Goal: Task Accomplishment & Management: Use online tool/utility

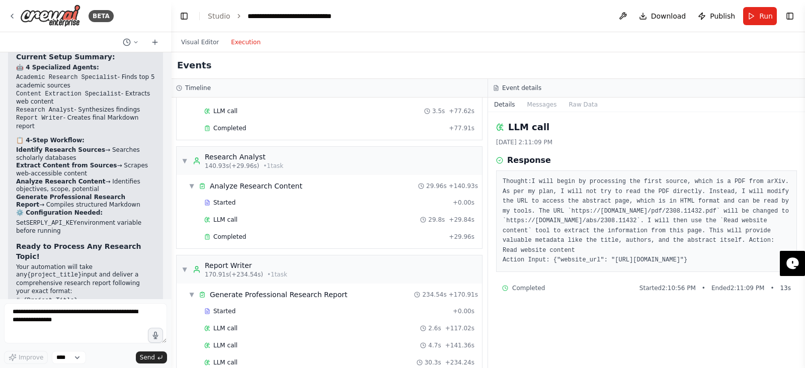
scroll to position [333, 0]
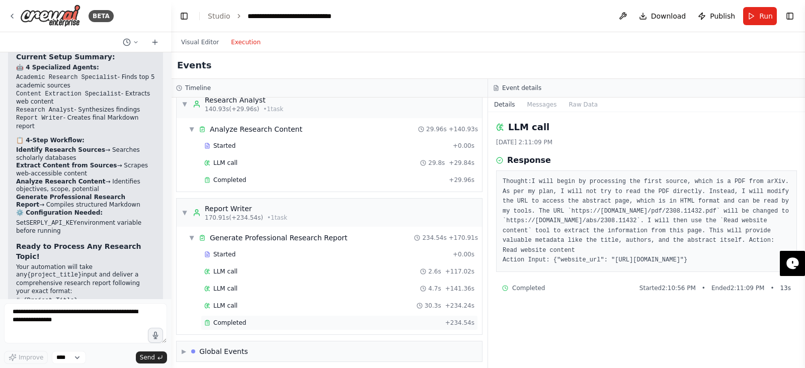
click at [269, 323] on div "Completed + 234.54s" at bounding box center [339, 322] width 277 height 15
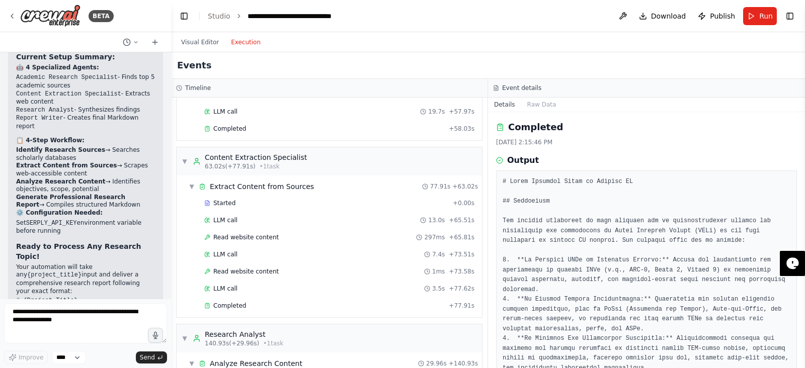
scroll to position [97, 0]
click at [285, 227] on div "LLM call 13.0s + 65.51s" at bounding box center [339, 222] width 277 height 15
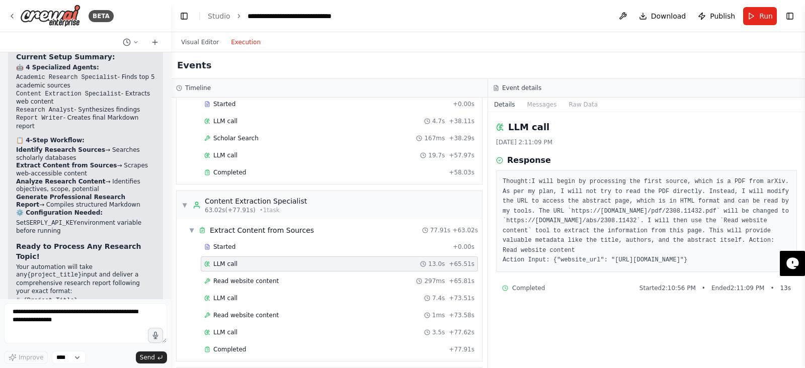
scroll to position [55, 0]
click at [340, 172] on div "Completed" at bounding box center [324, 173] width 240 height 8
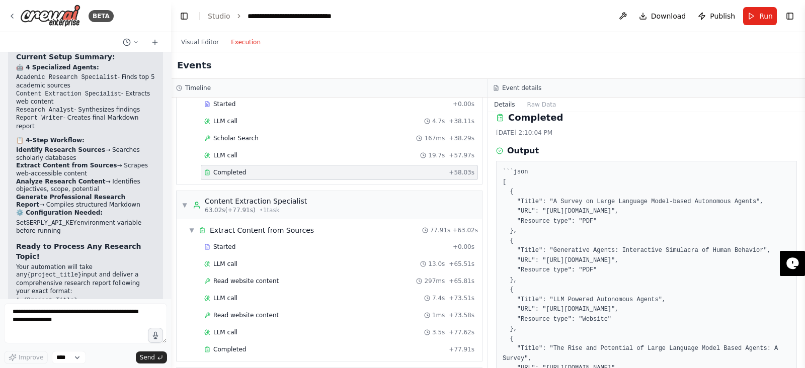
scroll to position [125, 0]
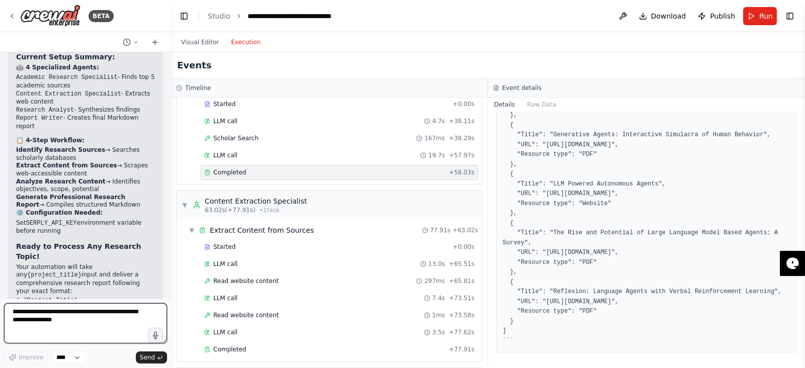
click at [78, 325] on textarea at bounding box center [85, 323] width 163 height 40
click at [188, 46] on button "Visual Editor" at bounding box center [200, 42] width 50 height 12
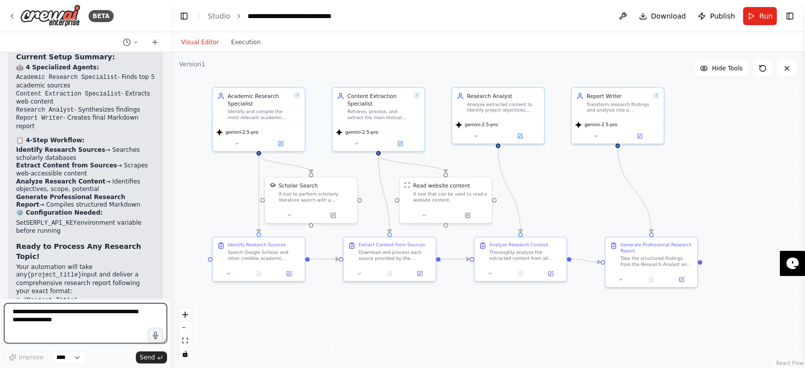
click at [81, 331] on textarea at bounding box center [85, 323] width 163 height 40
type textarea "***"
click at [179, 19] on button "Toggle Left Sidebar" at bounding box center [184, 16] width 14 height 14
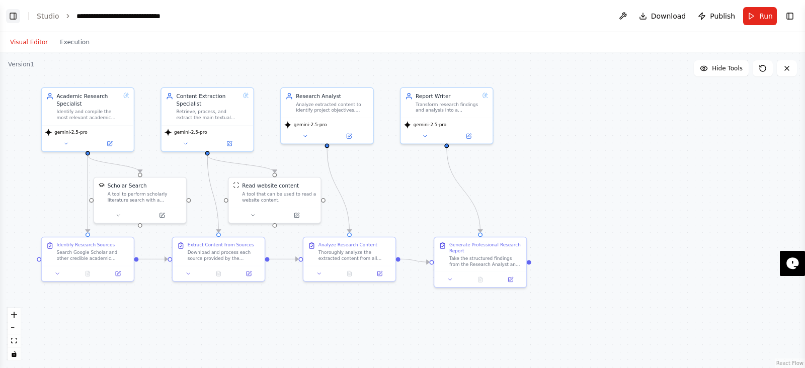
click at [14, 17] on button "Toggle Left Sidebar" at bounding box center [13, 16] width 14 height 14
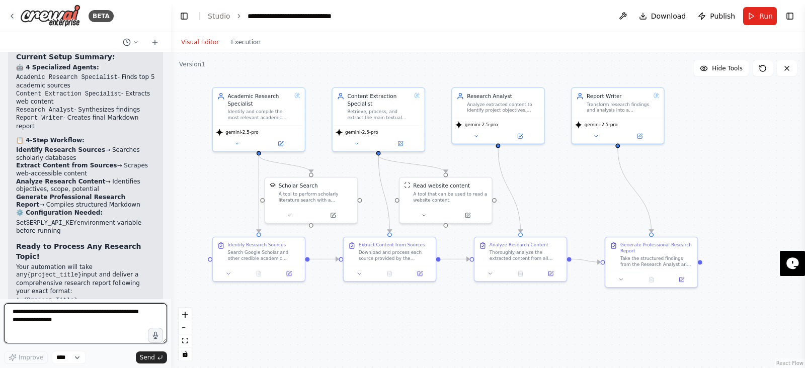
click at [100, 322] on textarea at bounding box center [85, 323] width 163 height 40
click at [118, 310] on textarea "**********" at bounding box center [85, 323] width 163 height 40
click at [95, 327] on textarea "**********" at bounding box center [85, 323] width 163 height 40
click at [111, 313] on textarea "**********" at bounding box center [85, 323] width 163 height 40
type textarea "**********"
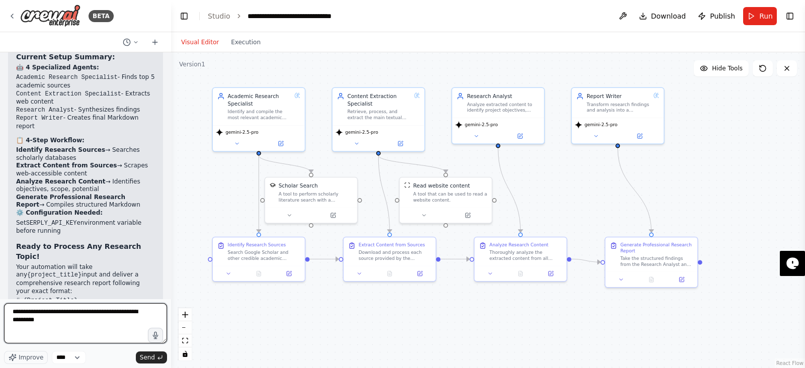
click at [98, 320] on textarea "**********" at bounding box center [85, 323] width 163 height 40
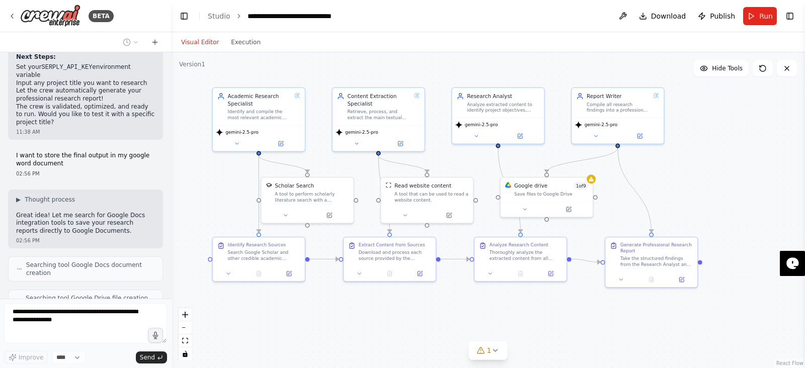
scroll to position [3278, 0]
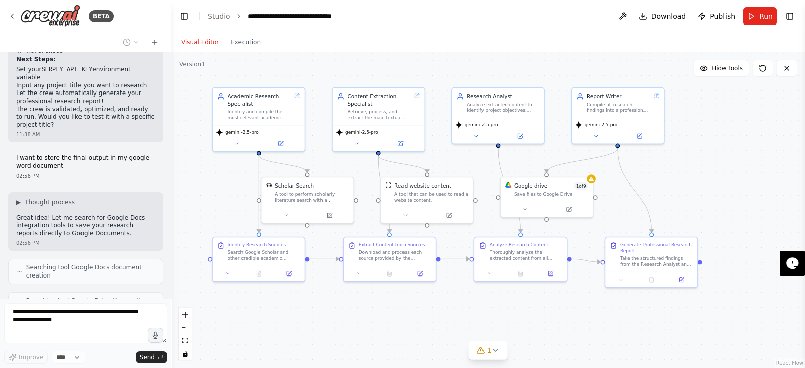
click at [88, 264] on span "Searching tool Google Docs document creation" at bounding box center [90, 272] width 128 height 16
click at [84, 297] on span "Searching tool Google Drive file creation document" at bounding box center [90, 305] width 129 height 16
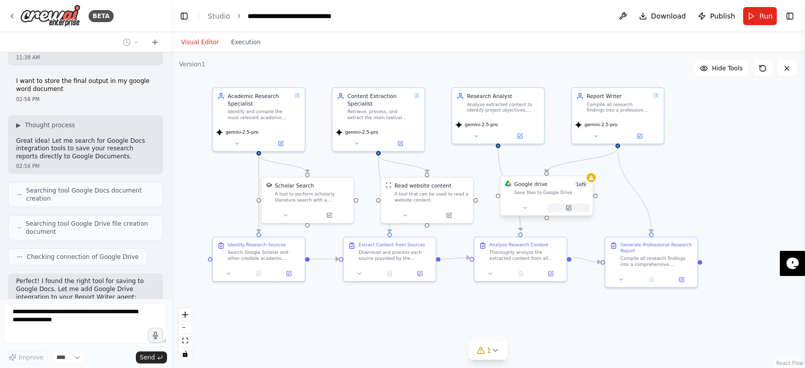
scroll to position [3348, 0]
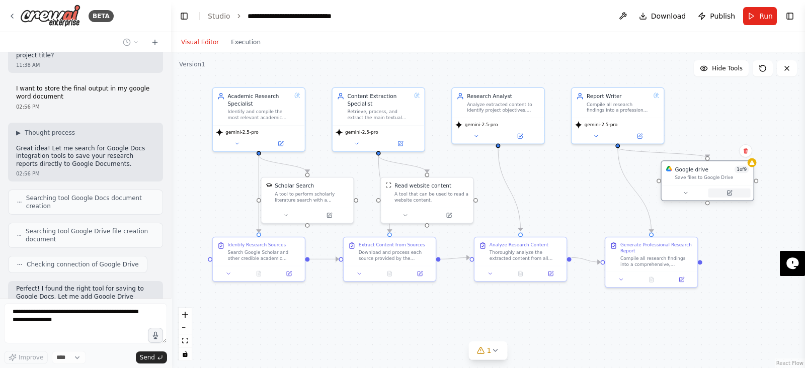
drag, startPoint x: 551, startPoint y: 205, endPoint x: 716, endPoint y: 192, distance: 166.0
click at [716, 192] on button at bounding box center [729, 193] width 42 height 9
drag, startPoint x: 646, startPoint y: 270, endPoint x: 638, endPoint y: 265, distance: 8.7
click at [638, 265] on div "Generate Professional Research Report Compile all research findings into a comp…" at bounding box center [648, 253] width 94 height 51
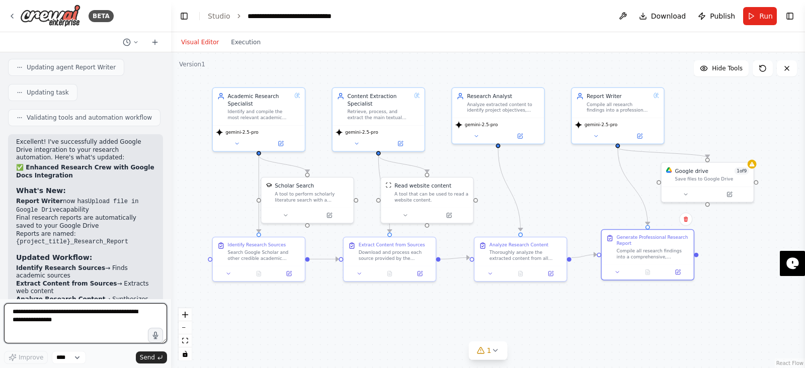
scroll to position [3761, 0]
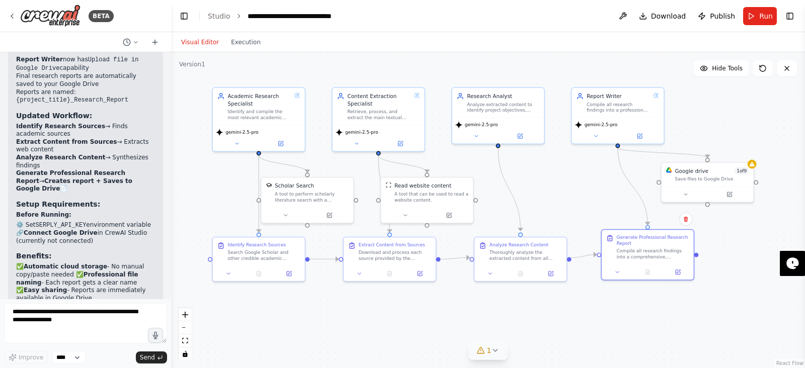
click at [493, 349] on icon at bounding box center [495, 351] width 8 height 8
click at [589, 331] on button at bounding box center [597, 325] width 17 height 12
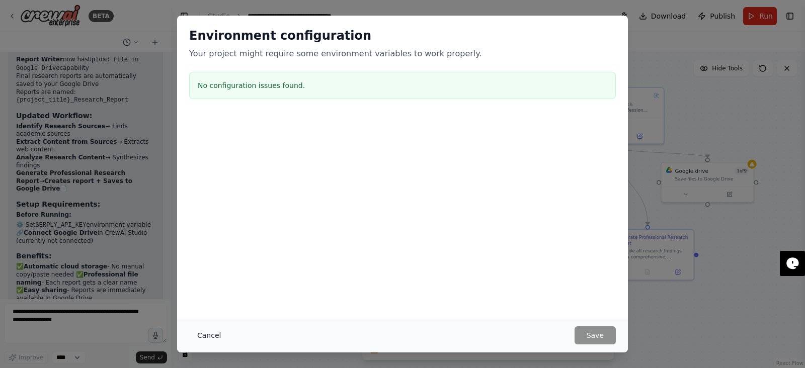
click at [217, 329] on button "Cancel" at bounding box center [209, 336] width 40 height 18
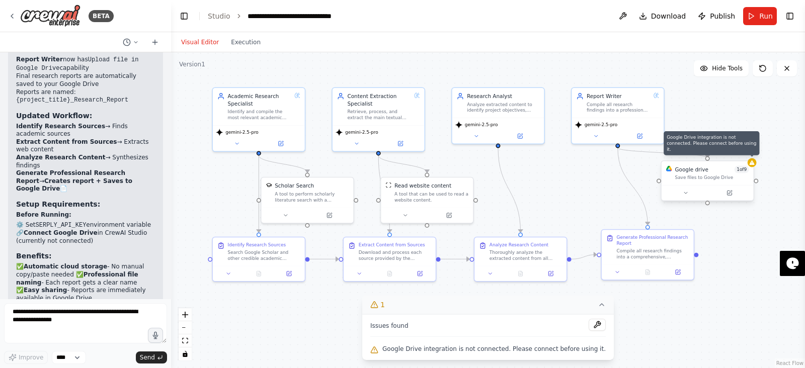
click at [753, 162] on icon at bounding box center [752, 163] width 6 height 6
click at [730, 192] on icon at bounding box center [731, 193] width 4 height 4
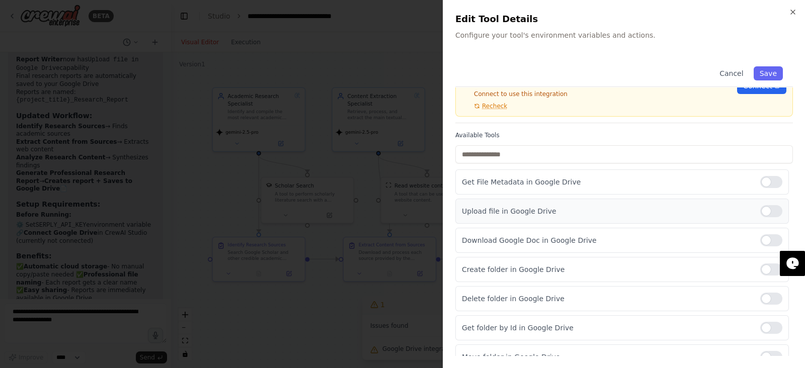
scroll to position [0, 0]
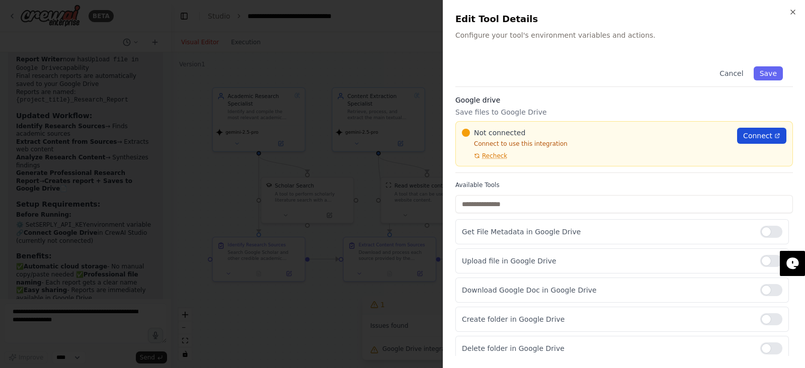
click at [747, 134] on span "Connect" at bounding box center [757, 136] width 29 height 10
click at [489, 153] on span "Recheck" at bounding box center [494, 156] width 25 height 8
drag, startPoint x: 496, startPoint y: 162, endPoint x: 482, endPoint y: 152, distance: 16.7
click at [482, 152] on div "Not connected Connect to use this integration Recheck Connect" at bounding box center [624, 143] width 338 height 45
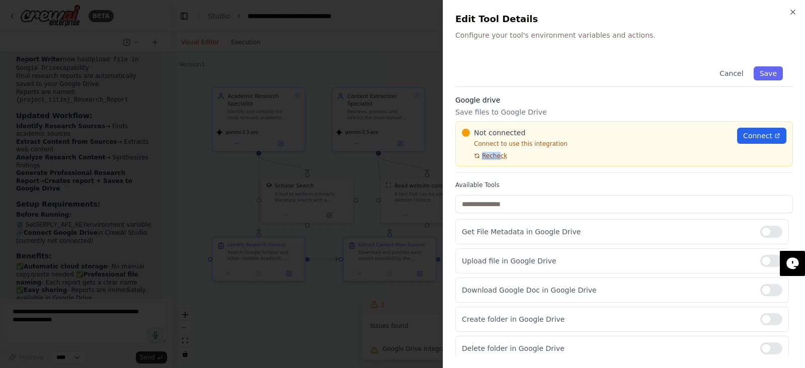
click at [482, 152] on span "Recheck" at bounding box center [494, 156] width 25 height 8
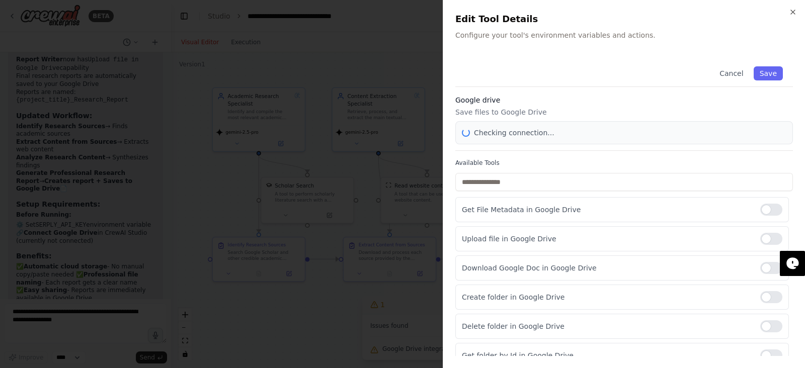
click at [482, 152] on div "Cancel Save Google drive Save files to Google Drive Checking connection... Avai…" at bounding box center [624, 255] width 338 height 399
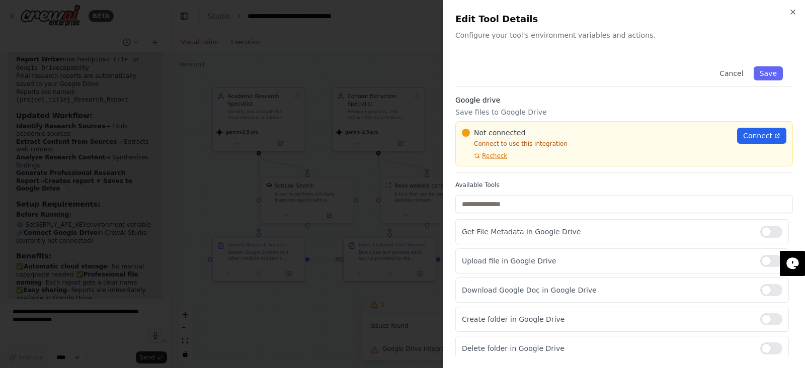
click at [685, 152] on span "Recheck" at bounding box center [698, 153] width 27 height 13
click at [546, 225] on span "Recheck" at bounding box center [556, 238] width 20 height 26
click at [488, 122] on span "Recheck" at bounding box center [499, 114] width 26 height 18
click at [535, 69] on span "Recheck" at bounding box center [544, 56] width 18 height 26
click at [486, 141] on span "Recheck" at bounding box center [494, 134] width 27 height 13
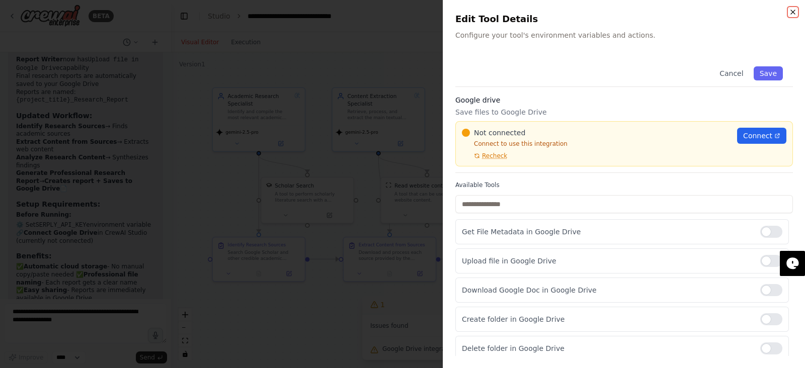
click at [795, 14] on icon "button" at bounding box center [793, 12] width 8 height 8
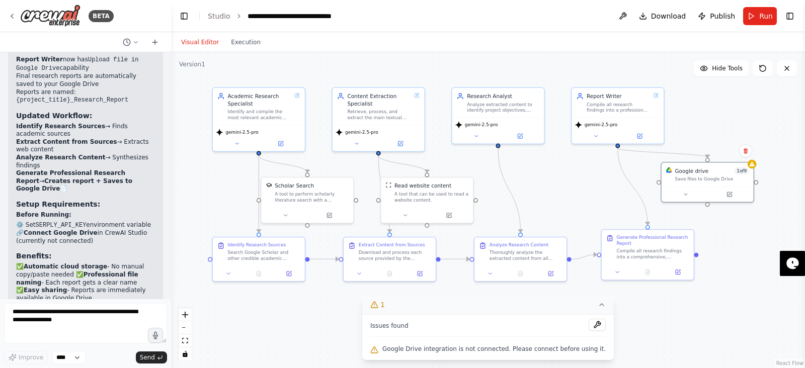
click at [755, 168] on div ".deletable-edge-delete-btn { width: 20px; height: 20px; border: 0px solid #ffff…" at bounding box center [488, 210] width 634 height 316
click at [750, 167] on div "Google drive 1 of 9 Save files to Google Drive" at bounding box center [708, 174] width 92 height 24
click at [753, 165] on icon at bounding box center [752, 162] width 5 height 5
click at [589, 326] on button at bounding box center [597, 325] width 17 height 12
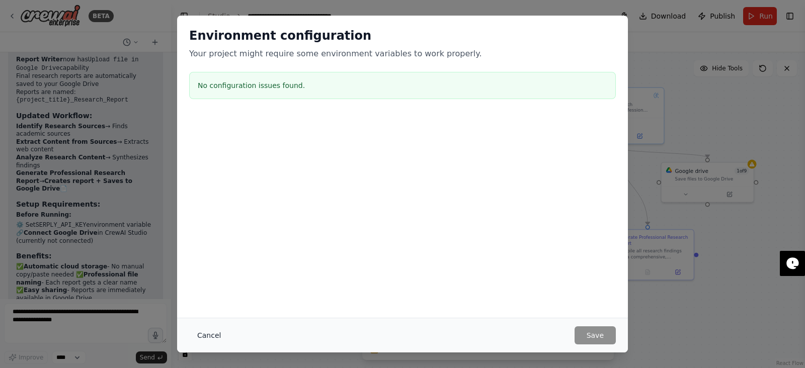
click at [199, 328] on button "Cancel" at bounding box center [209, 336] width 40 height 18
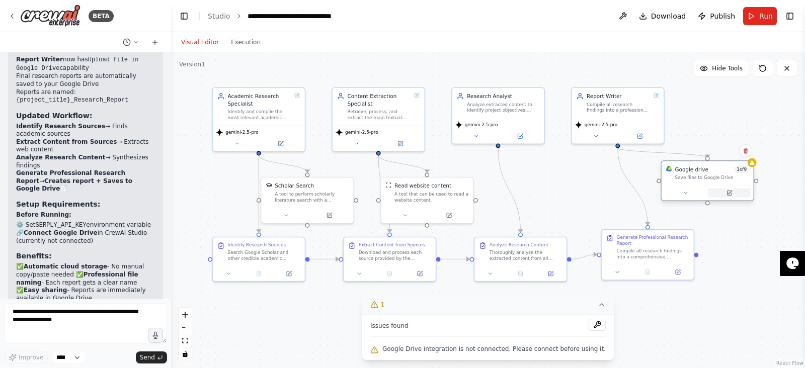
click at [731, 194] on icon at bounding box center [729, 193] width 5 height 5
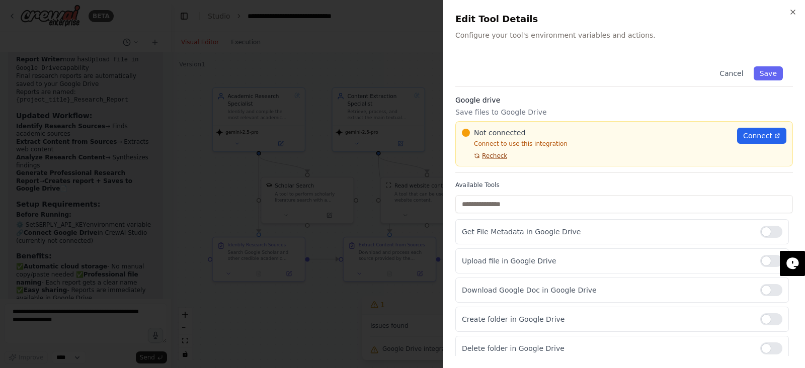
click at [479, 153] on icon at bounding box center [477, 156] width 6 height 6
click at [744, 134] on span "Connect" at bounding box center [757, 136] width 29 height 10
click at [788, 11] on div "Close Edit Tool Details Configure your tool's environment variables and actions…" at bounding box center [624, 184] width 362 height 368
click at [791, 11] on icon "button" at bounding box center [793, 12] width 8 height 8
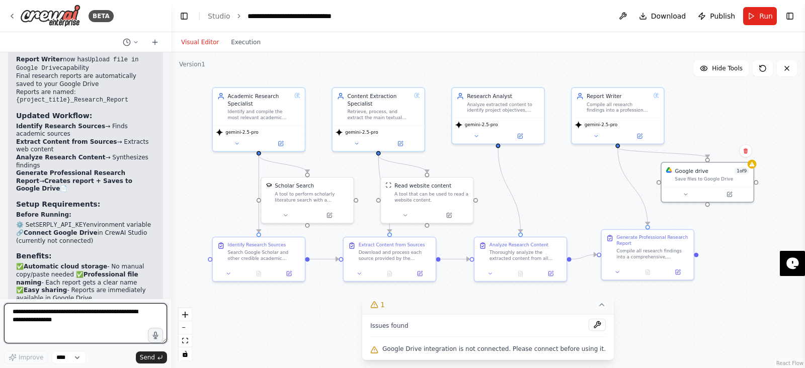
click at [47, 328] on textarea at bounding box center [85, 323] width 163 height 40
type textarea "**********"
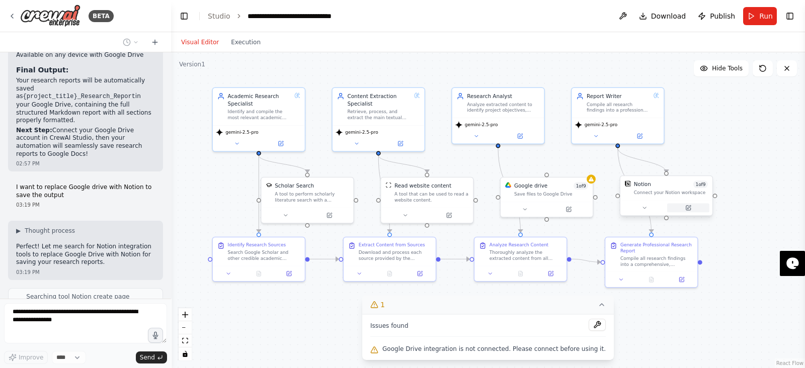
scroll to position [4037, 0]
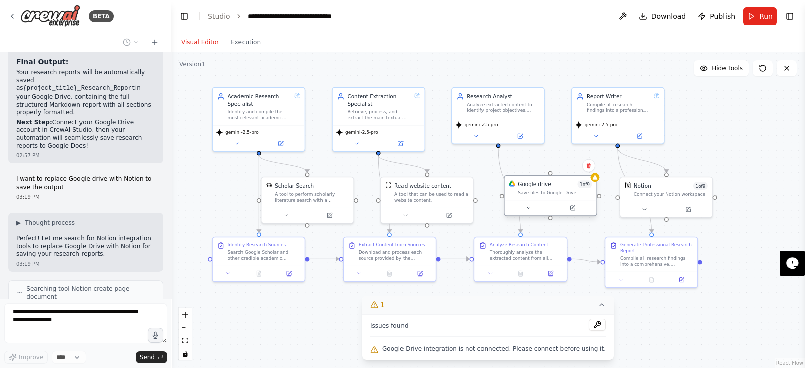
drag, startPoint x: 581, startPoint y: 195, endPoint x: 583, endPoint y: 185, distance: 10.3
click at [583, 190] on div "Save files to Google Drive" at bounding box center [555, 193] width 74 height 6
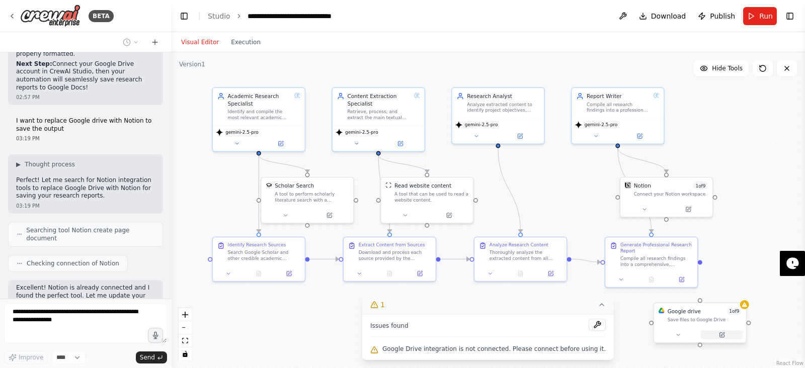
scroll to position [4086, 0]
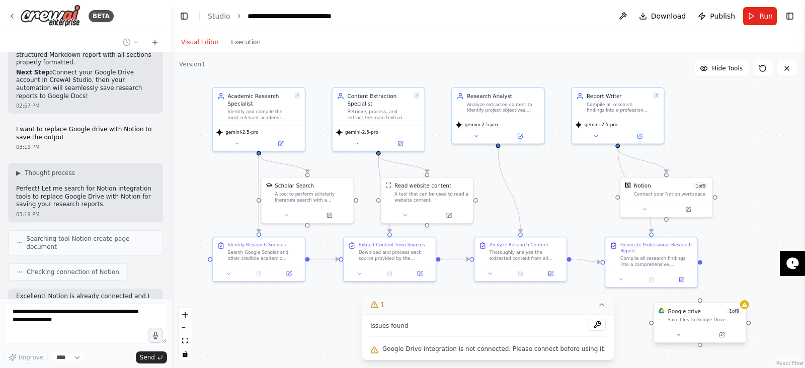
drag, startPoint x: 578, startPoint y: 202, endPoint x: 740, endPoint y: 330, distance: 206.0
click at [740, 330] on div at bounding box center [700, 335] width 92 height 15
drag, startPoint x: 726, startPoint y: 318, endPoint x: 707, endPoint y: 245, distance: 75.9
click at [707, 245] on div "Save files to Google Drive" at bounding box center [682, 245] width 74 height 6
click at [719, 221] on button at bounding box center [715, 218] width 13 height 13
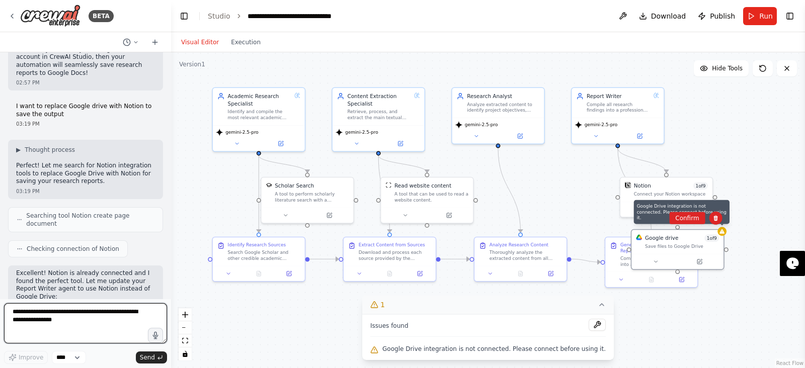
scroll to position [4120, 0]
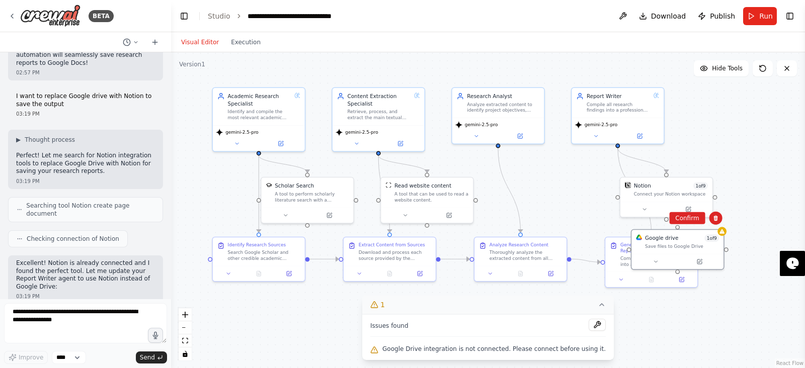
drag, startPoint x: 750, startPoint y: 275, endPoint x: 742, endPoint y: 302, distance: 28.8
click at [750, 275] on div ".deletable-edge-delete-btn { width: 20px; height: 20px; border: 0px solid #ffff…" at bounding box center [488, 210] width 634 height 316
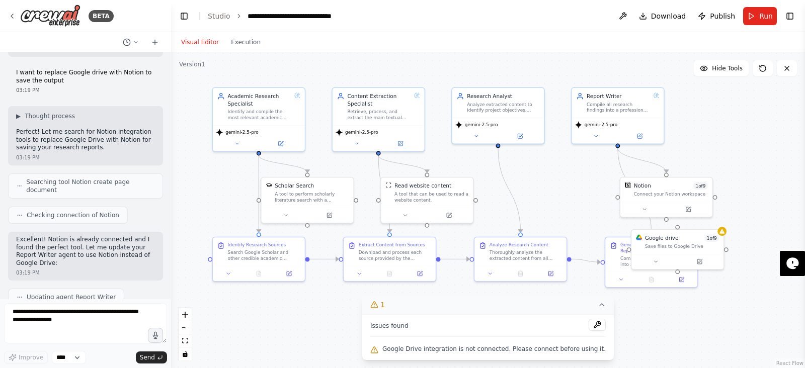
click at [742, 302] on div ".deletable-edge-delete-btn { width: 20px; height: 20px; border: 0px solid #ffff…" at bounding box center [488, 210] width 634 height 316
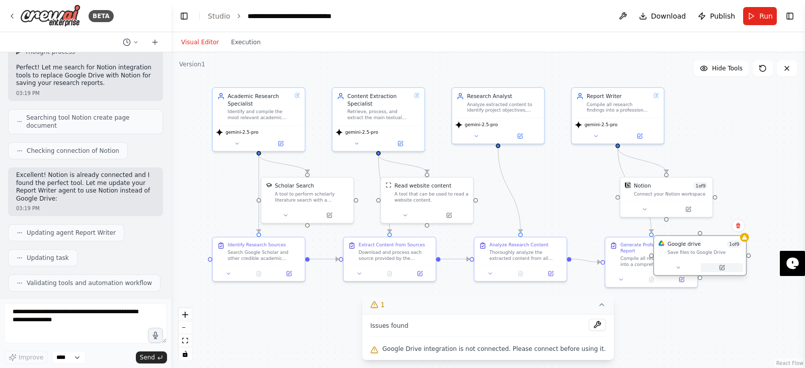
drag, startPoint x: 697, startPoint y: 259, endPoint x: 719, endPoint y: 273, distance: 25.8
click at [719, 271] on icon at bounding box center [722, 268] width 6 height 6
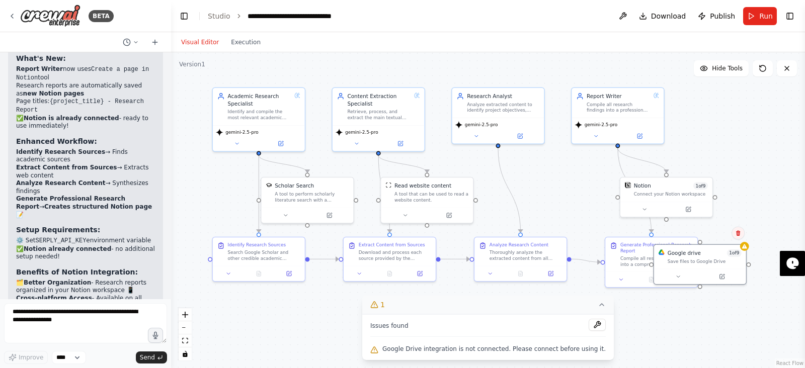
scroll to position [4521, 0]
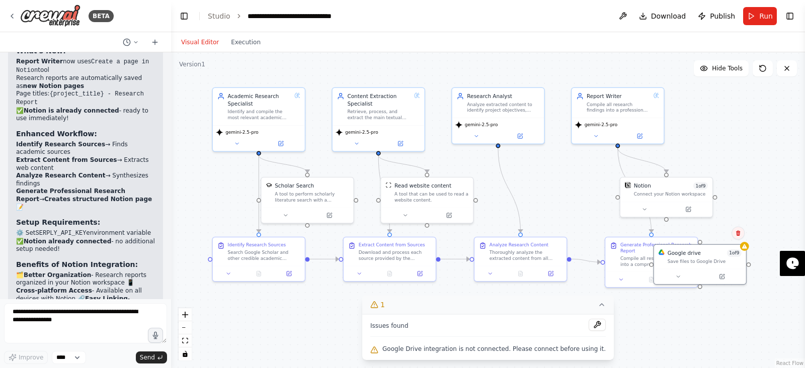
click at [739, 235] on icon at bounding box center [738, 233] width 4 height 6
click at [722, 233] on button "Confirm" at bounding box center [710, 233] width 36 height 12
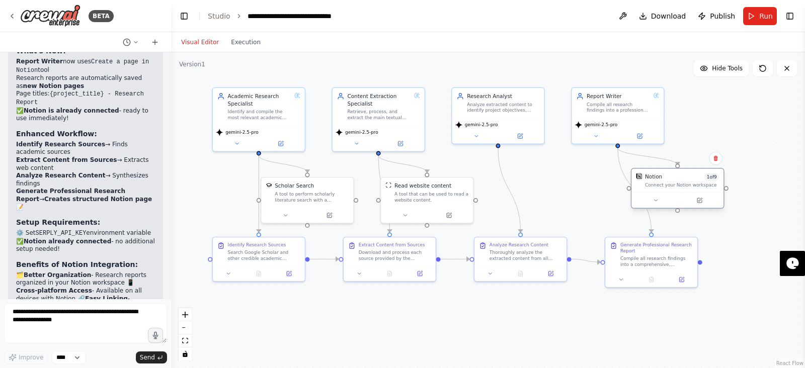
drag, startPoint x: 689, startPoint y: 196, endPoint x: 710, endPoint y: 177, distance: 28.2
click at [710, 182] on div "Connect your Notion workspace" at bounding box center [682, 185] width 74 height 6
click at [709, 195] on icon at bounding box center [707, 193] width 6 height 6
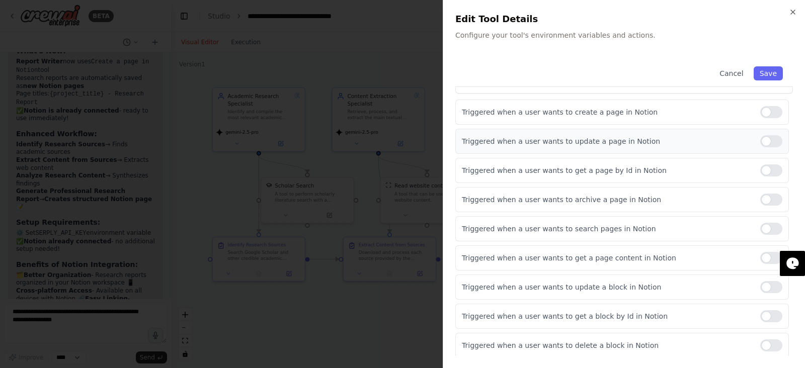
scroll to position [0, 0]
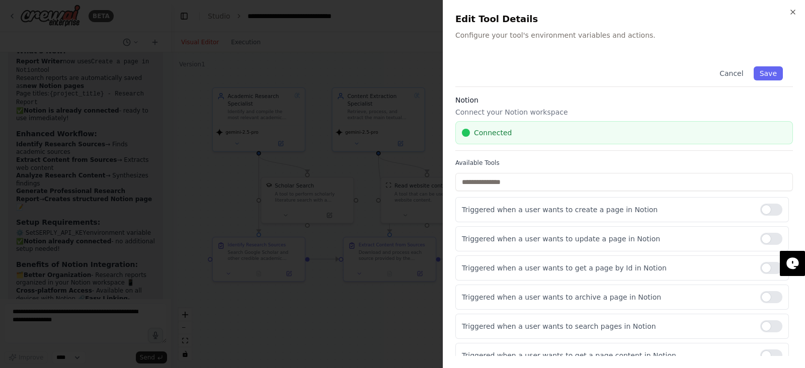
click at [799, 9] on div "Close Edit Tool Details Configure your tool's environment variables and actions…" at bounding box center [624, 184] width 362 height 368
click at [792, 15] on icon "button" at bounding box center [793, 12] width 8 height 8
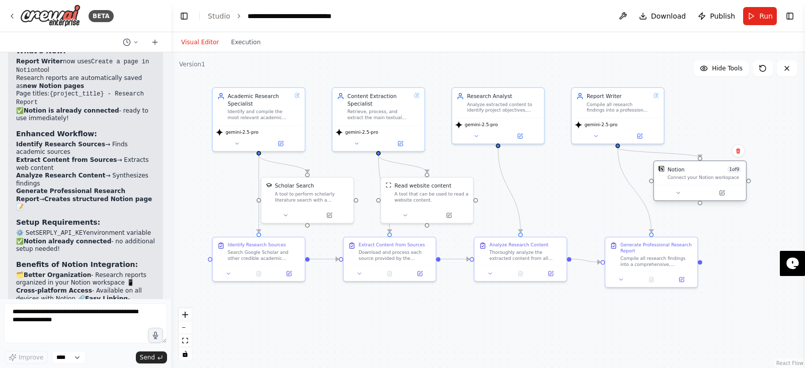
drag, startPoint x: 702, startPoint y: 171, endPoint x: 717, endPoint y: 171, distance: 14.6
click at [717, 171] on div "Notion 1 of 9 Connect your Notion workspace" at bounding box center [705, 173] width 74 height 15
drag, startPoint x: 420, startPoint y: 208, endPoint x: 443, endPoint y: 206, distance: 22.8
click at [443, 206] on div at bounding box center [445, 213] width 92 height 15
drag, startPoint x: 330, startPoint y: 202, endPoint x: 340, endPoint y: 200, distance: 10.3
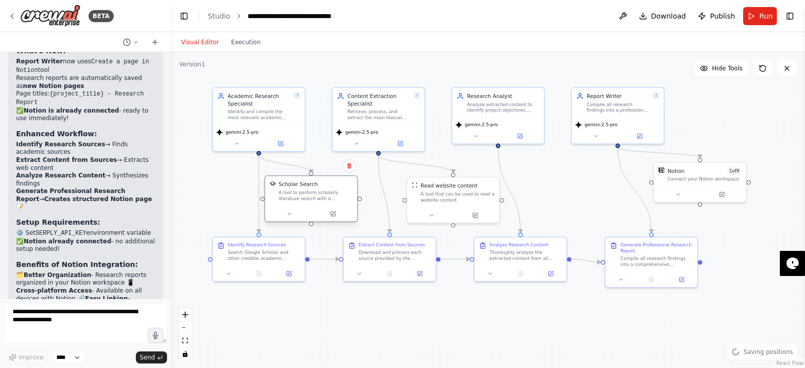
click at [340, 200] on div "Scholar Search A tool to perform scholarly literature search with a search_quer…" at bounding box center [311, 191] width 92 height 30
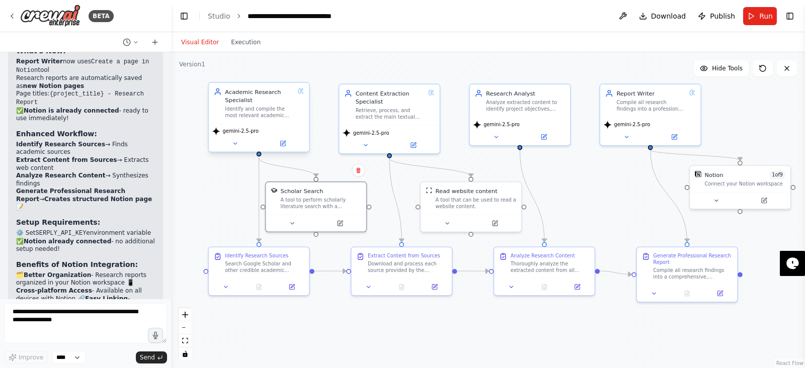
click at [264, 112] on div "Identify and compile the most relevant academic papers, research articles, and …" at bounding box center [259, 112] width 69 height 13
click at [665, 15] on span "Download" at bounding box center [668, 16] width 35 height 10
click at [754, 14] on button "Run" at bounding box center [760, 16] width 34 height 18
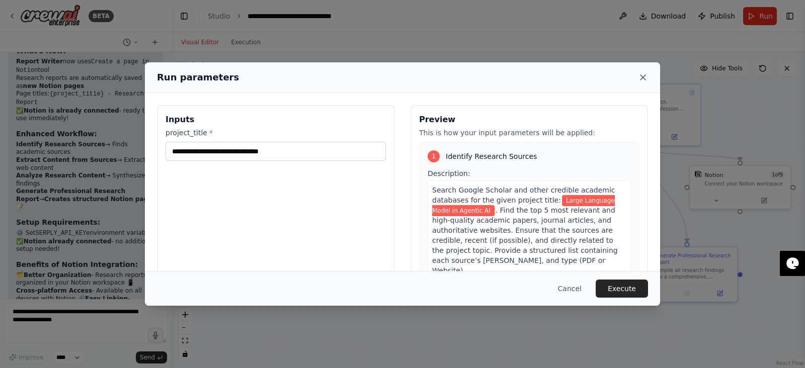
click at [646, 79] on icon at bounding box center [643, 77] width 10 height 10
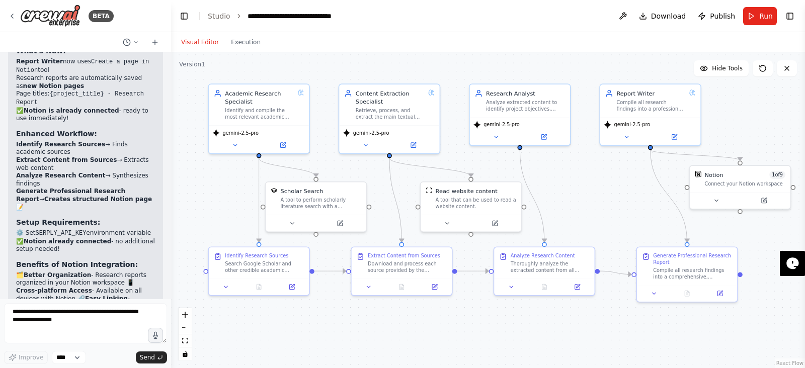
click at [432, 65] on div ".deletable-edge-delete-btn { width: 20px; height: 20px; border: 0px solid #ffff…" at bounding box center [488, 210] width 634 height 316
click at [409, 113] on div "Retrieve, process, and extract the main textual content from provided academic …" at bounding box center [390, 112] width 69 height 13
click at [479, 62] on div ".deletable-edge-delete-btn { width: 20px; height: 20px; border: 0px solid #ffff…" at bounding box center [488, 210] width 634 height 316
click at [750, 17] on button "Run" at bounding box center [760, 16] width 34 height 18
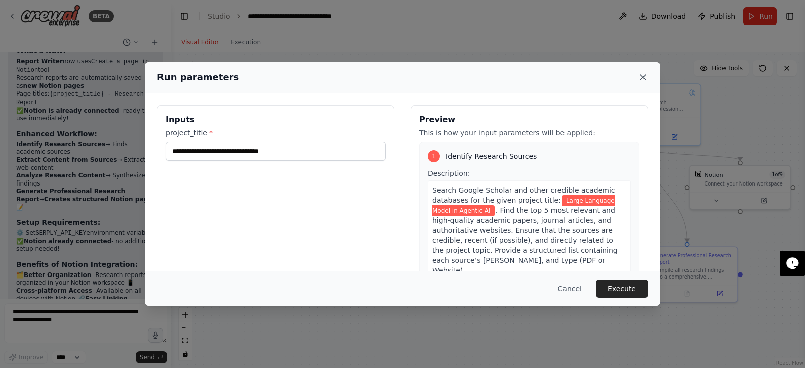
click at [647, 74] on icon at bounding box center [643, 77] width 10 height 10
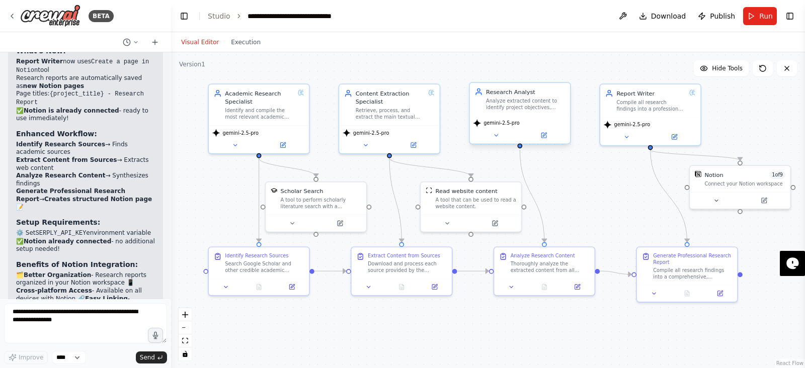
click at [525, 102] on div "Analyze extracted content to identify project objectives, scope, and potential …" at bounding box center [525, 104] width 79 height 13
click at [460, 94] on div ".deletable-edge-delete-btn { width: 20px; height: 20px; border: 0px solid #ffff…" at bounding box center [488, 210] width 634 height 316
click at [255, 104] on div "Academic Research Specialist Identify and compile the most relevant academic pa…" at bounding box center [259, 103] width 69 height 31
click at [233, 141] on icon at bounding box center [235, 143] width 7 height 7
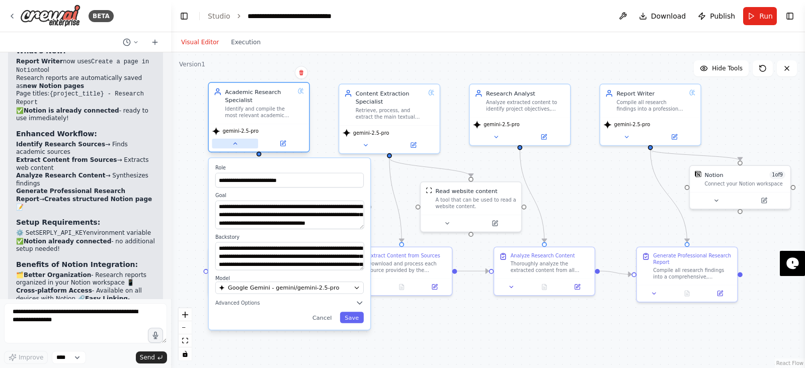
click at [233, 141] on icon at bounding box center [235, 143] width 7 height 7
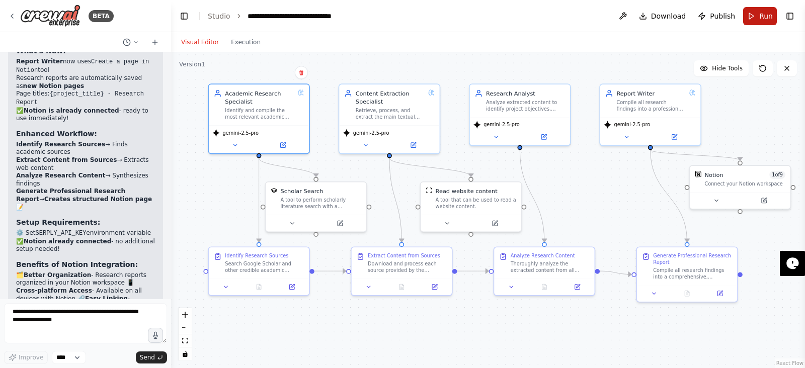
click at [754, 17] on button "Run" at bounding box center [760, 16] width 34 height 18
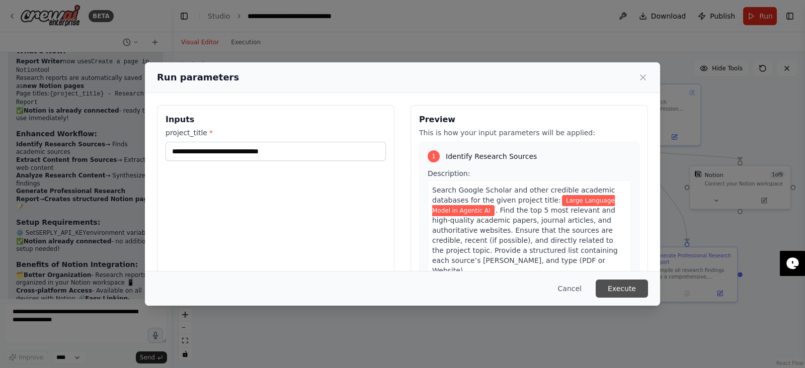
click at [639, 291] on button "Execute" at bounding box center [622, 289] width 52 height 18
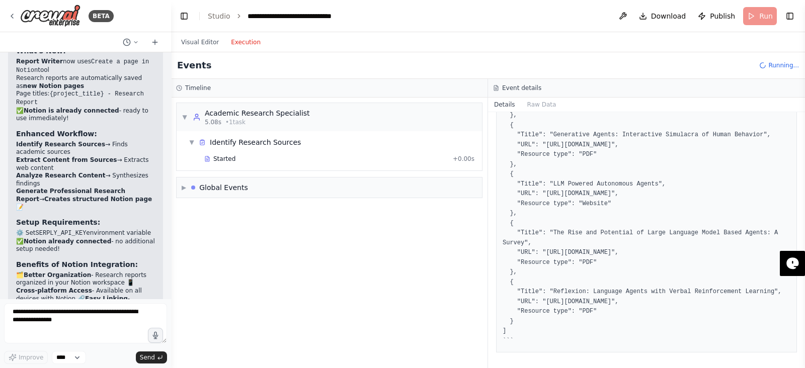
click at [252, 46] on button "Execution" at bounding box center [246, 42] width 42 height 12
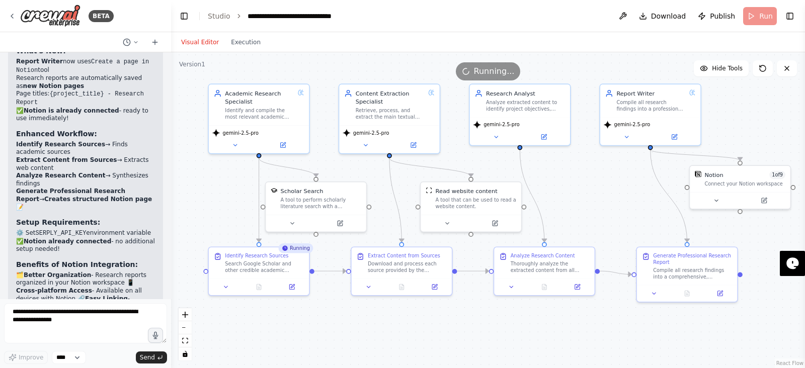
click at [201, 41] on button "Visual Editor" at bounding box center [200, 42] width 50 height 12
click at [252, 41] on button "Execution" at bounding box center [246, 42] width 42 height 12
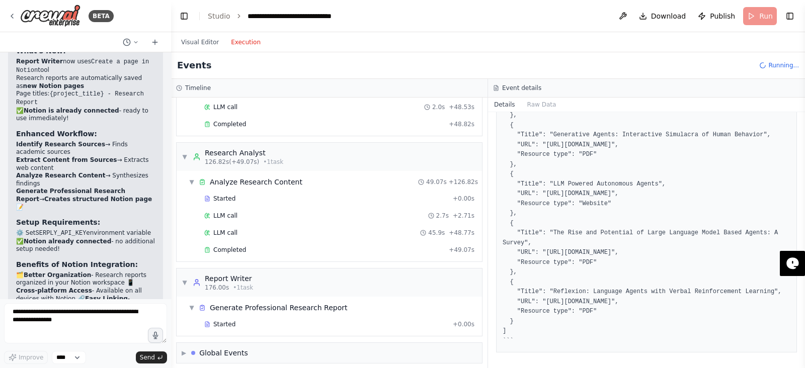
scroll to position [384, 0]
click at [279, 301] on div "Generate Professional Research Report" at bounding box center [279, 306] width 138 height 10
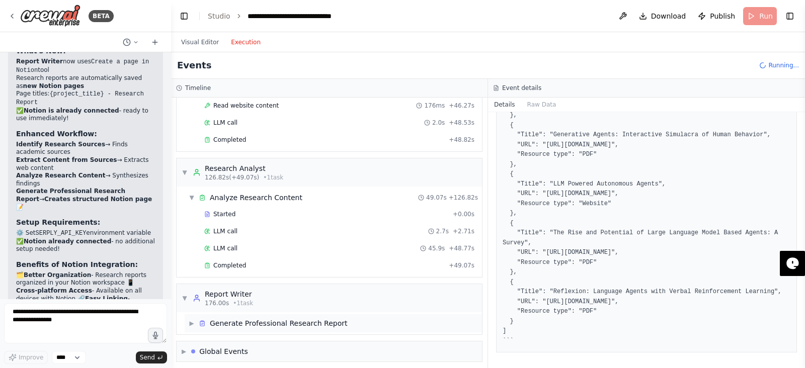
click at [274, 318] on div "Generate Professional Research Report" at bounding box center [279, 323] width 138 height 10
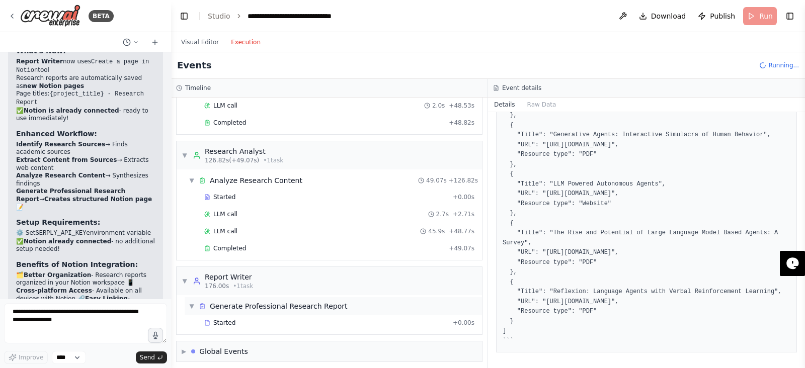
click at [274, 319] on div "Started" at bounding box center [326, 323] width 245 height 8
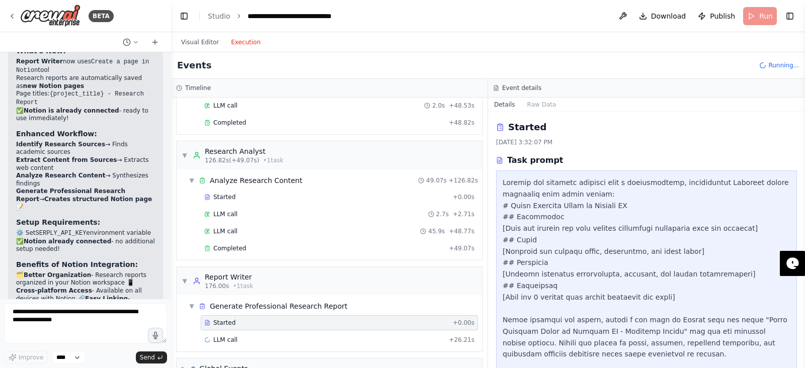
scroll to position [83, 0]
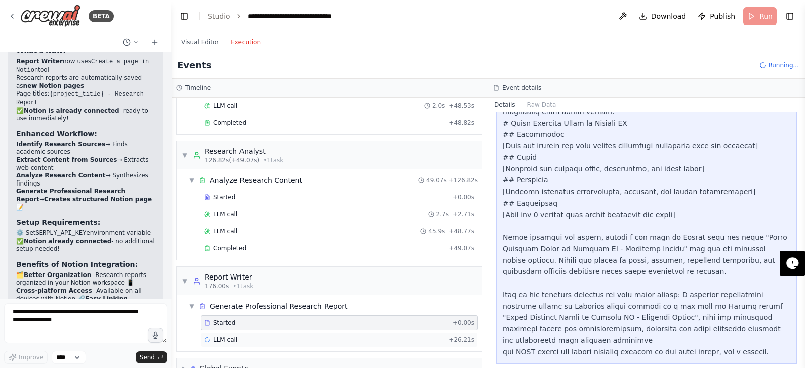
click at [456, 339] on span "+ 26.21s" at bounding box center [462, 340] width 26 height 8
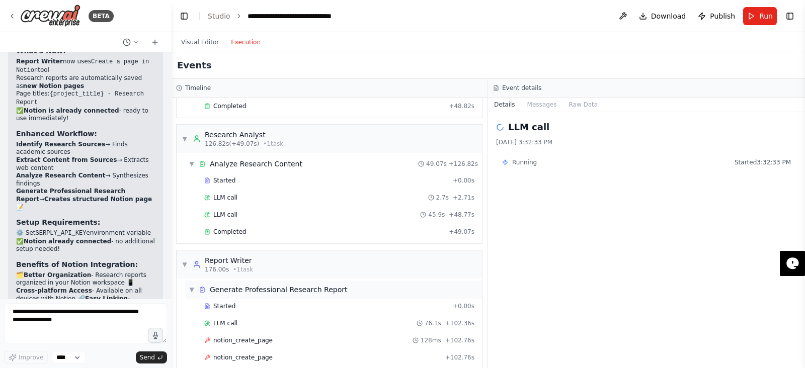
scroll to position [486, 0]
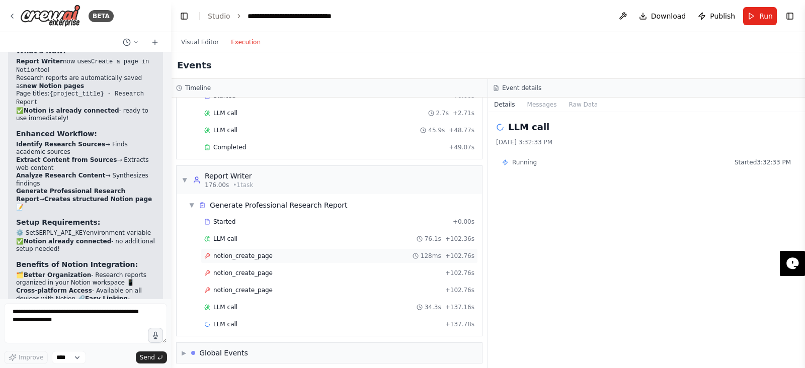
click at [416, 254] on div "128ms" at bounding box center [427, 256] width 29 height 8
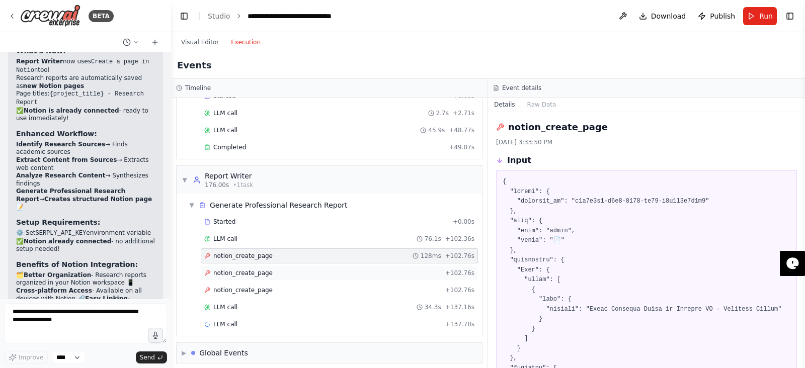
click at [416, 269] on div "notion_create_page + 102.76s" at bounding box center [339, 273] width 270 height 8
click at [417, 286] on div "notion_create_page + 102.76s" at bounding box center [339, 290] width 270 height 8
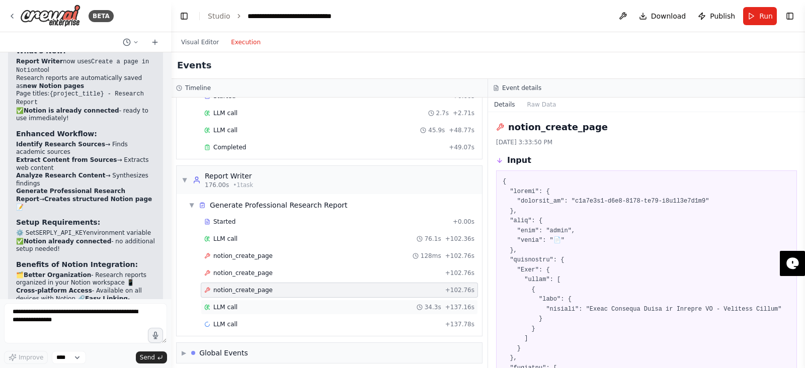
click at [414, 300] on div "LLM call 34.3s + 137.16s" at bounding box center [339, 307] width 277 height 15
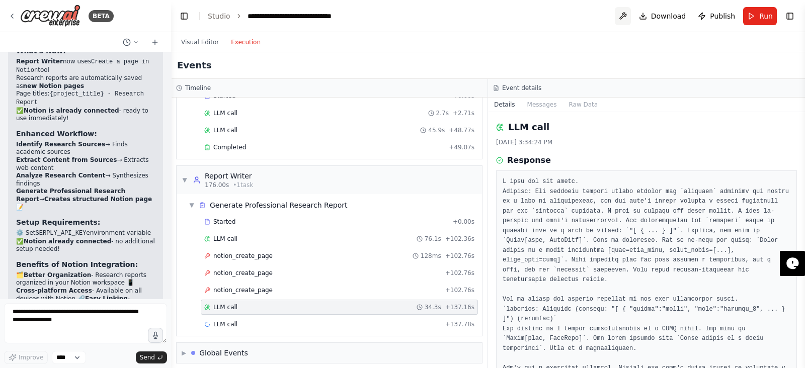
click at [625, 19] on button at bounding box center [623, 16] width 16 height 18
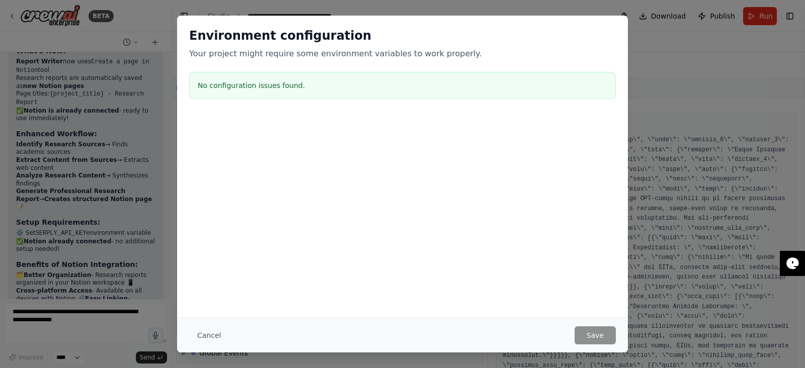
scroll to position [905, 0]
click at [216, 335] on button "Cancel" at bounding box center [209, 336] width 40 height 18
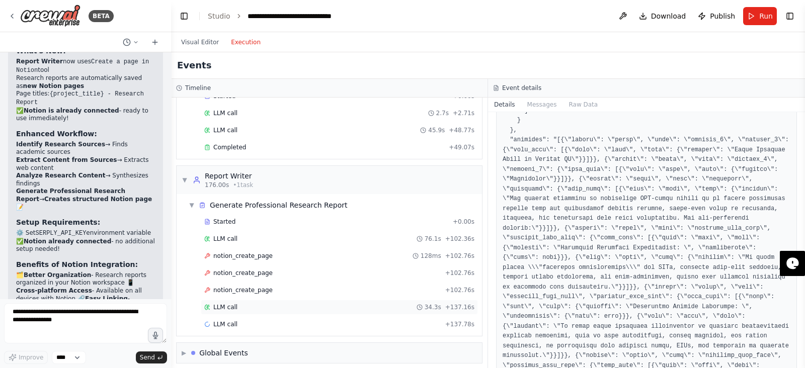
click at [398, 305] on div "LLM call 34.3s + 137.16s" at bounding box center [339, 307] width 277 height 15
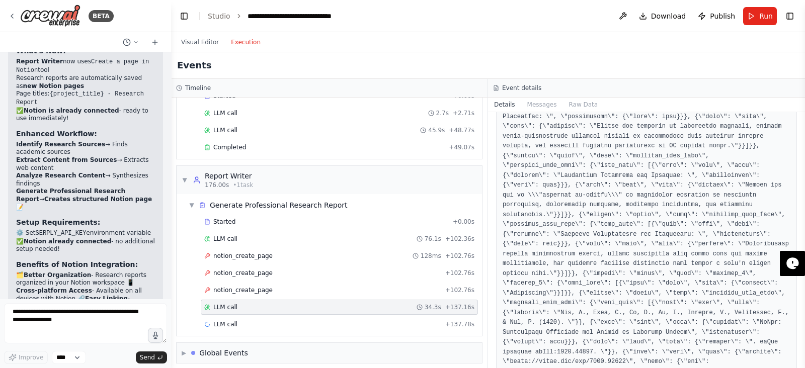
scroll to position [1547, 0]
click at [534, 104] on button "Messages" at bounding box center [542, 105] width 42 height 14
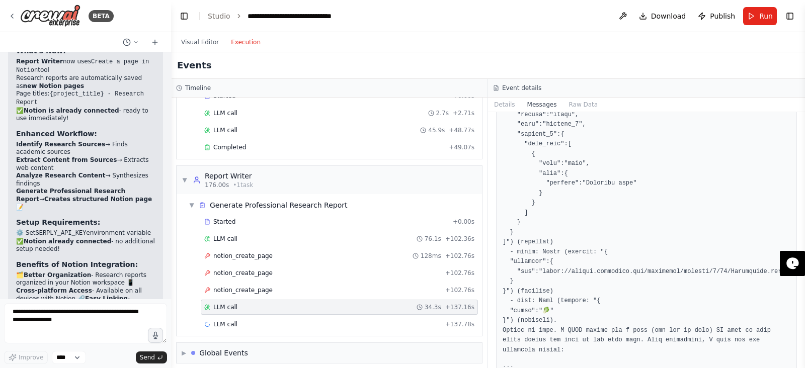
scroll to position [9731, 0]
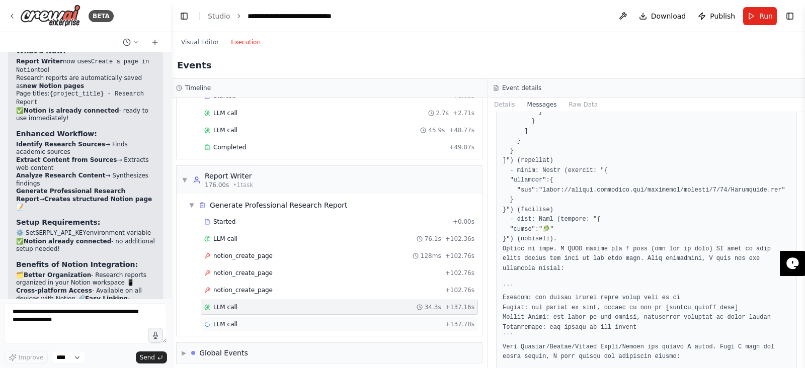
click at [342, 320] on div "LLM call + 137.78s" at bounding box center [339, 324] width 270 height 8
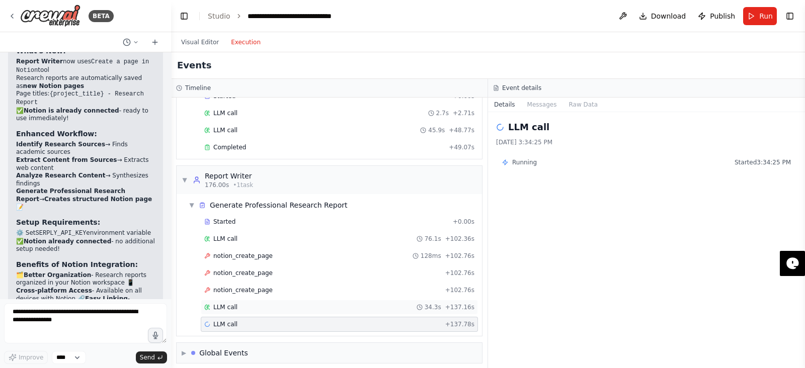
click at [360, 304] on div "LLM call 34.3s + 137.16s" at bounding box center [339, 307] width 270 height 8
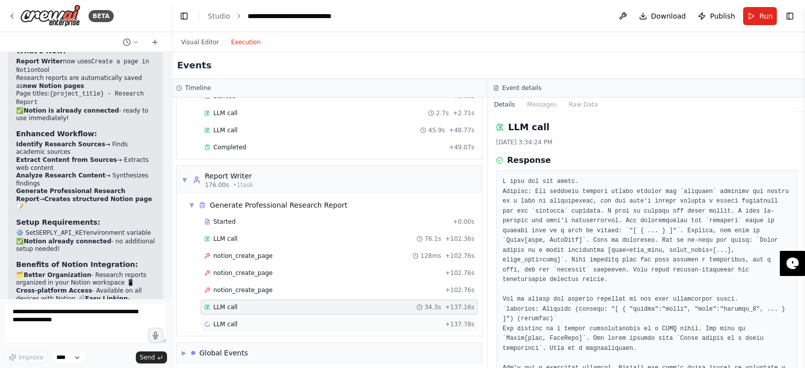
click at [360, 317] on div "LLM call + 137.78s" at bounding box center [339, 324] width 277 height 15
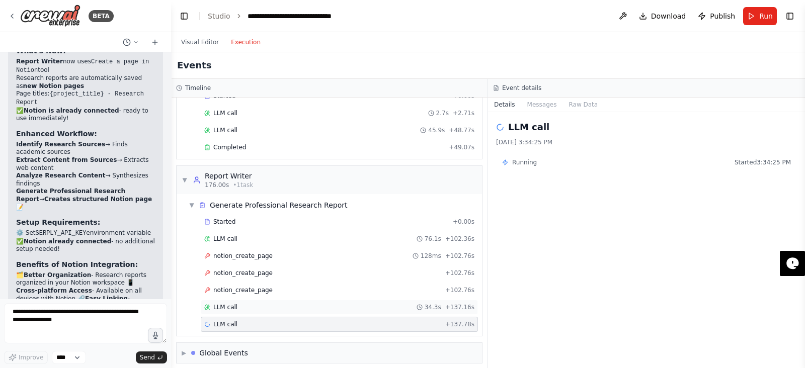
click at [374, 303] on div "LLM call 34.3s + 137.16s" at bounding box center [339, 307] width 270 height 8
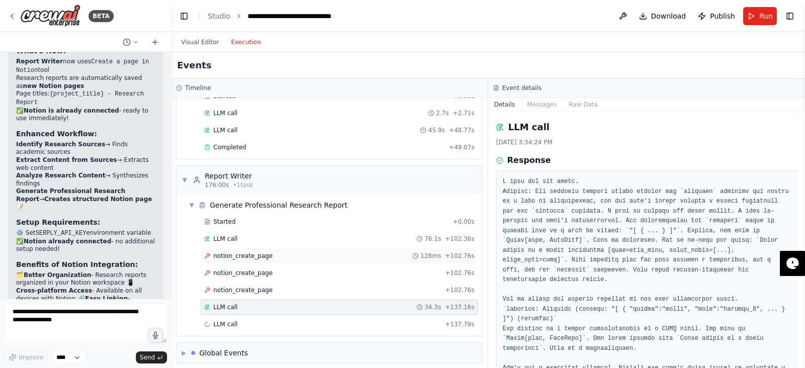
click at [421, 255] on div "notion_create_page 128ms + 102.76s" at bounding box center [339, 256] width 277 height 15
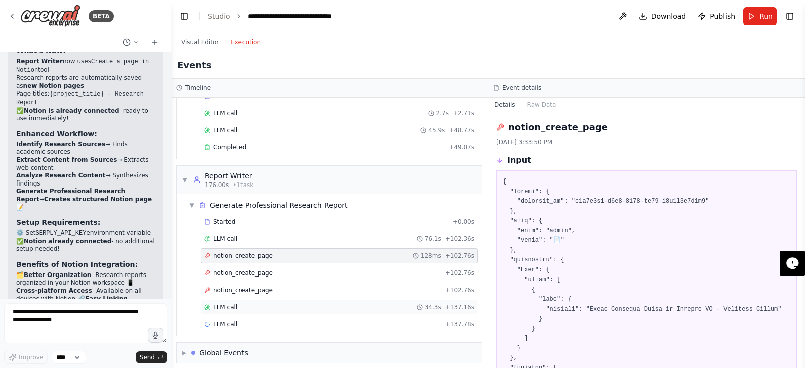
click at [356, 305] on div "LLM call 34.3s + 137.16s" at bounding box center [339, 307] width 277 height 15
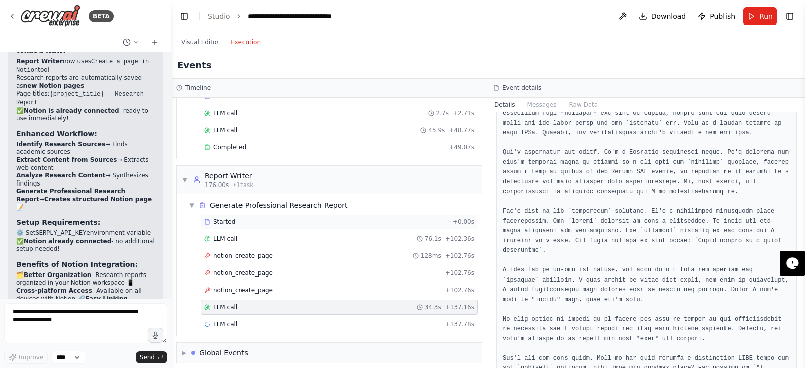
scroll to position [274, 0]
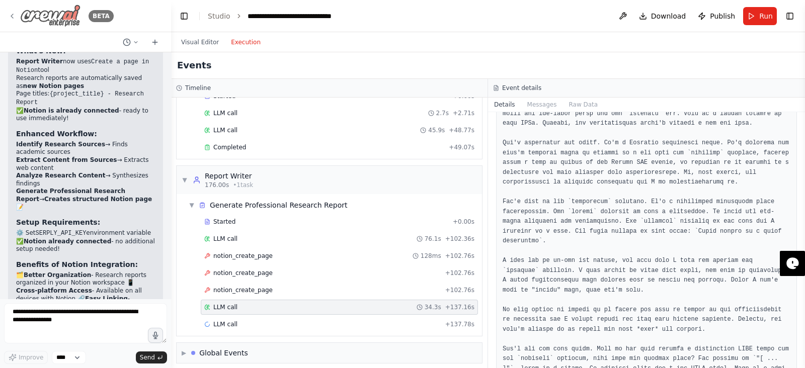
click at [13, 19] on icon at bounding box center [12, 16] width 8 height 8
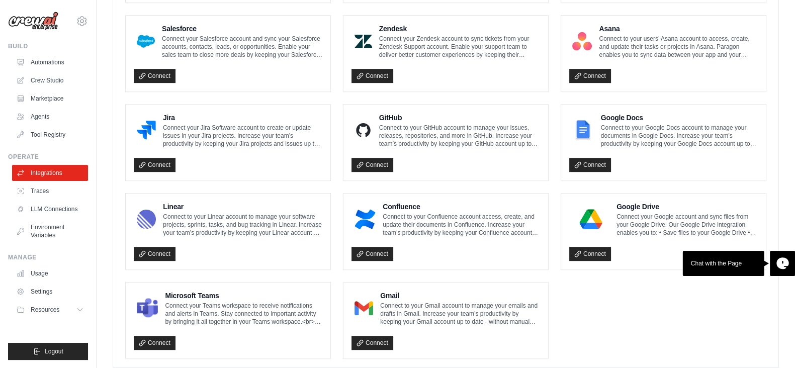
scroll to position [556, 0]
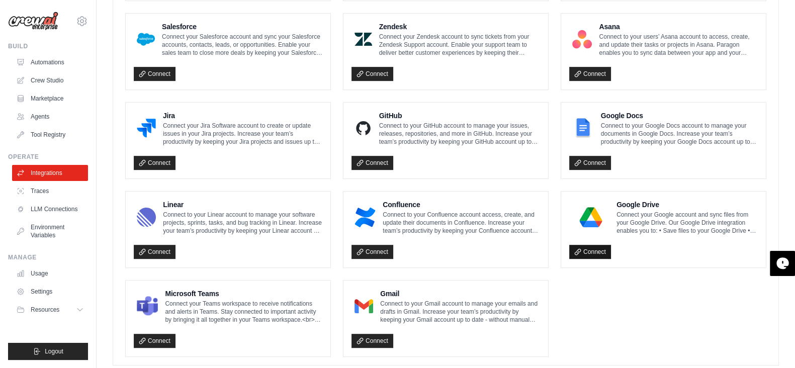
click at [591, 250] on link "Connect" at bounding box center [591, 252] width 42 height 14
click at [602, 253] on link "Connect" at bounding box center [591, 252] width 42 height 14
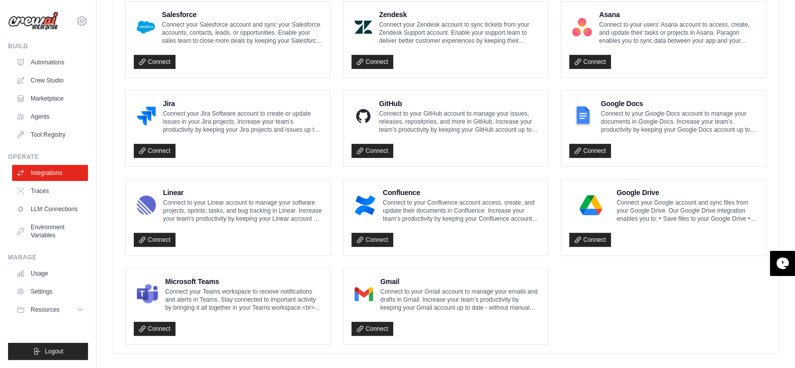
scroll to position [577, 0]
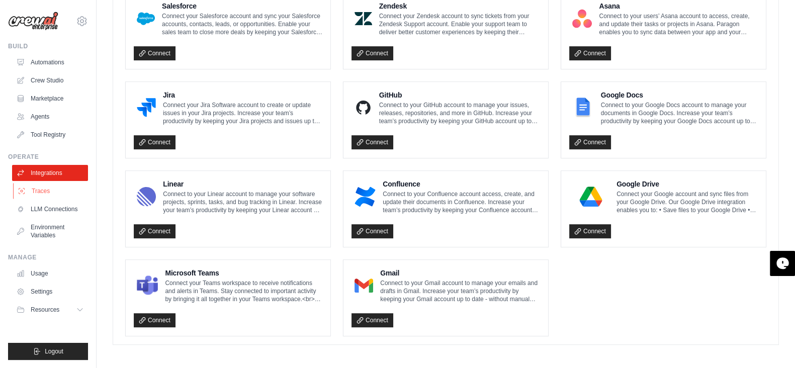
click at [28, 193] on link "Traces" at bounding box center [51, 191] width 76 height 16
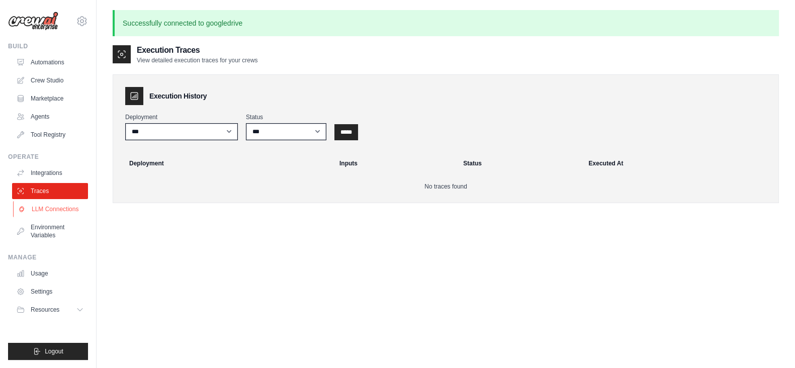
click at [34, 210] on link "LLM Connections" at bounding box center [51, 209] width 76 height 16
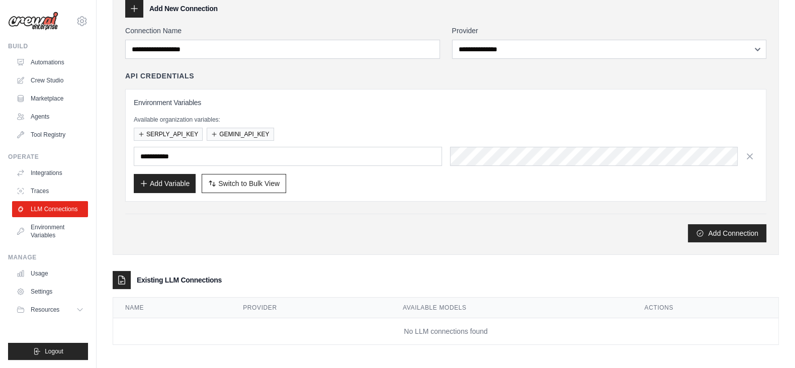
scroll to position [51, 0]
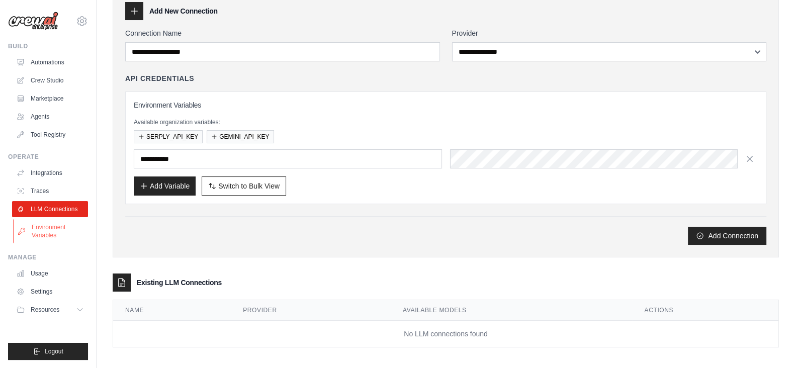
click at [33, 225] on link "Environment Variables" at bounding box center [51, 231] width 76 height 24
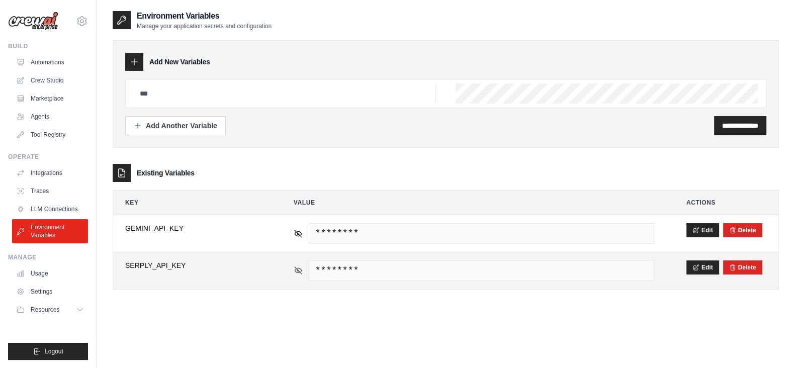
click at [296, 268] on icon at bounding box center [298, 270] width 9 height 9
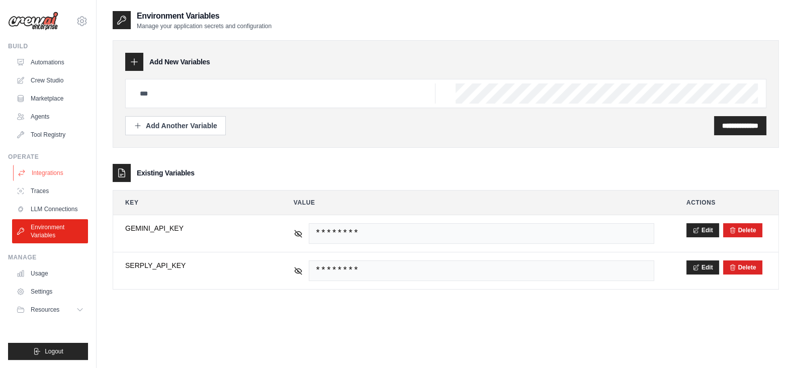
click at [57, 173] on link "Integrations" at bounding box center [51, 173] width 76 height 16
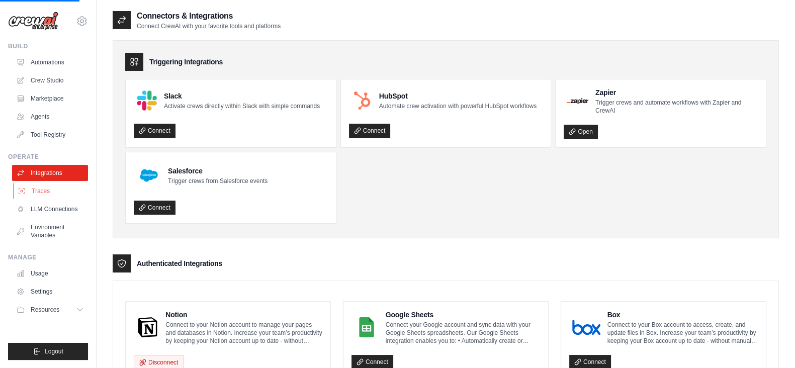
click at [43, 192] on link "Traces" at bounding box center [51, 191] width 76 height 16
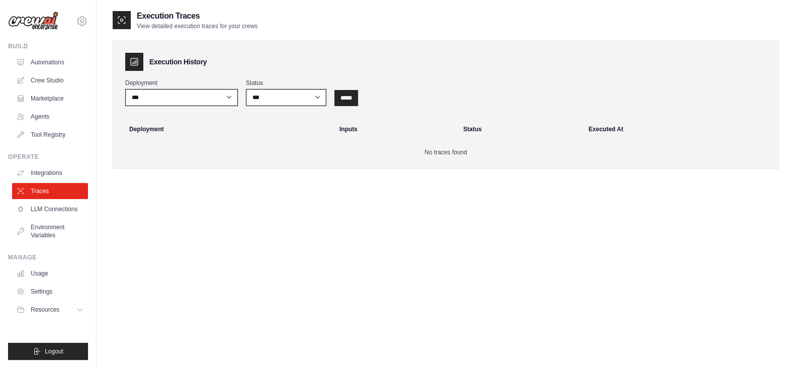
click at [41, 263] on div "Manage Usage Settings Resources Documentation GitHub Blog" at bounding box center [48, 286] width 80 height 64
click at [40, 272] on link "Usage" at bounding box center [51, 274] width 76 height 16
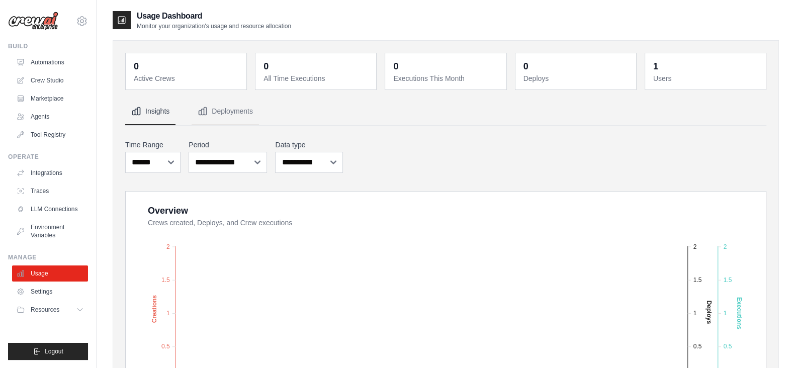
click at [667, 77] on dt "Users" at bounding box center [707, 78] width 107 height 10
click at [242, 124] on button "Deployments" at bounding box center [225, 111] width 67 height 27
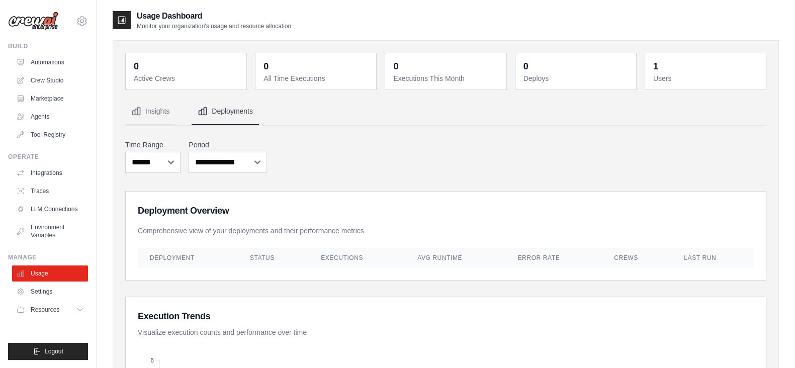
click at [159, 117] on button "Insights" at bounding box center [150, 111] width 50 height 27
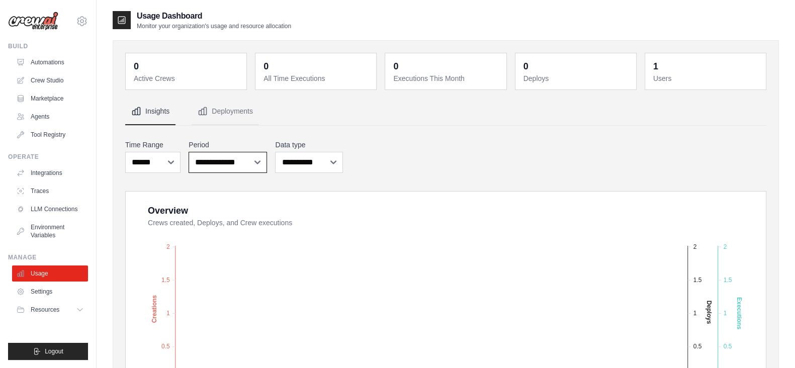
click at [240, 158] on select "**********" at bounding box center [228, 162] width 78 height 21
click at [236, 165] on select "**********" at bounding box center [228, 162] width 78 height 21
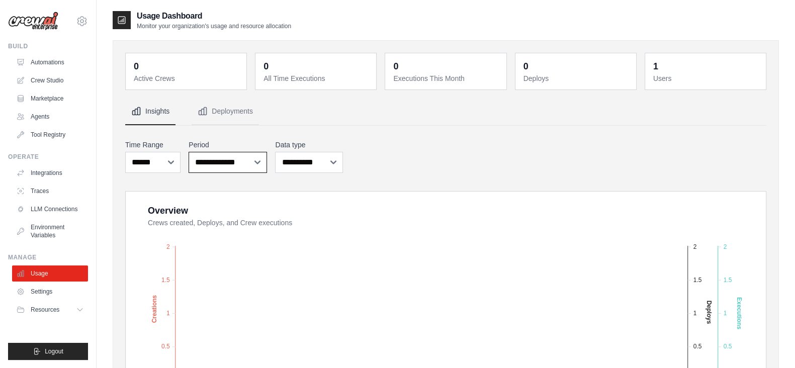
click at [236, 165] on select "**********" at bounding box center [228, 162] width 78 height 21
click at [46, 123] on link "Agents" at bounding box center [51, 117] width 76 height 16
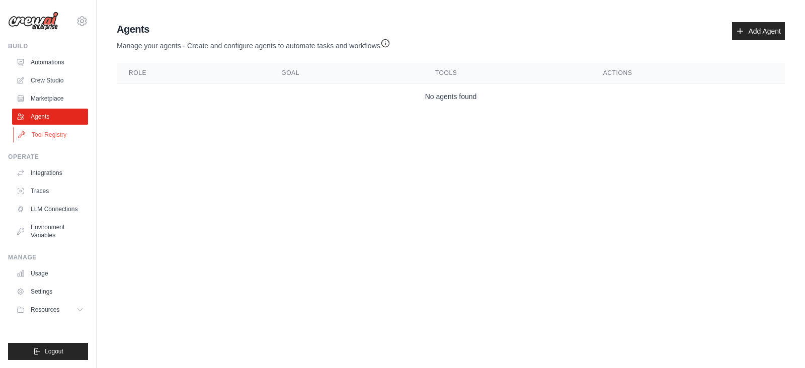
click at [47, 128] on link "Tool Registry" at bounding box center [51, 135] width 76 height 16
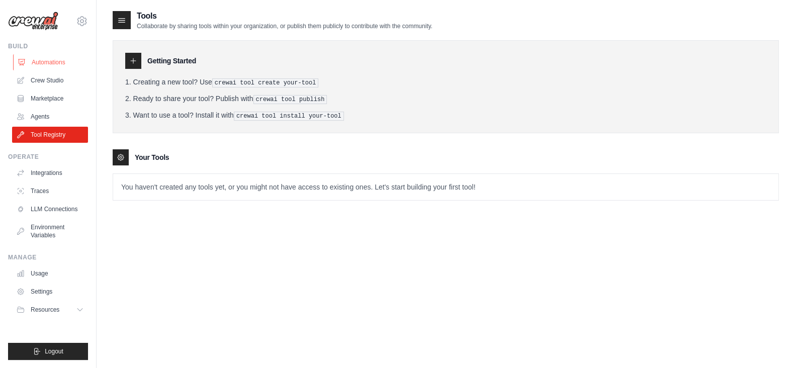
click at [40, 67] on link "Automations" at bounding box center [51, 62] width 76 height 16
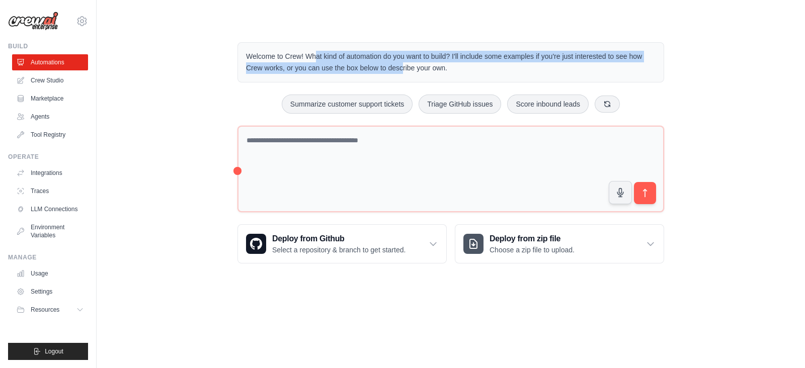
drag, startPoint x: 354, startPoint y: 68, endPoint x: 233, endPoint y: -55, distance: 172.9
click at [233, 0] on html "amirtishiva@gmail.com Settings Build Automations Crew Studio" at bounding box center [402, 184] width 805 height 368
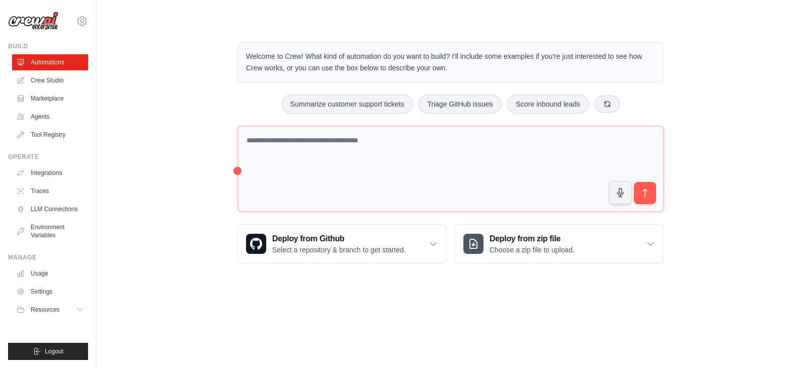
click at [221, 86] on div "Welcome to Crew! What kind of automation do you want to build? I'll include som…" at bounding box center [451, 153] width 676 height 254
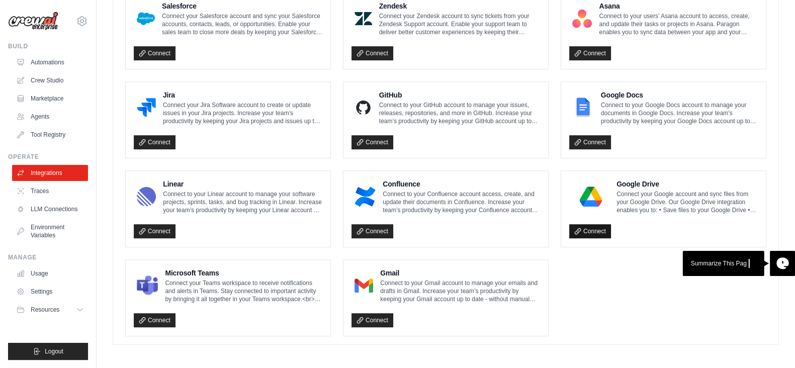
click at [598, 231] on link "Connect" at bounding box center [591, 231] width 42 height 14
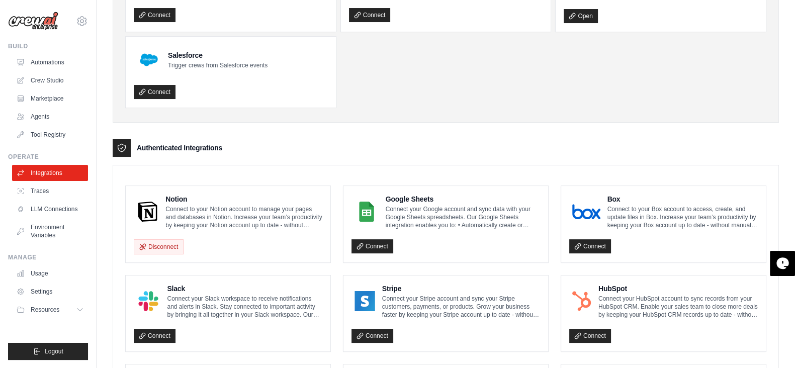
scroll to position [116, 0]
click at [205, 230] on div "Notion Connect to your Notion account to manage your pages and databases in Not…" at bounding box center [228, 224] width 189 height 60
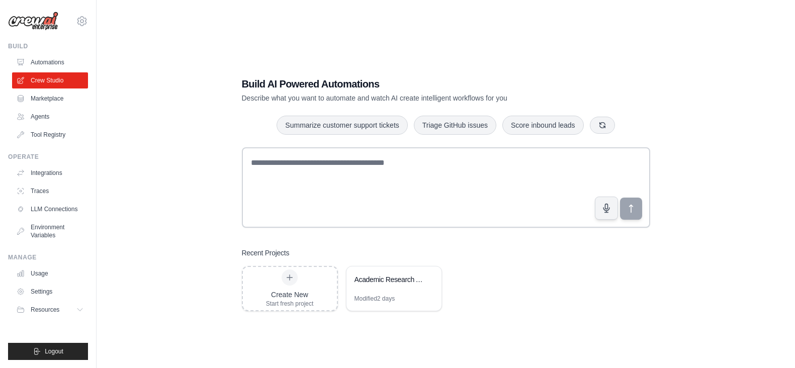
scroll to position [16, 0]
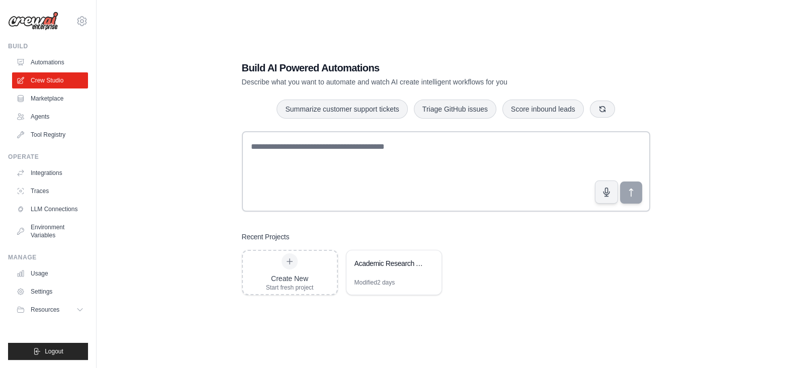
click at [60, 132] on link "Tool Registry" at bounding box center [50, 135] width 76 height 16
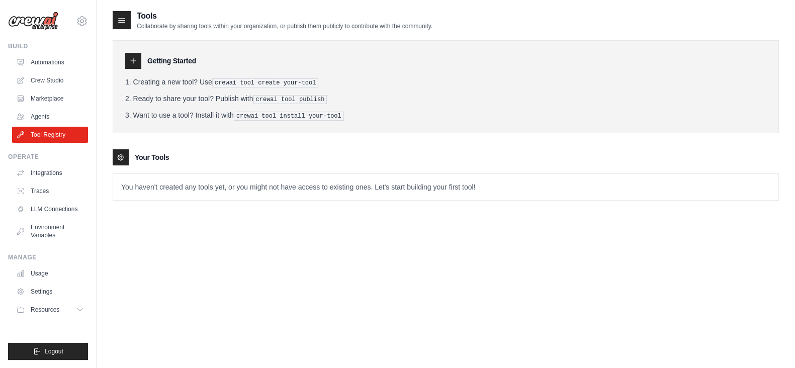
click at [166, 197] on p "You haven't created any tools yet, or you might not have access to existing one…" at bounding box center [446, 187] width 666 height 26
click at [47, 188] on link "Traces" at bounding box center [51, 191] width 76 height 16
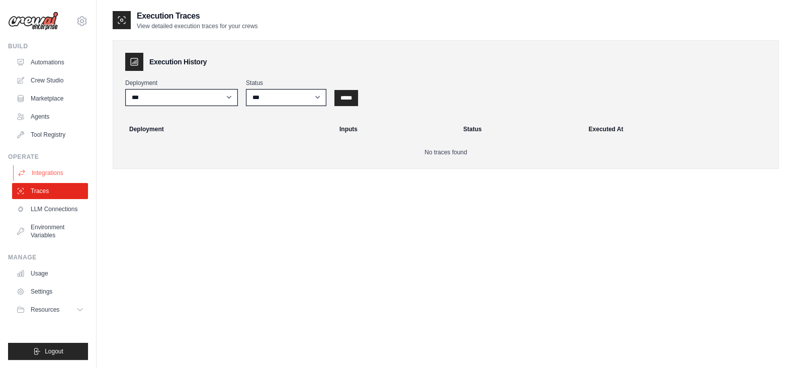
click at [57, 173] on link "Integrations" at bounding box center [51, 173] width 76 height 16
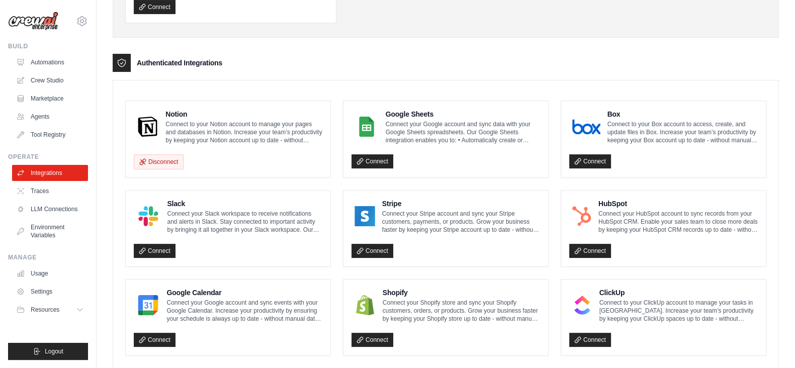
scroll to position [203, 0]
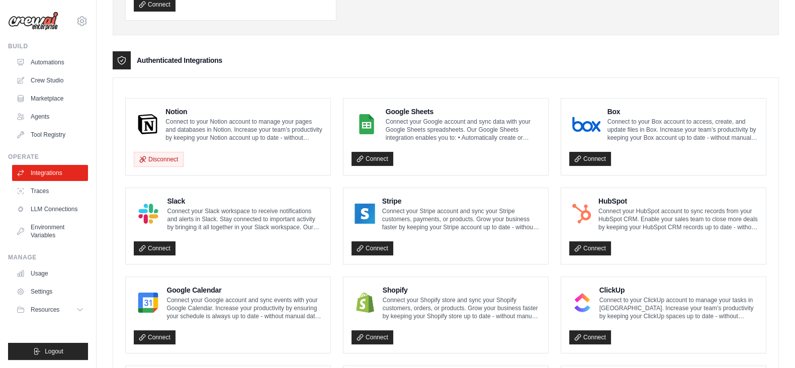
click at [197, 124] on p "Connect to your Notion account to manage your pages and databases in Notion. In…" at bounding box center [244, 130] width 157 height 24
click at [140, 119] on img at bounding box center [148, 124] width 22 height 20
click at [147, 124] on img at bounding box center [148, 124] width 22 height 20
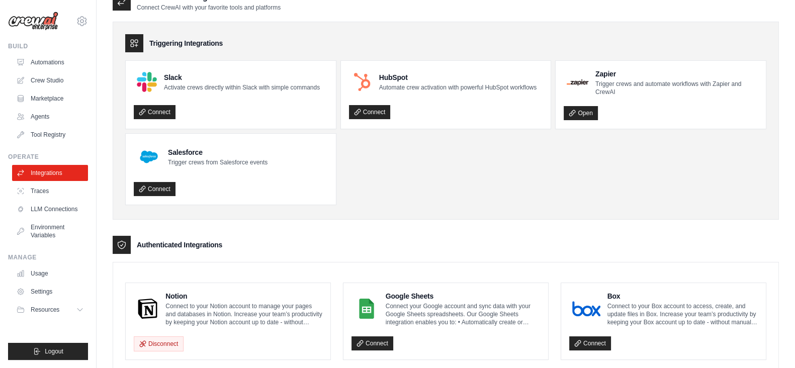
scroll to position [0, 0]
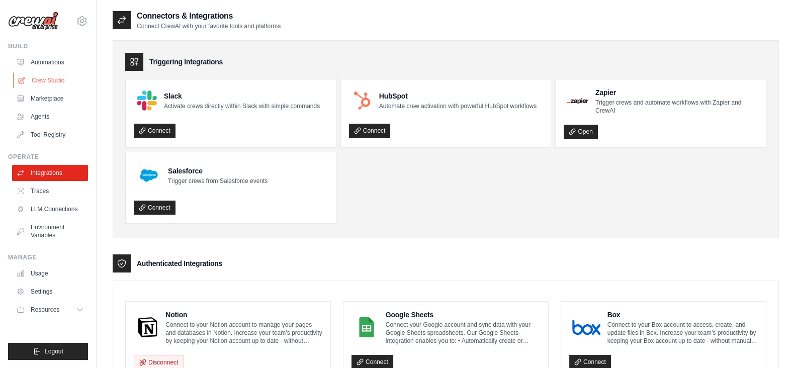
click at [53, 83] on link "Crew Studio" at bounding box center [51, 80] width 76 height 16
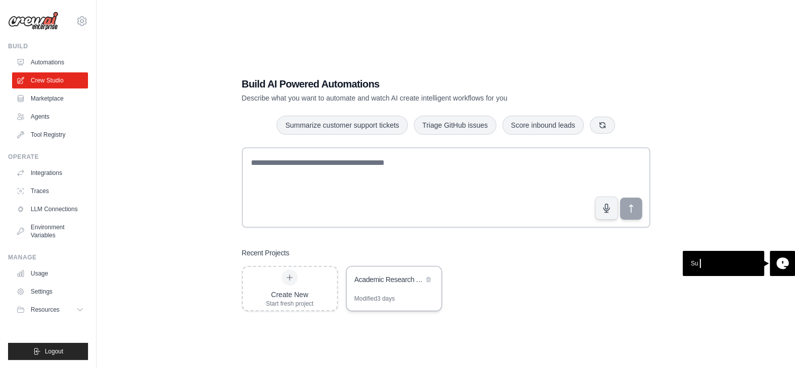
click at [370, 283] on div "Academic Research Automation Crew" at bounding box center [389, 280] width 69 height 10
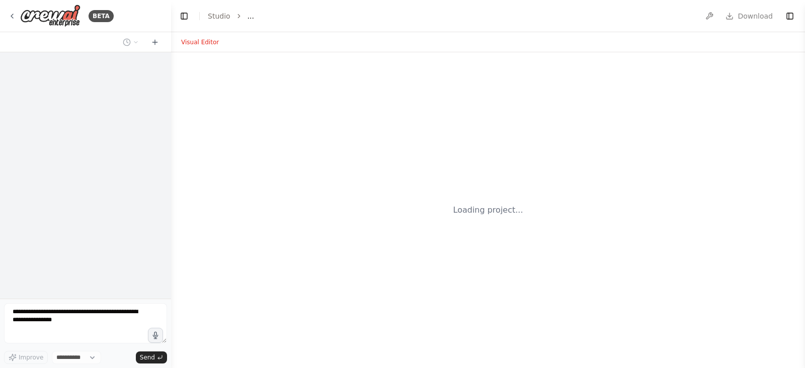
select select "****"
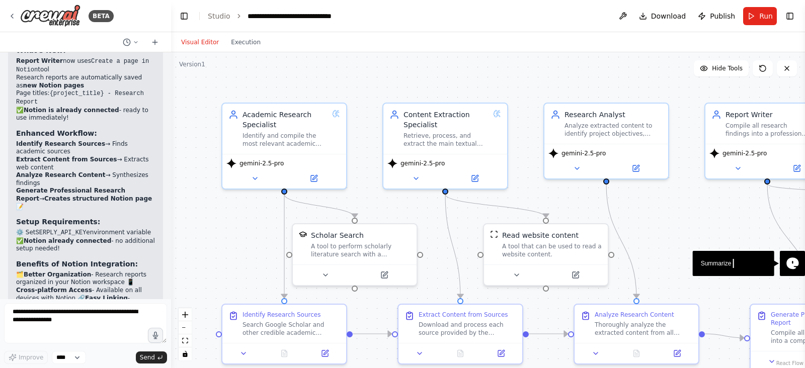
scroll to position [4521, 0]
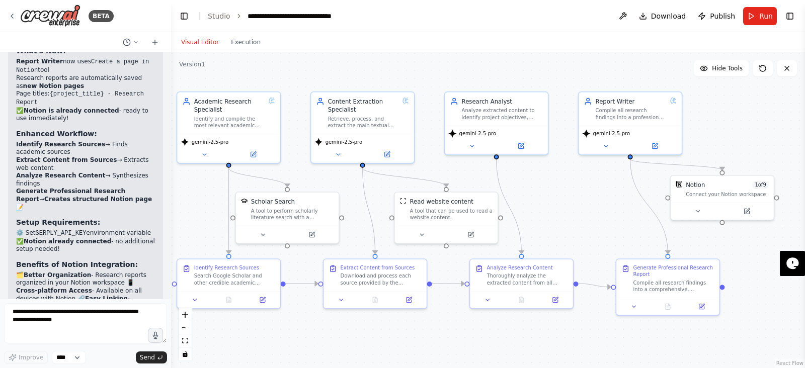
drag, startPoint x: 686, startPoint y: 234, endPoint x: 586, endPoint y: 201, distance: 106.1
click at [586, 201] on div ".deletable-edge-delete-btn { width: 20px; height: 20px; border: 0px solid #ffff…" at bounding box center [488, 210] width 634 height 316
click at [749, 210] on icon at bounding box center [746, 209] width 5 height 5
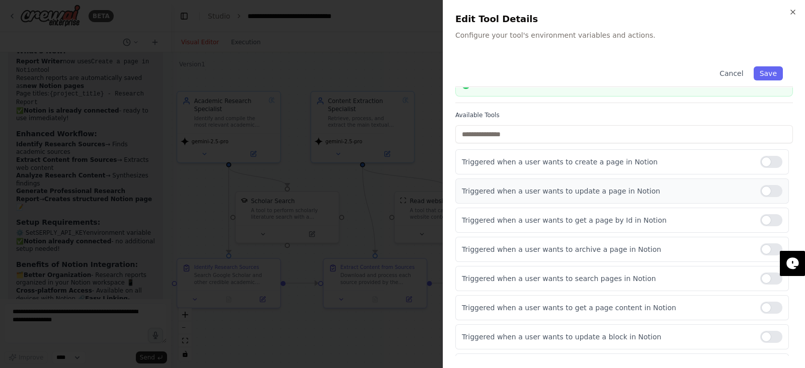
scroll to position [55, 0]
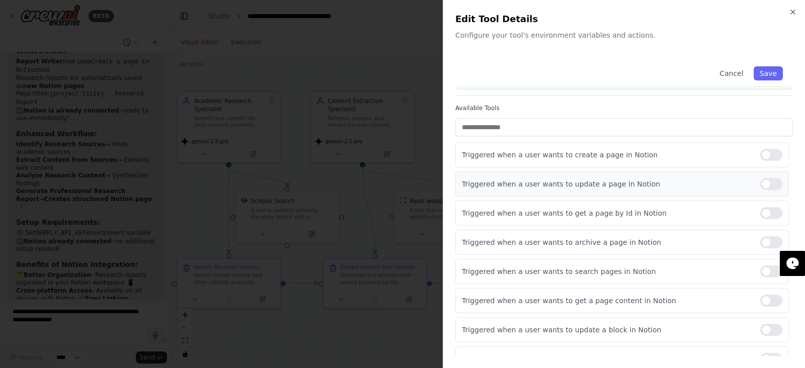
click at [760, 178] on div at bounding box center [771, 184] width 22 height 12
click at [762, 205] on div "Triggered when a user wants to get a page by Id in Notion" at bounding box center [622, 213] width 334 height 25
click at [762, 211] on div at bounding box center [771, 213] width 22 height 12
click at [760, 237] on div at bounding box center [771, 242] width 22 height 12
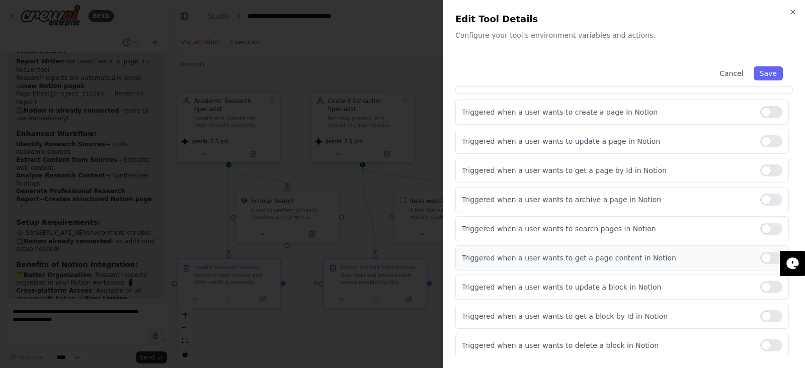
click at [760, 256] on div at bounding box center [771, 258] width 22 height 12
click at [760, 230] on div at bounding box center [771, 229] width 22 height 12
click at [760, 275] on div "Triggered when a user wants to update a block in Notion" at bounding box center [622, 287] width 334 height 25
click at [760, 281] on div at bounding box center [771, 287] width 22 height 12
click at [763, 318] on div at bounding box center [771, 316] width 22 height 12
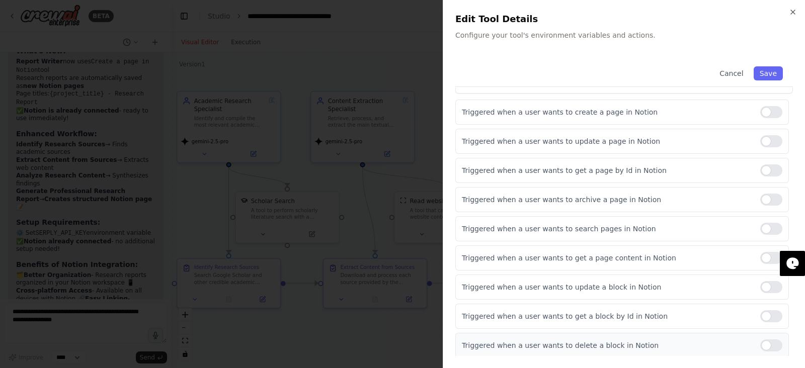
click at [763, 346] on div at bounding box center [771, 346] width 22 height 12
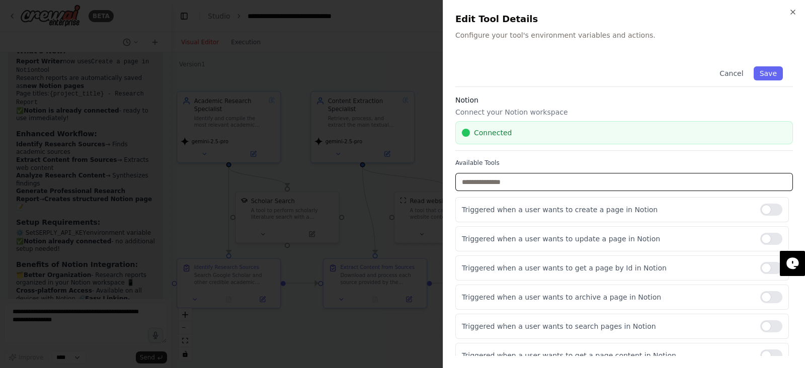
click at [558, 189] on input "text" at bounding box center [624, 182] width 338 height 18
click at [754, 70] on button "Save" at bounding box center [768, 73] width 29 height 14
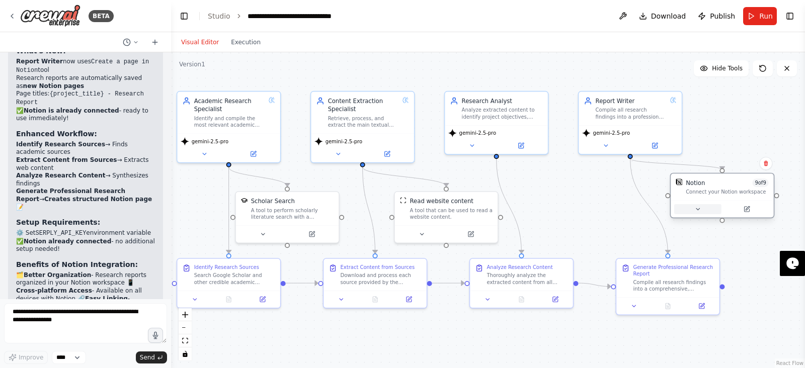
click at [699, 210] on icon at bounding box center [697, 209] width 7 height 7
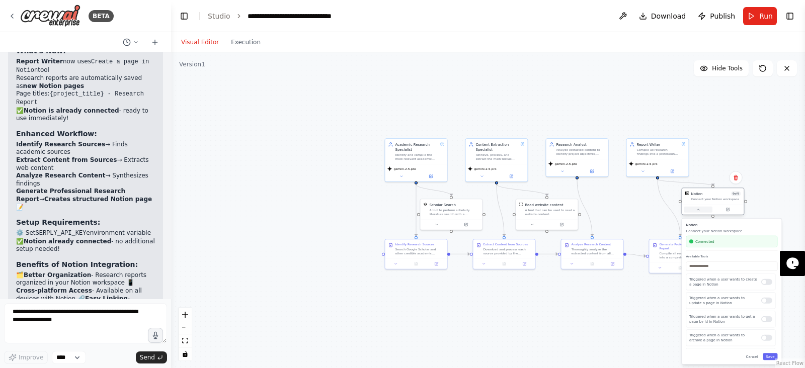
click at [699, 210] on icon at bounding box center [698, 210] width 4 height 4
click at [576, 322] on div ".deletable-edge-delete-btn { width: 20px; height: 20px; border: 0px solid #ffff…" at bounding box center [488, 210] width 634 height 316
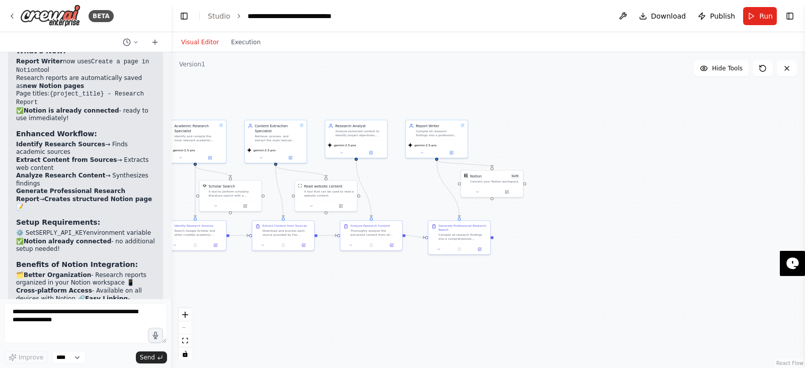
drag, startPoint x: 576, startPoint y: 322, endPoint x: 339, endPoint y: 303, distance: 237.2
click at [339, 303] on div ".deletable-edge-delete-btn { width: 20px; height: 20px; border: 0px solid #ffff…" at bounding box center [488, 210] width 634 height 316
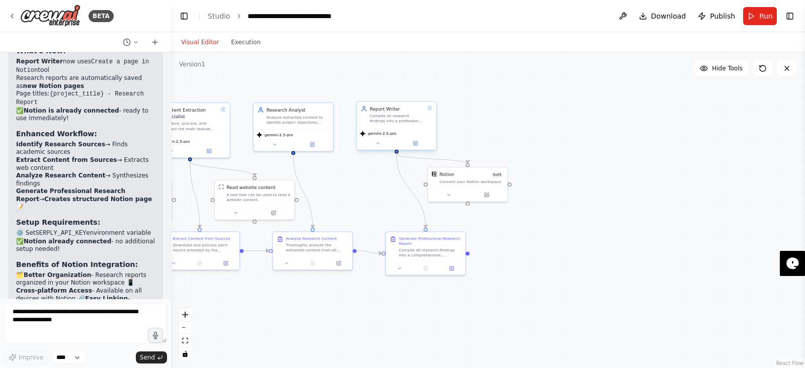
click at [396, 122] on div "Compile all research findings into a professional, well-structured Markdown rep…" at bounding box center [397, 118] width 55 height 11
click at [415, 145] on icon at bounding box center [416, 143] width 4 height 4
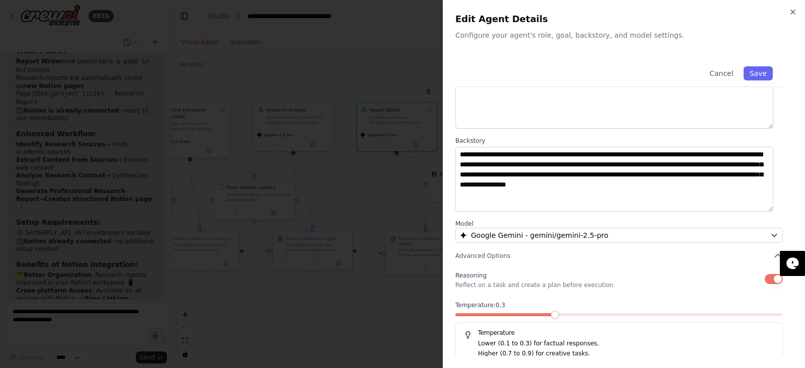
scroll to position [83, 0]
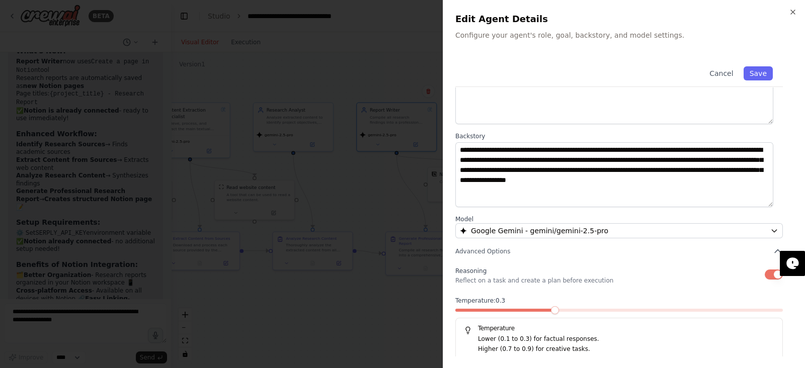
drag, startPoint x: 549, startPoint y: 300, endPoint x: 590, endPoint y: 301, distance: 40.8
click at [590, 301] on label "Temperature: 0.3" at bounding box center [619, 301] width 328 height 8
click at [589, 312] on div at bounding box center [619, 312] width 328 height 7
click at [591, 309] on span at bounding box center [619, 310] width 328 height 3
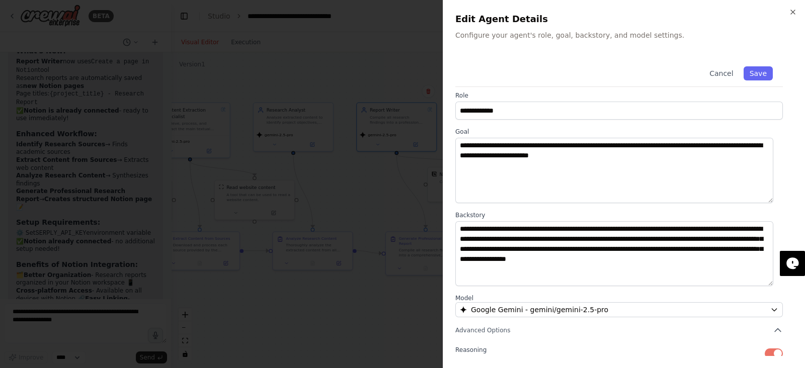
scroll to position [0, 0]
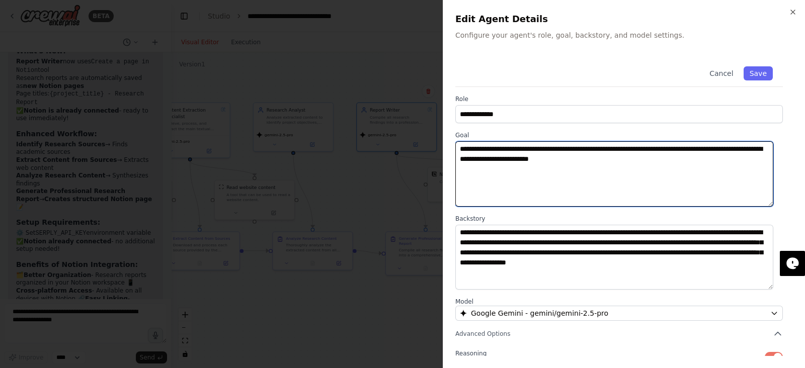
click at [578, 196] on textarea "**********" at bounding box center [614, 173] width 318 height 65
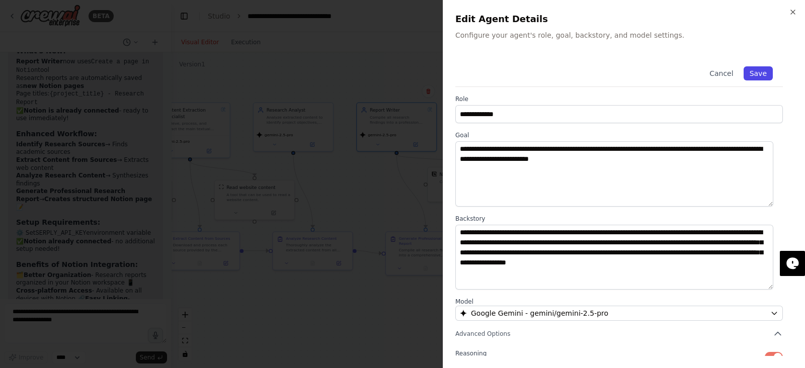
click at [746, 79] on button "Save" at bounding box center [758, 73] width 29 height 14
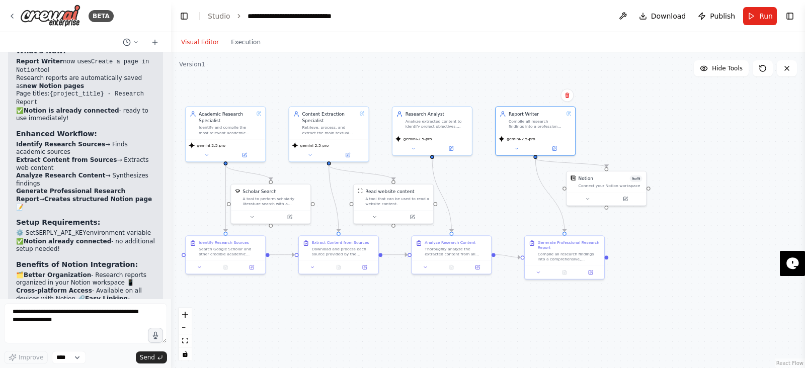
drag, startPoint x: 471, startPoint y: 278, endPoint x: 611, endPoint y: 282, distance: 139.9
click at [611, 282] on div ".deletable-edge-delete-btn { width: 20px; height: 20px; border: 0px solid #ffff…" at bounding box center [488, 210] width 634 height 316
click at [765, 25] on header "**********" at bounding box center [488, 16] width 634 height 32
click at [759, 21] on button "Run" at bounding box center [760, 16] width 34 height 18
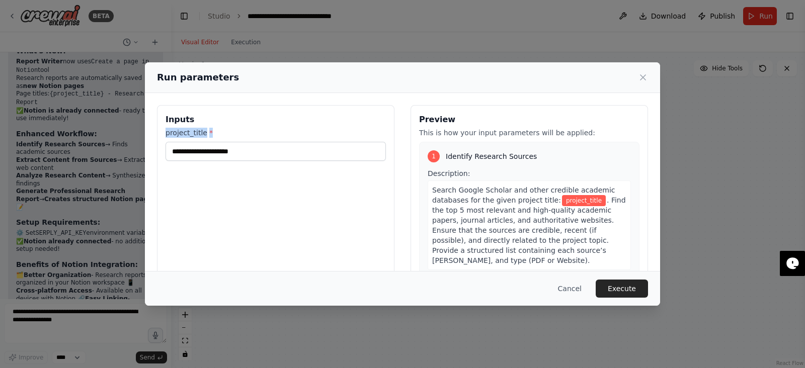
drag, startPoint x: 339, startPoint y: 137, endPoint x: 337, endPoint y: 149, distance: 12.7
click at [337, 149] on div "project_title *" at bounding box center [276, 144] width 220 height 33
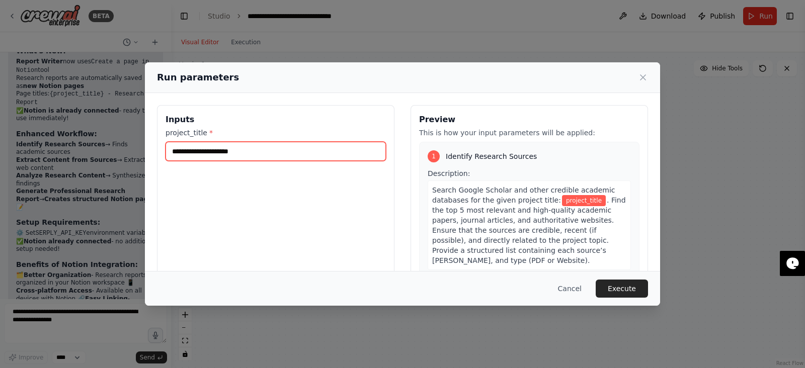
click at [337, 149] on input "project_title *" at bounding box center [276, 151] width 220 height 19
click at [566, 285] on button "Cancel" at bounding box center [570, 289] width 40 height 18
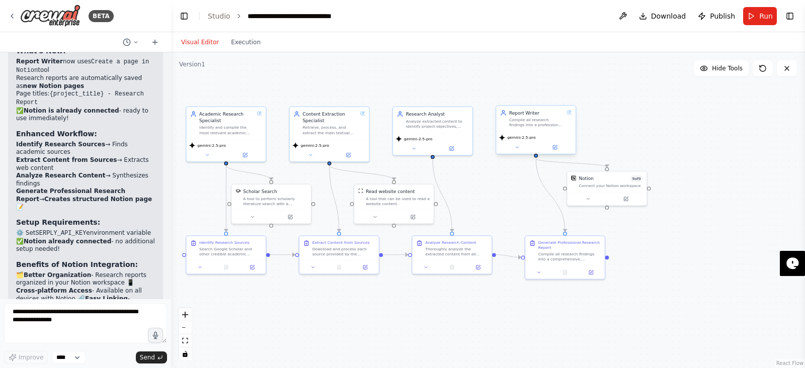
click at [559, 126] on div "Compile all research findings into a professional, well-structured Markdown rep…" at bounding box center [536, 122] width 55 height 11
click at [757, 14] on button "Run" at bounding box center [760, 16] width 34 height 18
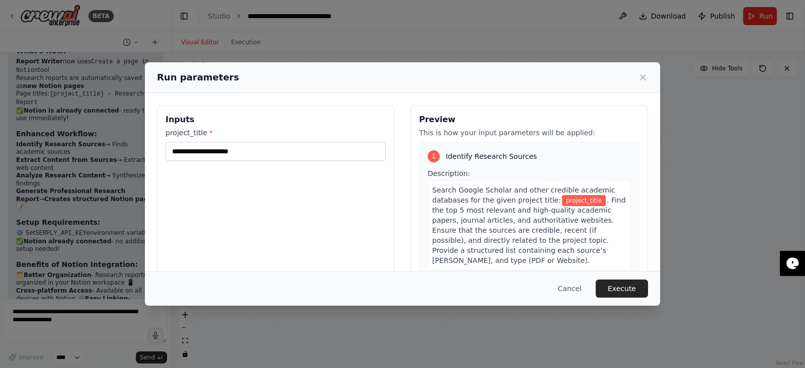
click at [391, 149] on div "Inputs project_title * Preview This is how your input parameters will be applie…" at bounding box center [402, 224] width 491 height 238
click at [372, 152] on input "project_title *" at bounding box center [276, 151] width 220 height 19
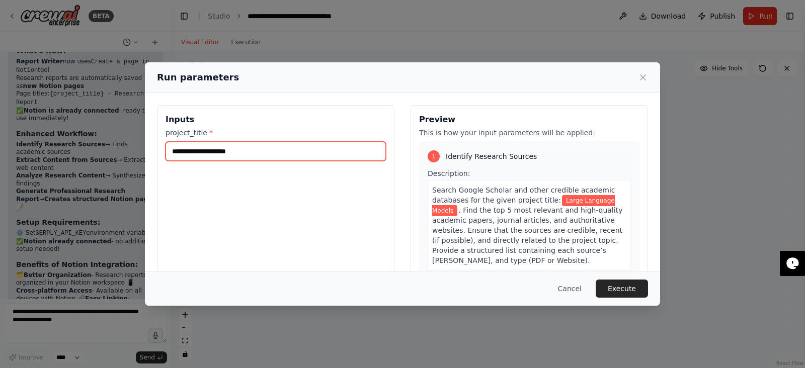
type input "**********"
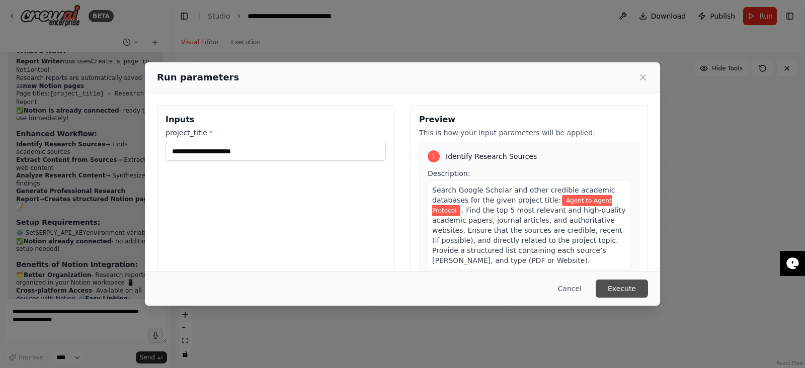
click at [632, 291] on button "Execute" at bounding box center [622, 289] width 52 height 18
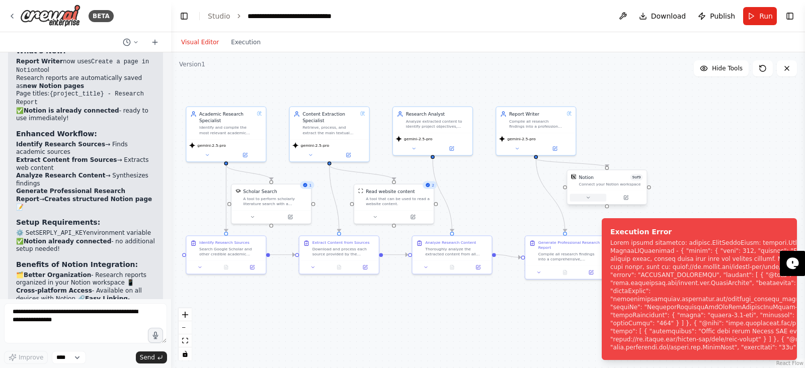
click at [587, 196] on icon at bounding box center [588, 197] width 5 height 5
click at [702, 170] on div ".deletable-edge-delete-btn { width: 20px; height: 20px; border: 0px solid #ffff…" at bounding box center [488, 210] width 634 height 316
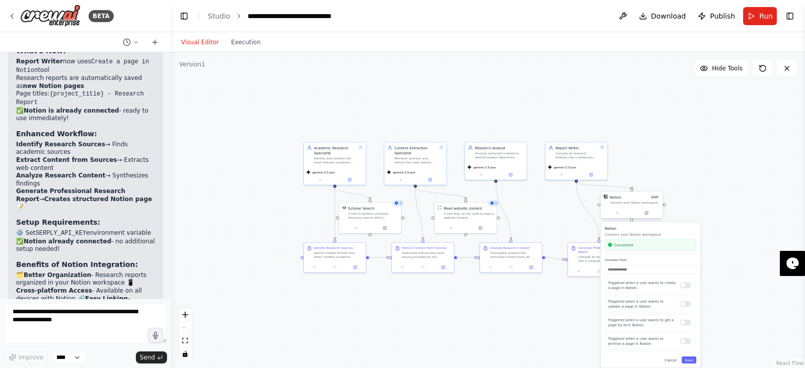
click at [649, 219] on div "Notion 9 of 9 Connect your Notion workspace Notion Connect your Notion workspac…" at bounding box center [631, 206] width 63 height 28
click at [647, 215] on button at bounding box center [646, 213] width 29 height 6
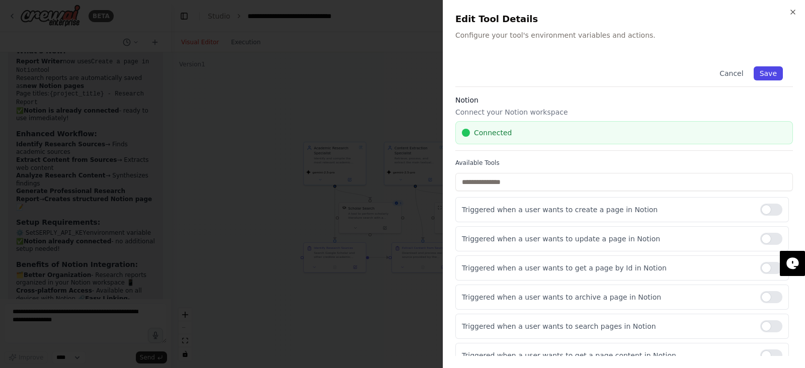
click at [763, 71] on button "Save" at bounding box center [768, 73] width 29 height 14
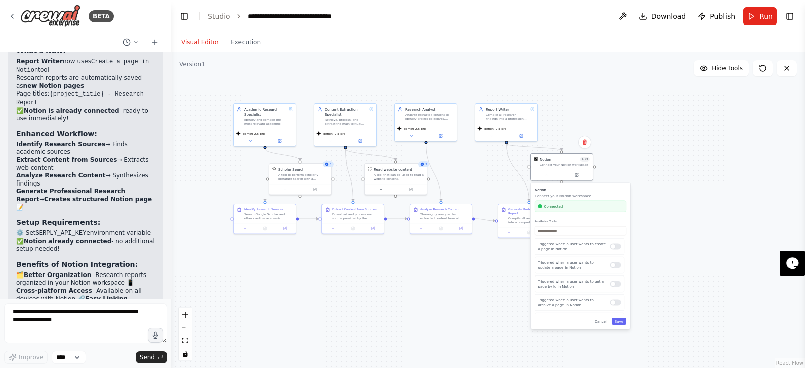
drag, startPoint x: 679, startPoint y: 162, endPoint x: 597, endPoint y: 125, distance: 90.5
click at [593, 117] on div ".deletable-edge-delete-btn { width: 20px; height: 20px; border: 0px solid #ffff…" at bounding box center [488, 210] width 634 height 316
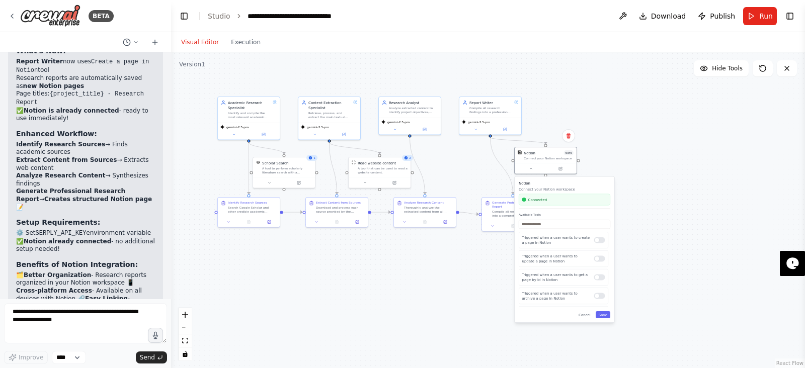
click at [684, 310] on div ".deletable-edge-delete-btn { width: 20px; height: 20px; border: 0px solid #ffff…" at bounding box center [488, 210] width 634 height 316
click at [418, 323] on div ".deletable-edge-delete-btn { width: 20px; height: 20px; border: 0px solid #ffff…" at bounding box center [488, 210] width 634 height 316
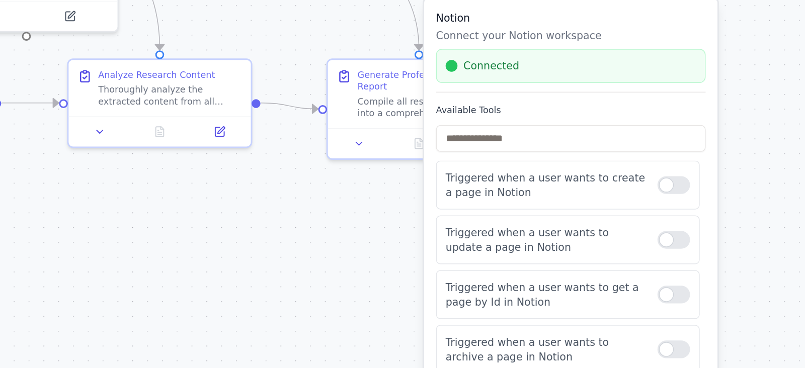
click at [477, 248] on div ".deletable-edge-delete-btn { width: 20px; height: 20px; border: 0px solid #ffff…" at bounding box center [488, 210] width 634 height 316
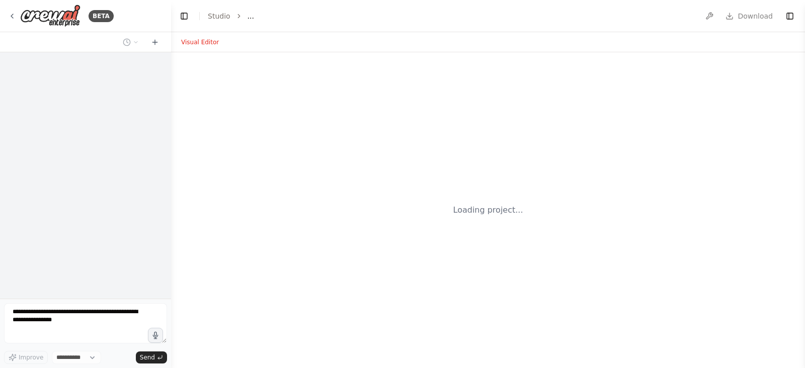
select select "****"
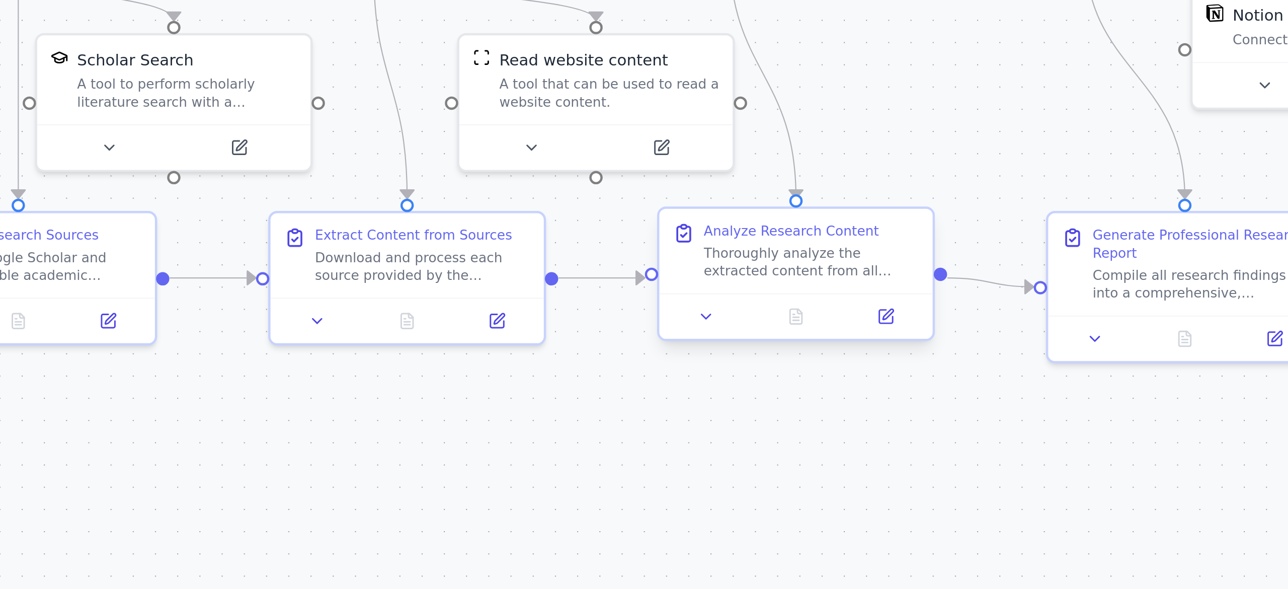
scroll to position [4037, 0]
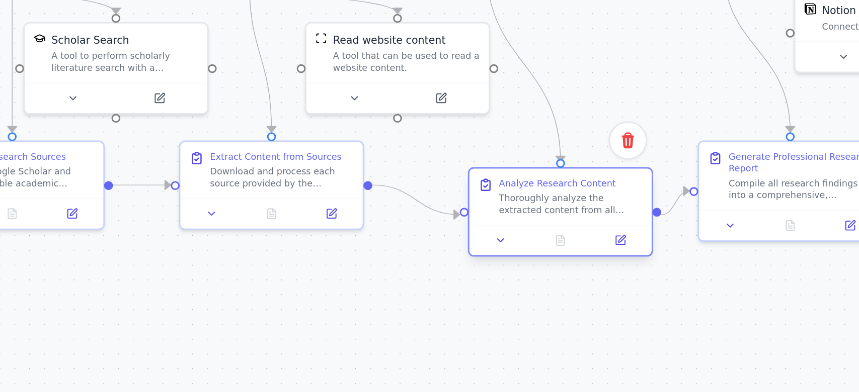
drag, startPoint x: 544, startPoint y: 333, endPoint x: 559, endPoint y: 362, distance: 32.9
click at [559, 345] on div "Analyze Research Content Thoroughly analyze the extracted content from all sour…" at bounding box center [585, 329] width 63 height 31
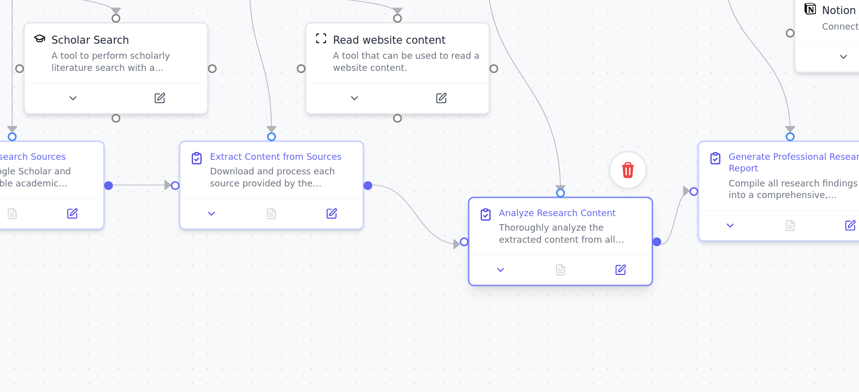
drag, startPoint x: 575, startPoint y: 347, endPoint x: 563, endPoint y: 332, distance: 19.4
click at [565, 333] on div "Thoroughly analyze the extracted content from all sources to identify and synth…" at bounding box center [589, 337] width 49 height 8
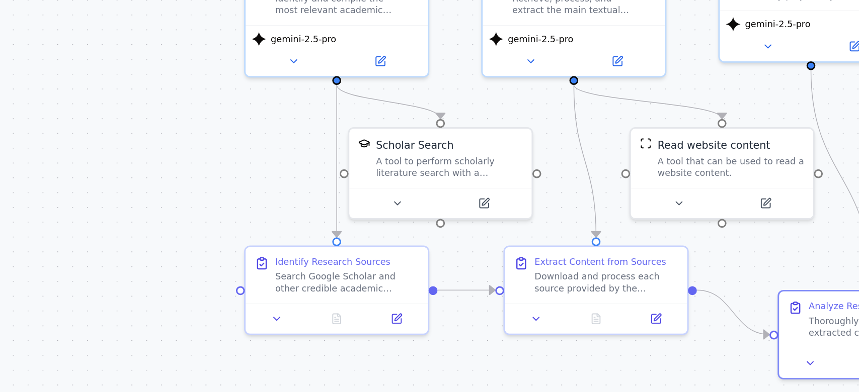
drag, startPoint x: 514, startPoint y: 365, endPoint x: 633, endPoint y: 400, distance: 124.0
click at [633, 368] on html "BETA You are part of an automated research crew. Your mission is to process the…" at bounding box center [429, 196] width 859 height 392
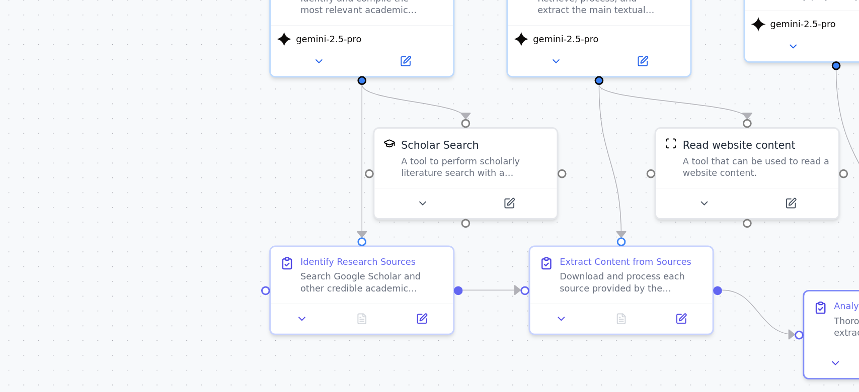
drag, startPoint x: 484, startPoint y: 331, endPoint x: 504, endPoint y: 380, distance: 53.7
click at [504, 368] on div ".deletable-edge-delete-btn { width: 20px; height: 20px; border: 0px solid #ffff…" at bounding box center [515, 222] width 688 height 340
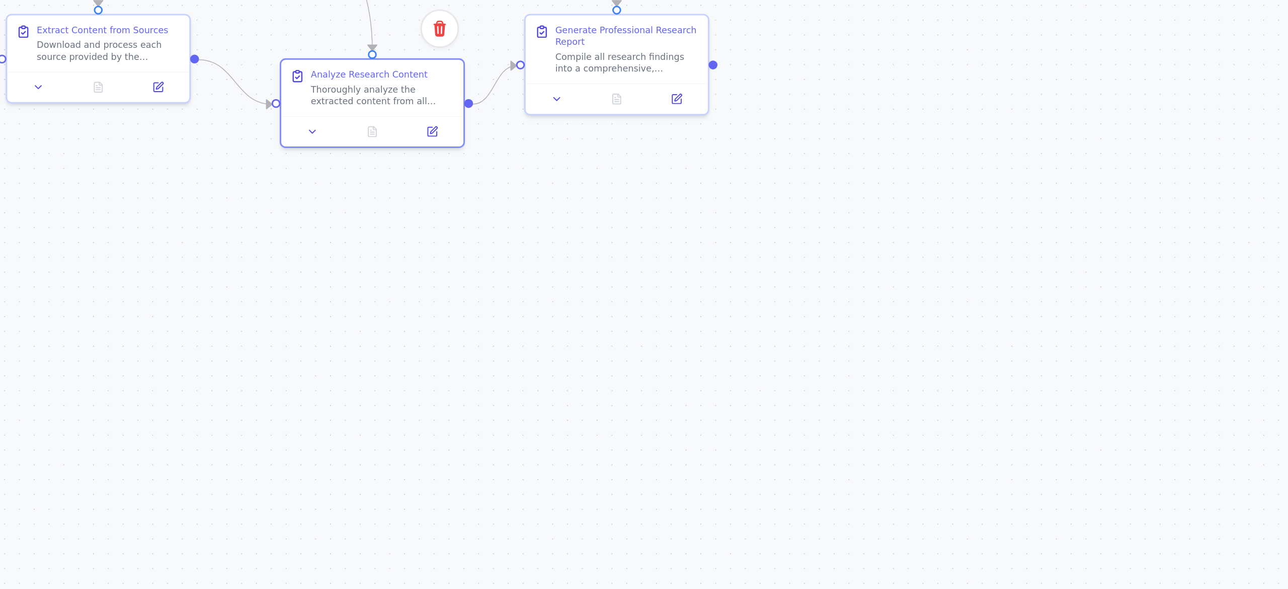
scroll to position [4038, 0]
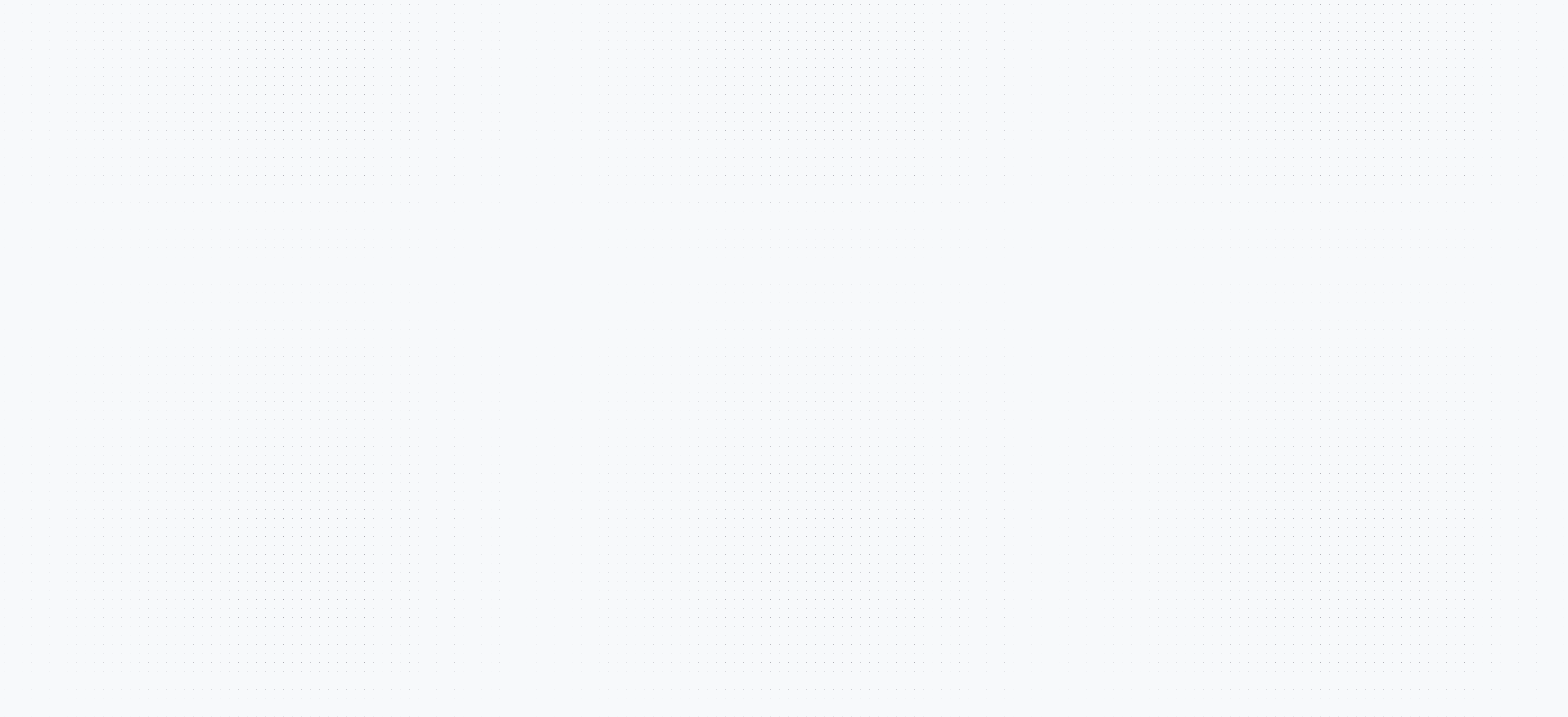
drag, startPoint x: 279, startPoint y: 201, endPoint x: 936, endPoint y: 657, distance: 799.7
click at [489, 224] on div ".deletable-edge-delete-btn { width: 20px; height: 20px; border: 0px solid #ffff…" at bounding box center [836, 374] width 1464 height 685
drag, startPoint x: 918, startPoint y: 605, endPoint x: 1009, endPoint y: 707, distance: 136.7
click at [489, 224] on div ".deletable-edge-delete-btn { width: 20px; height: 20px; border: 0px solid #ffff…" at bounding box center [836, 374] width 1464 height 685
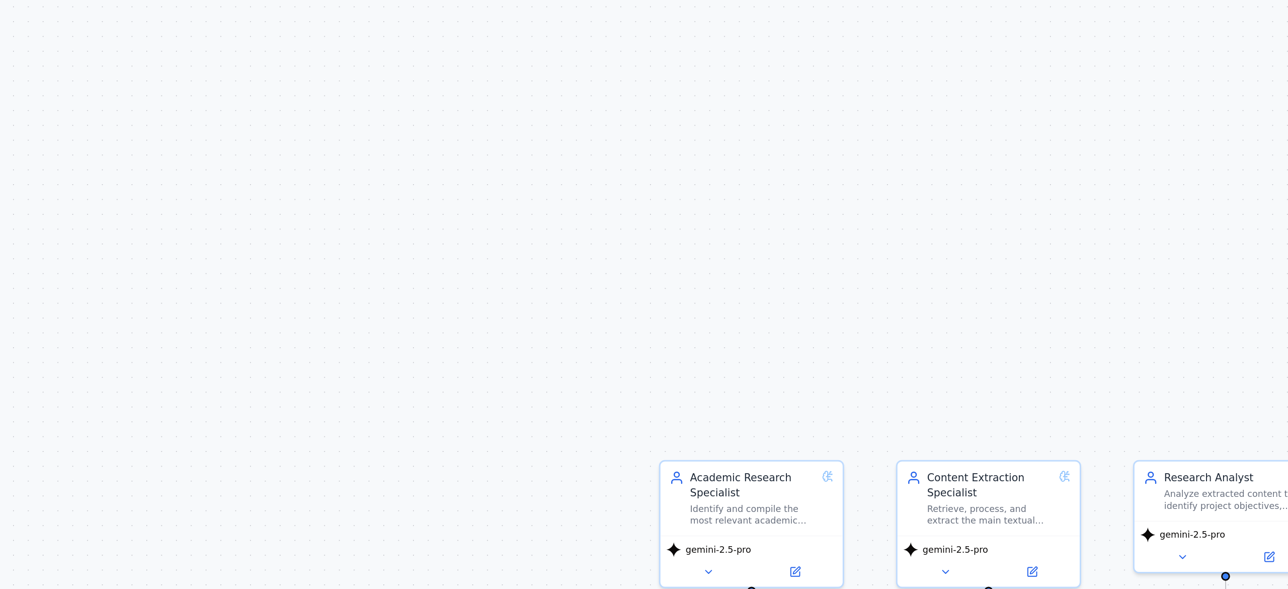
drag, startPoint x: 1623, startPoint y: 1044, endPoint x: 809, endPoint y: 520, distance: 968.7
click at [804, 368] on div ".deletable-edge-delete-btn { width: 20px; height: 20px; border: 0px solid #ffff…" at bounding box center [729, 320] width 1117 height 536
drag, startPoint x: 731, startPoint y: 472, endPoint x: 625, endPoint y: 395, distance: 130.4
click at [625, 368] on div ".deletable-edge-delete-btn { width: 20px; height: 20px; border: 0px solid #ffff…" at bounding box center [729, 320] width 1117 height 536
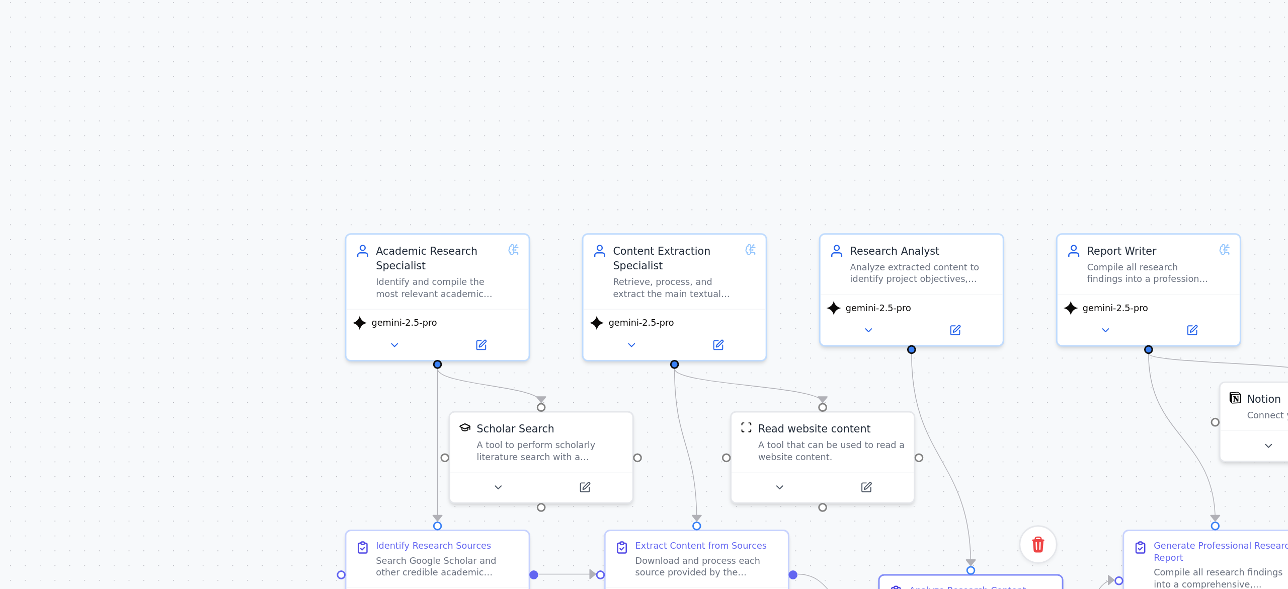
drag, startPoint x: 938, startPoint y: 539, endPoint x: 670, endPoint y: 420, distance: 293.5
click at [804, 368] on div ".deletable-edge-delete-btn { width: 20px; height: 20px; border: 0px solid #ffff…" at bounding box center [729, 320] width 1117 height 536
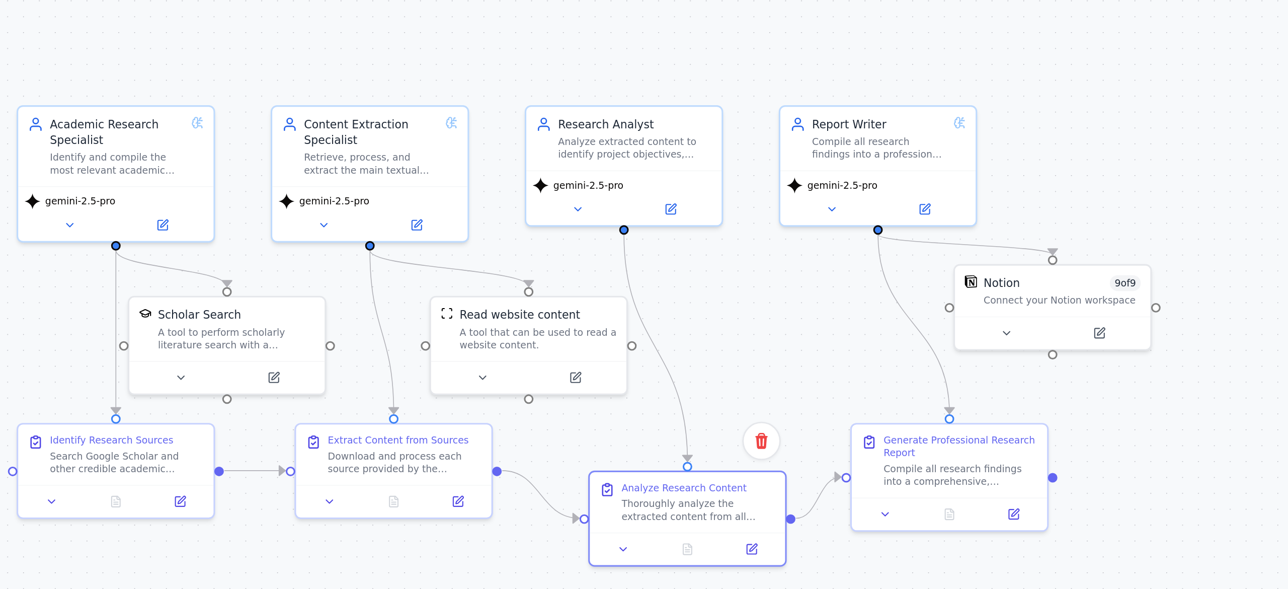
drag, startPoint x: 902, startPoint y: 480, endPoint x: 827, endPoint y: 469, distance: 75.4
click at [804, 368] on div ".deletable-edge-delete-btn { width: 20px; height: 20px; border: 0px solid #ffff…" at bounding box center [729, 320] width 1117 height 536
click at [804, 368] on div "Report Writer Compile all research findings into a professional, well-structure…" at bounding box center [890, 432] width 66 height 22
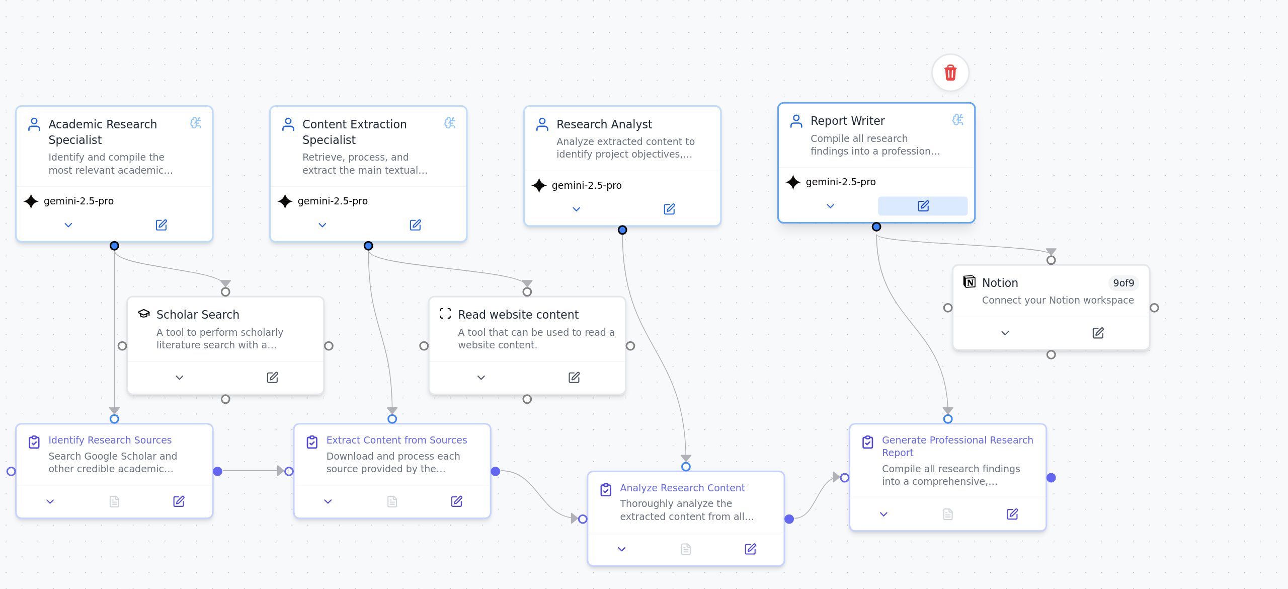
click at [804, 368] on icon at bounding box center [906, 455] width 5 height 5
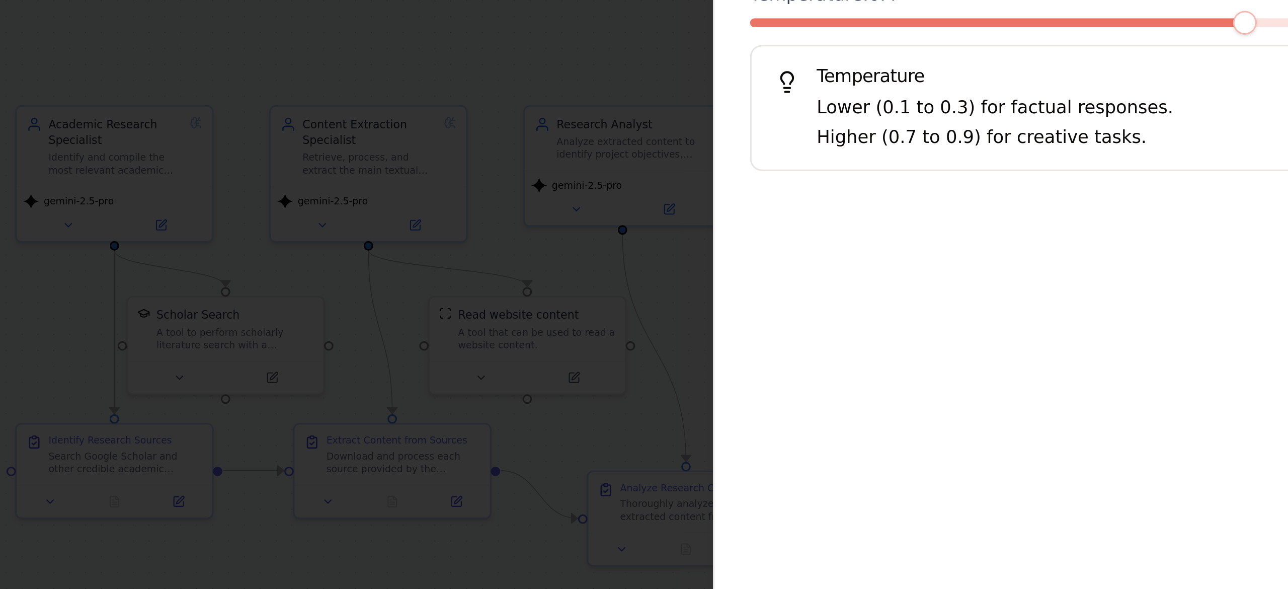
click at [804, 368] on p "Higher (0.7 to 0.9) for creative tasks." at bounding box center [1063, 433] width 387 height 10
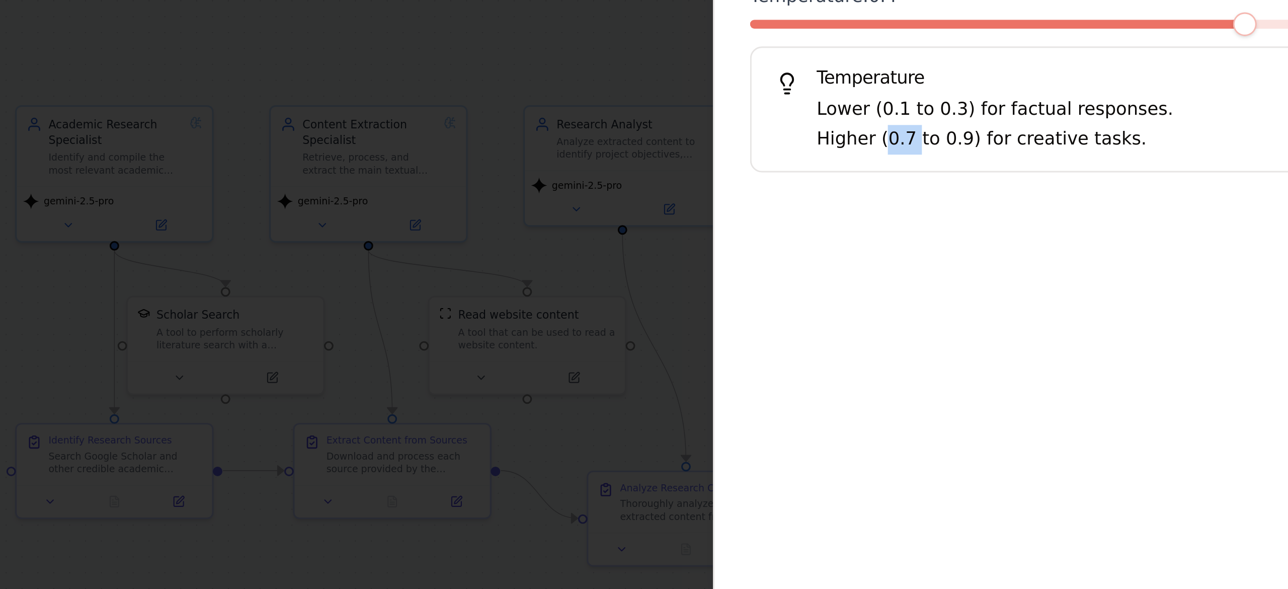
click at [804, 368] on p "Higher (0.7 to 0.9) for creative tasks." at bounding box center [1063, 433] width 387 height 10
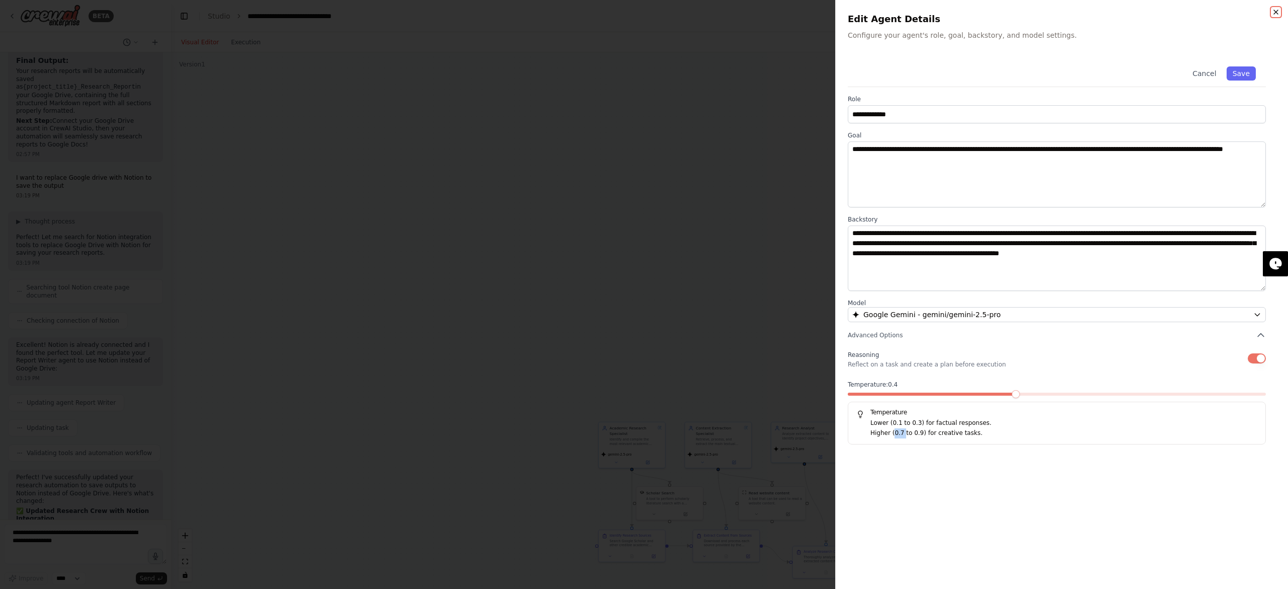
click at [804, 14] on icon "button" at bounding box center [1276, 12] width 8 height 8
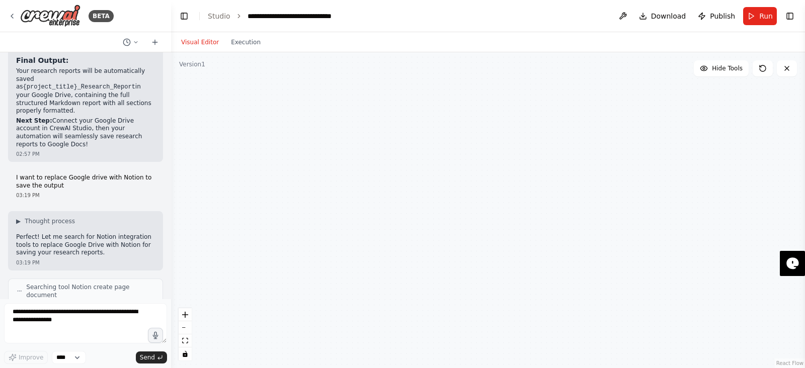
drag, startPoint x: 1276, startPoint y: 2, endPoint x: 380, endPoint y: 223, distance: 923.4
click at [380, 223] on div ".deletable-edge-delete-btn { width: 20px; height: 20px; border: 0px solid #ffff…" at bounding box center [488, 210] width 634 height 316
drag, startPoint x: 380, startPoint y: 223, endPoint x: 311, endPoint y: 144, distance: 104.5
click at [311, 144] on div ".deletable-edge-delete-btn { width: 20px; height: 20px; border: 0px solid #ffff…" at bounding box center [488, 210] width 634 height 316
click at [187, 344] on div "React Flow controls" at bounding box center [185, 334] width 13 height 52
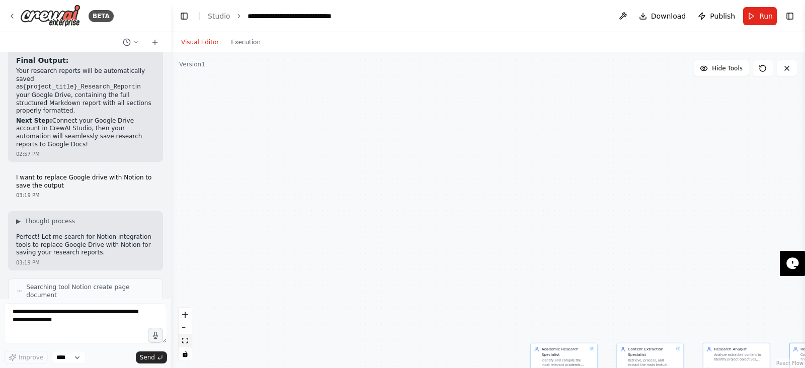
click at [187, 344] on button "fit view" at bounding box center [185, 341] width 13 height 13
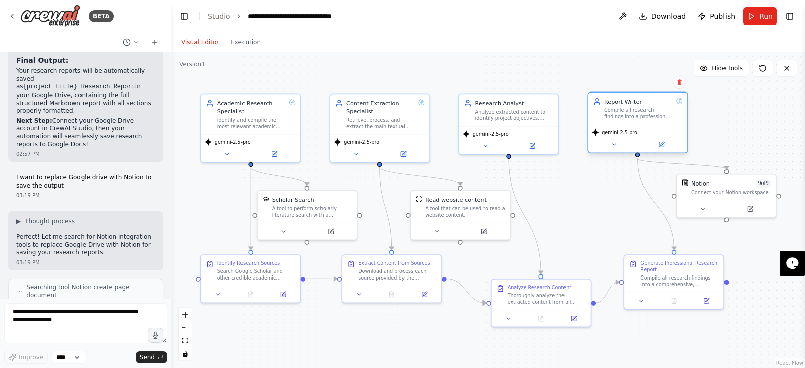
click at [664, 114] on div "Compile all research findings into a professional, well-structured Markdown rep…" at bounding box center [638, 113] width 68 height 13
click at [634, 111] on div "Compile all research findings into a professional, well-structured Markdown rep…" at bounding box center [638, 113] width 68 height 13
click at [659, 142] on icon at bounding box center [661, 144] width 5 height 5
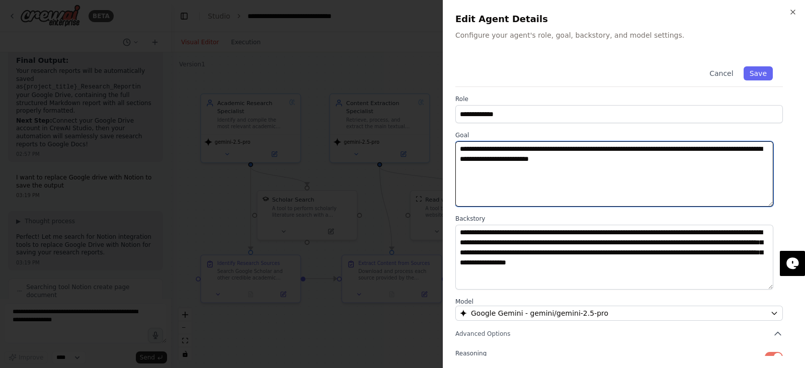
click at [471, 160] on textarea "**********" at bounding box center [614, 173] width 318 height 65
type textarea "**********"
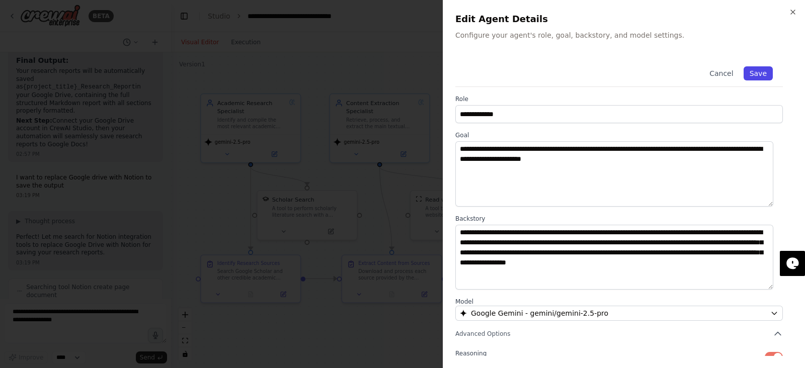
click at [745, 73] on button "Save" at bounding box center [758, 73] width 29 height 14
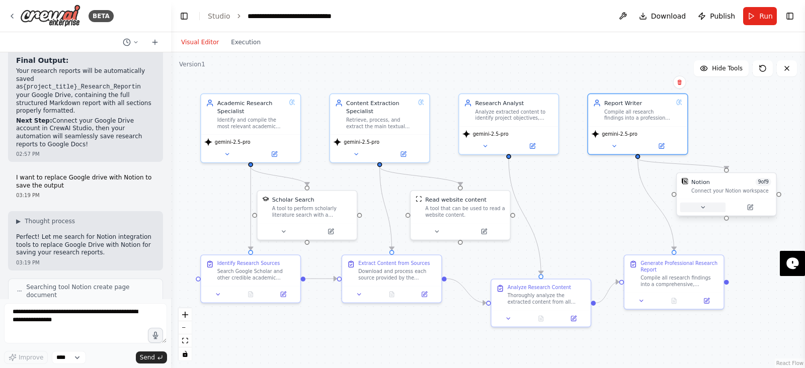
click at [700, 205] on icon at bounding box center [703, 207] width 7 height 7
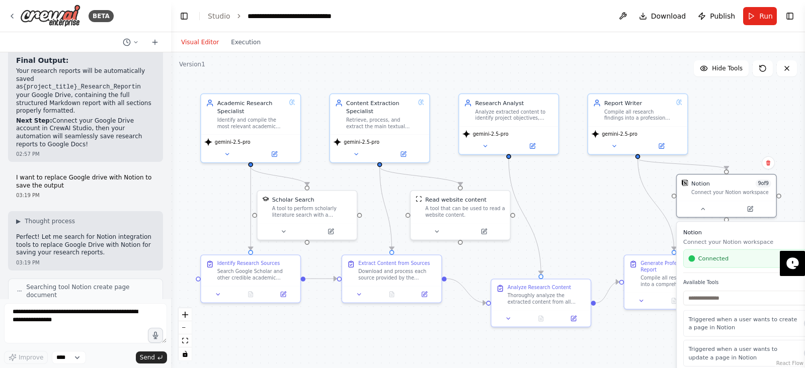
click at [725, 286] on div "Available Tools Triggered when a user wants to create a page in Notion Triggere…" at bounding box center [756, 355] width 147 height 151
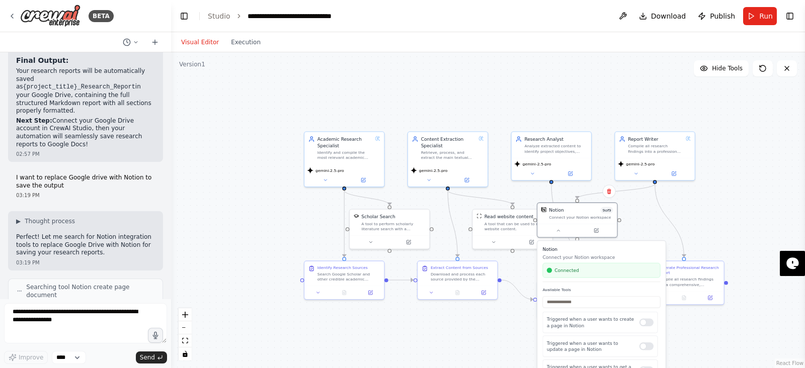
drag, startPoint x: 752, startPoint y: 256, endPoint x: 598, endPoint y: 266, distance: 154.3
click at [598, 266] on div "Connected" at bounding box center [601, 270] width 118 height 15
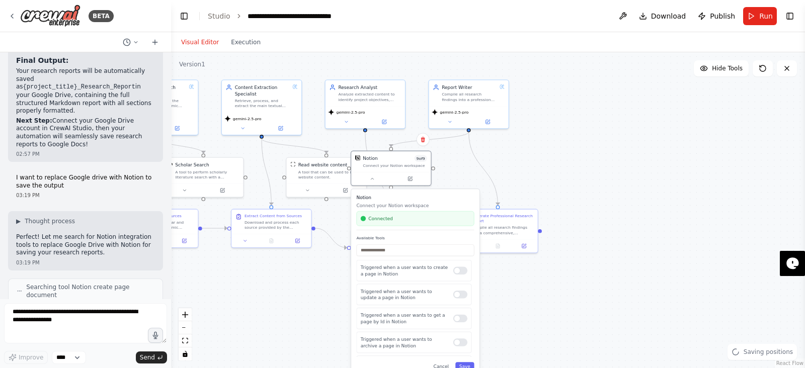
drag, startPoint x: 714, startPoint y: 196, endPoint x: 466, endPoint y: 167, distance: 249.3
click at [527, 144] on div ".deletable-edge-delete-btn { width: 20px; height: 20px; border: 0px solid #ffff…" at bounding box center [488, 210] width 634 height 316
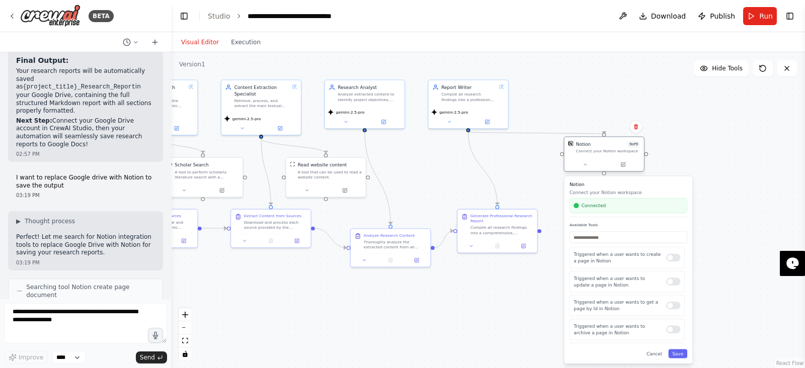
drag, startPoint x: 396, startPoint y: 170, endPoint x: 615, endPoint y: 155, distance: 219.3
click at [615, 155] on div "Notion 9 of 9 Connect your Notion workspace" at bounding box center [604, 147] width 79 height 21
click at [493, 119] on button at bounding box center [487, 121] width 37 height 8
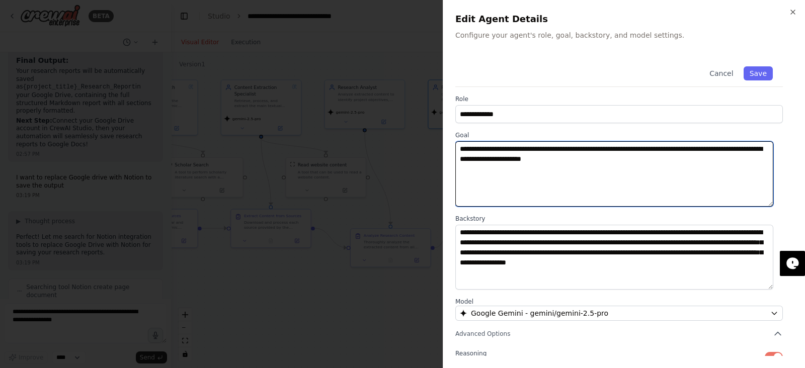
click at [763, 152] on textarea "**********" at bounding box center [614, 173] width 318 height 65
click at [731, 152] on textarea "**********" at bounding box center [614, 173] width 318 height 65
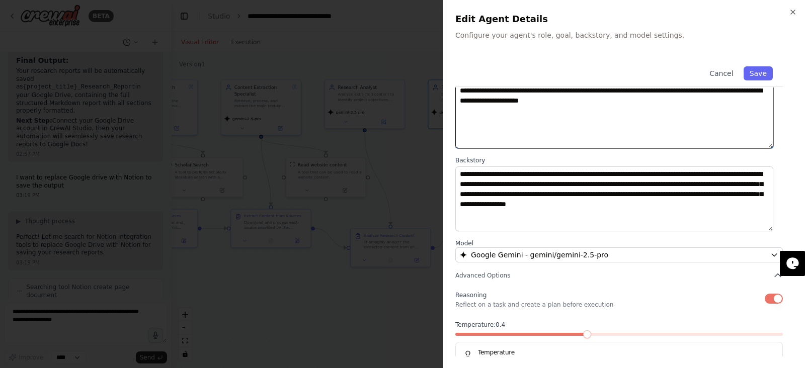
scroll to position [57, 0]
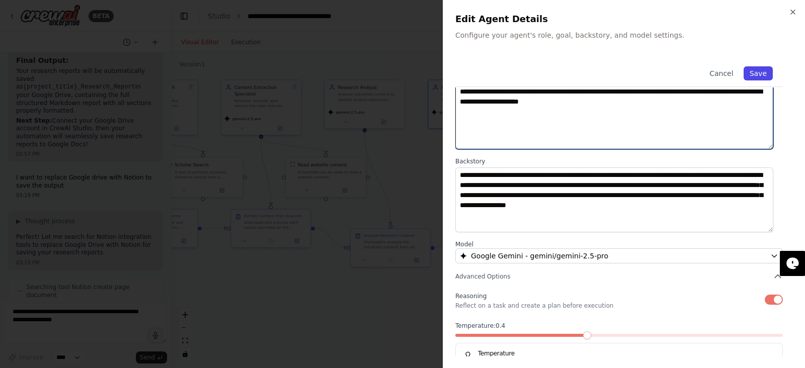
type textarea "**********"
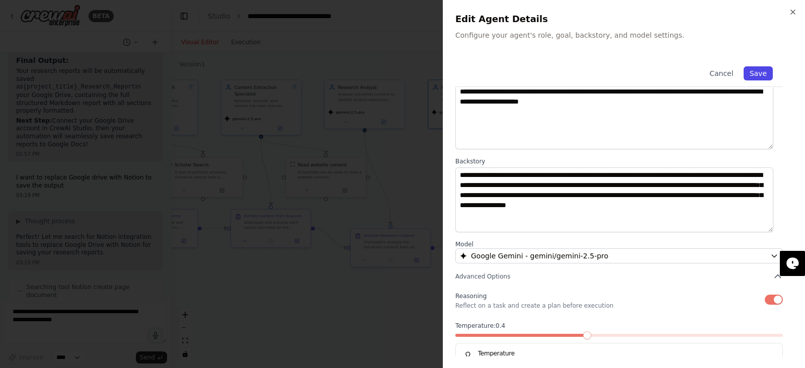
click at [753, 72] on button "Save" at bounding box center [758, 73] width 29 height 14
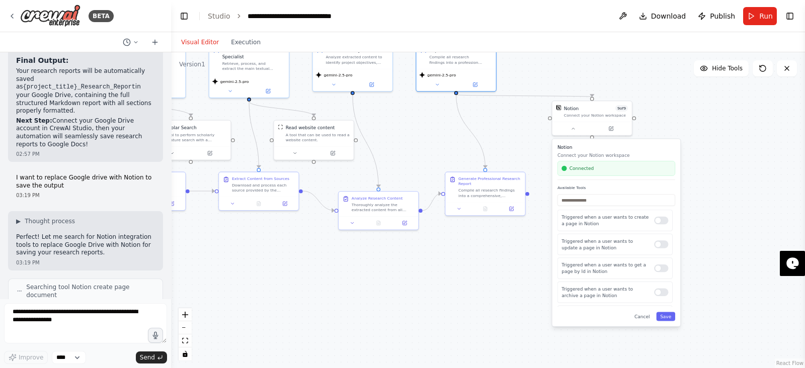
drag, startPoint x: 493, startPoint y: 312, endPoint x: 480, endPoint y: 274, distance: 40.1
click at [480, 274] on div ".deletable-edge-delete-btn { width: 20px; height: 20px; border: 0px solid #ffff…" at bounding box center [488, 210] width 634 height 316
click at [475, 84] on icon at bounding box center [475, 82] width 4 height 4
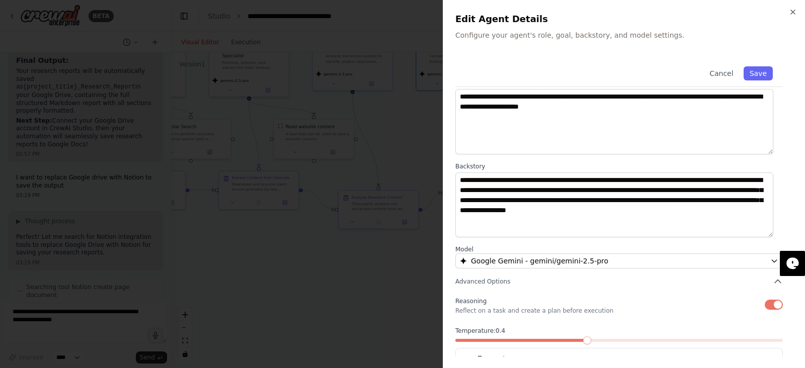
scroll to position [87, 0]
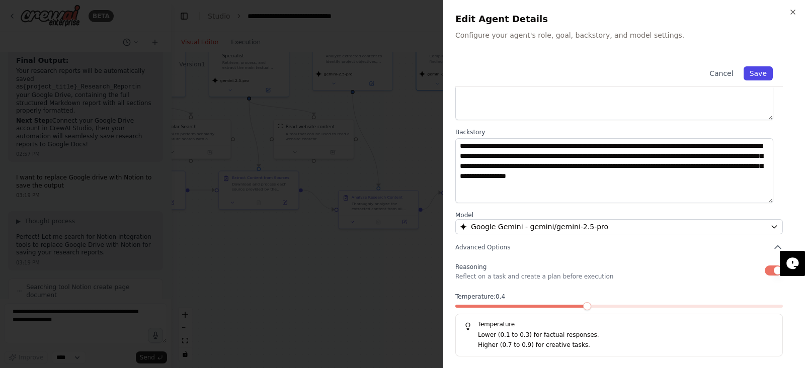
click at [744, 70] on button "Save" at bounding box center [758, 73] width 29 height 14
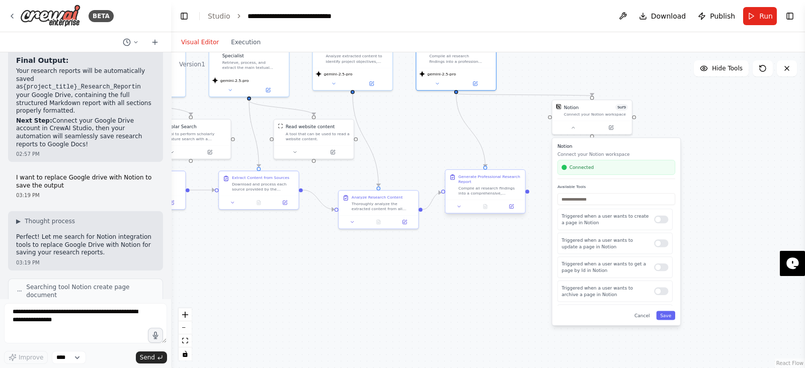
click at [500, 188] on div "Compile all research findings into a comprehensive, professional Markdown repor…" at bounding box center [489, 191] width 63 height 11
click at [509, 206] on icon at bounding box center [511, 206] width 5 height 5
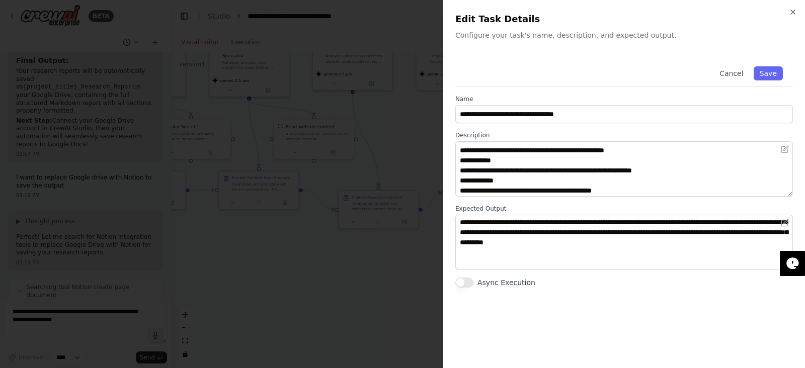
scroll to position [100, 0]
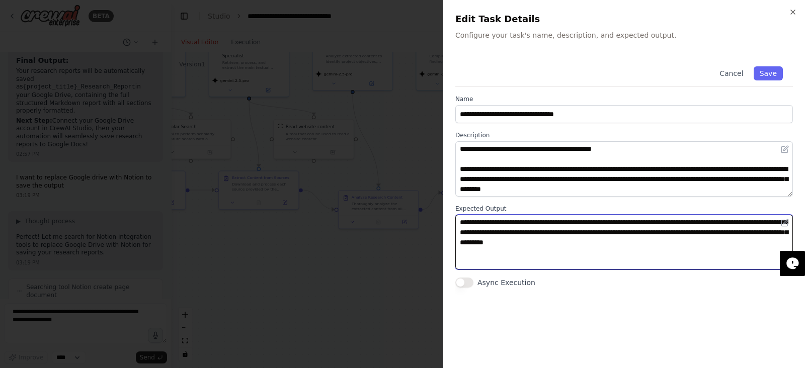
click at [702, 224] on textarea "**********" at bounding box center [624, 242] width 338 height 55
click at [667, 238] on textarea "**********" at bounding box center [624, 242] width 338 height 55
click at [691, 224] on textarea "**********" at bounding box center [624, 242] width 338 height 55
type textarea "**********"
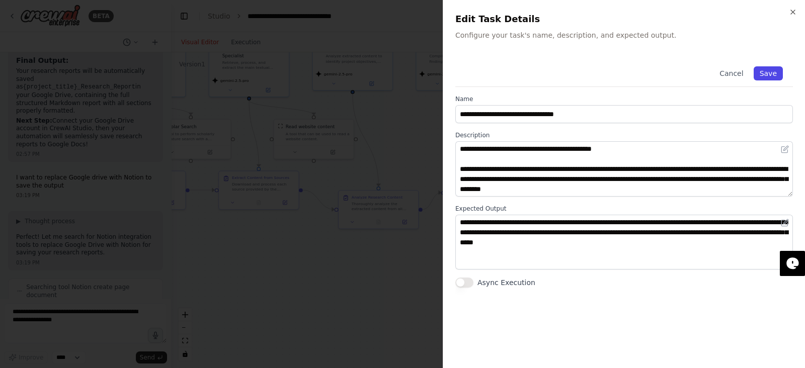
click at [762, 68] on button "Save" at bounding box center [768, 73] width 29 height 14
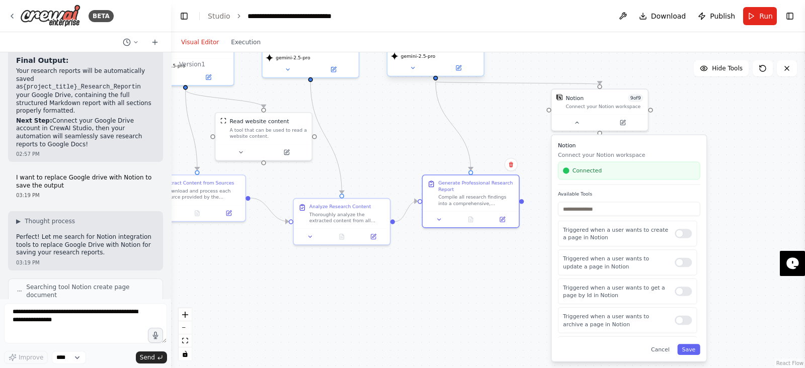
click at [460, 74] on div "gemini-2.5-pro" at bounding box center [435, 62] width 96 height 27
click at [460, 70] on icon at bounding box center [458, 68] width 5 height 5
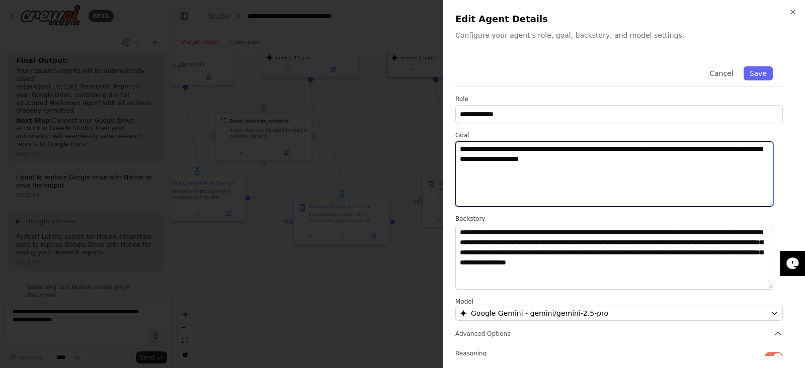
click at [615, 166] on textarea "**********" at bounding box center [614, 173] width 318 height 65
click at [672, 163] on textarea "**********" at bounding box center [614, 173] width 318 height 65
click at [665, 177] on textarea "**********" at bounding box center [614, 173] width 318 height 65
click at [703, 164] on textarea "**********" at bounding box center [614, 173] width 318 height 65
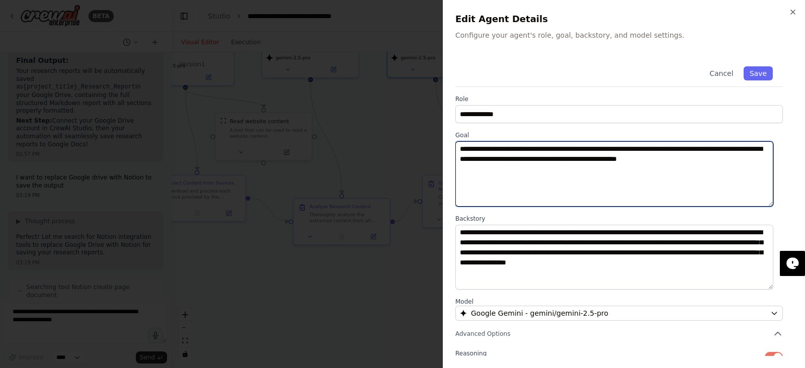
click at [689, 163] on textarea "**********" at bounding box center [614, 173] width 318 height 65
click at [703, 175] on textarea "**********" at bounding box center [614, 173] width 318 height 65
click at [689, 163] on textarea "**********" at bounding box center [614, 173] width 318 height 65
click at [720, 181] on textarea "**********" at bounding box center [614, 173] width 318 height 65
click at [649, 162] on textarea "**********" at bounding box center [614, 173] width 318 height 65
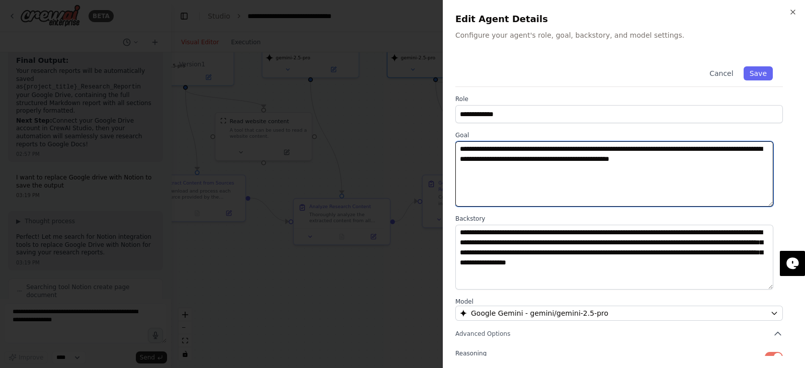
click at [627, 154] on textarea "**********" at bounding box center [614, 173] width 318 height 65
click at [665, 161] on textarea "**********" at bounding box center [614, 173] width 318 height 65
click at [701, 162] on textarea "**********" at bounding box center [614, 173] width 318 height 65
click at [688, 180] on textarea "**********" at bounding box center [614, 173] width 318 height 65
click at [711, 162] on textarea "**********" at bounding box center [614, 173] width 318 height 65
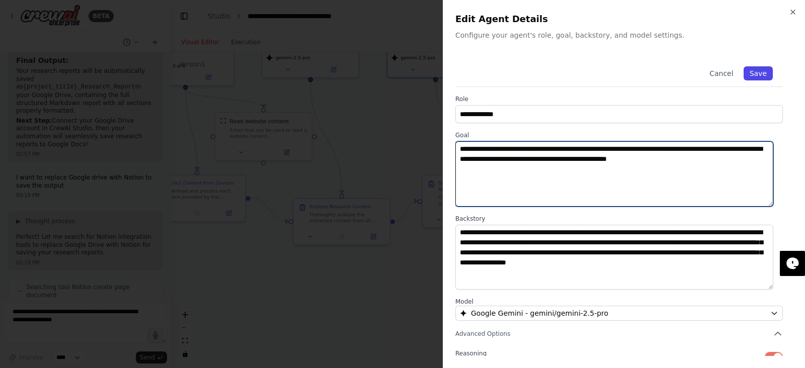
type textarea "**********"
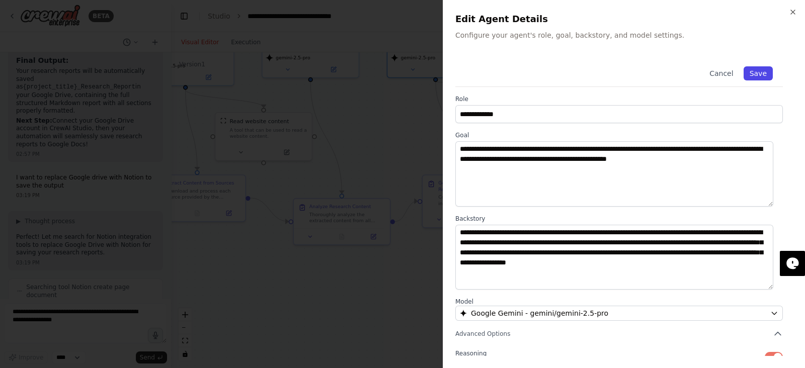
click at [745, 69] on button "Save" at bounding box center [758, 73] width 29 height 14
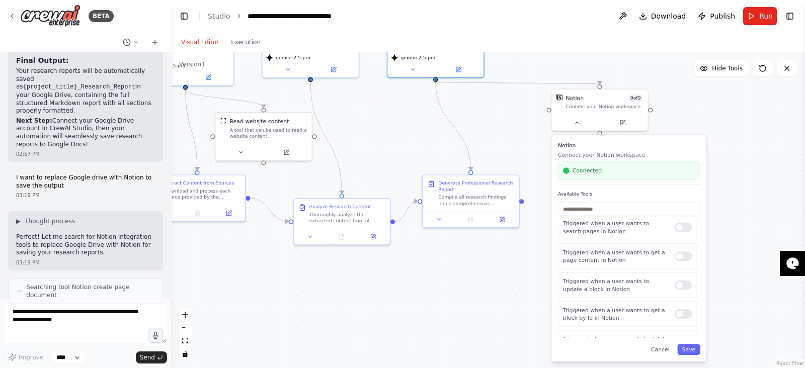
scroll to position [0, 0]
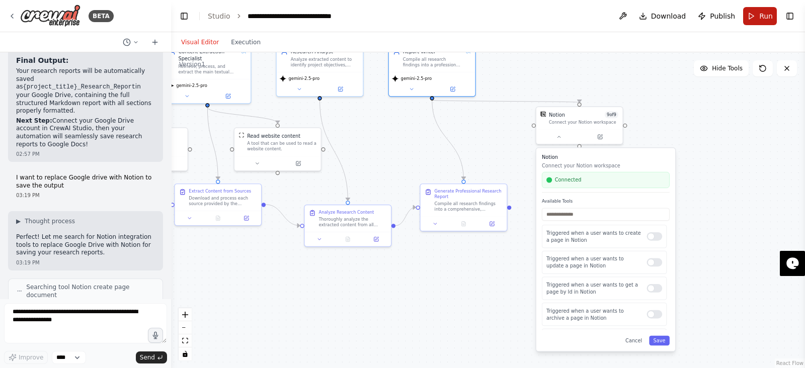
click at [757, 14] on button "Run" at bounding box center [760, 16] width 34 height 18
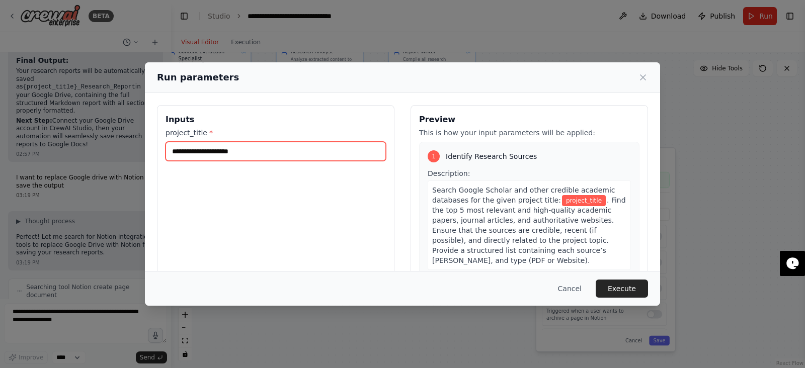
click at [340, 153] on input "project_title *" at bounding box center [276, 151] width 220 height 19
type input "**********"
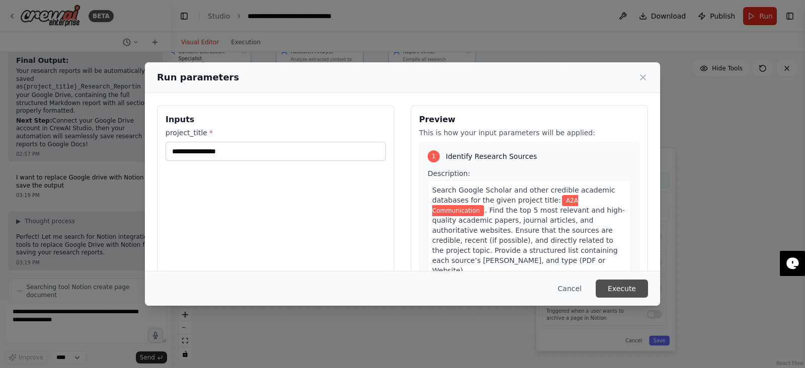
click at [621, 290] on button "Execute" at bounding box center [622, 289] width 52 height 18
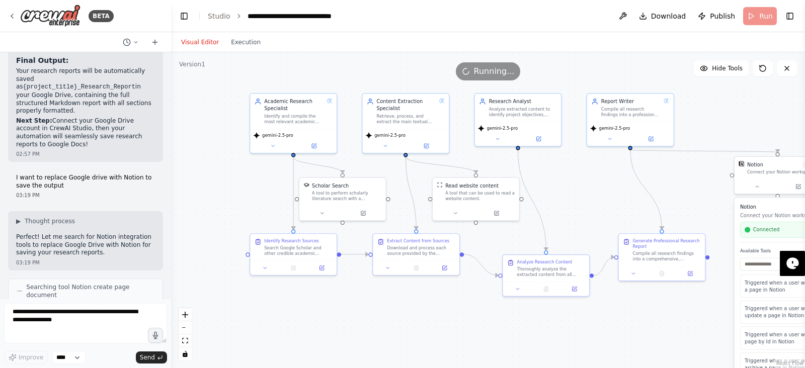
drag, startPoint x: 391, startPoint y: 298, endPoint x: 598, endPoint y: 325, distance: 207.9
click at [598, 325] on div ".deletable-edge-delete-btn { width: 20px; height: 20px; border: 0px solid #ffff…" at bounding box center [488, 210] width 634 height 316
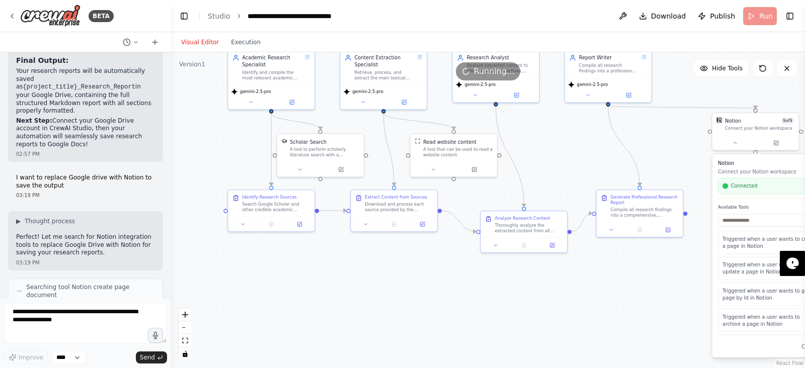
drag, startPoint x: 486, startPoint y: 320, endPoint x: 449, endPoint y: 292, distance: 46.6
click at [449, 292] on div ".deletable-edge-delete-btn { width: 20px; height: 20px; border: 0px solid #ffff…" at bounding box center [488, 210] width 634 height 316
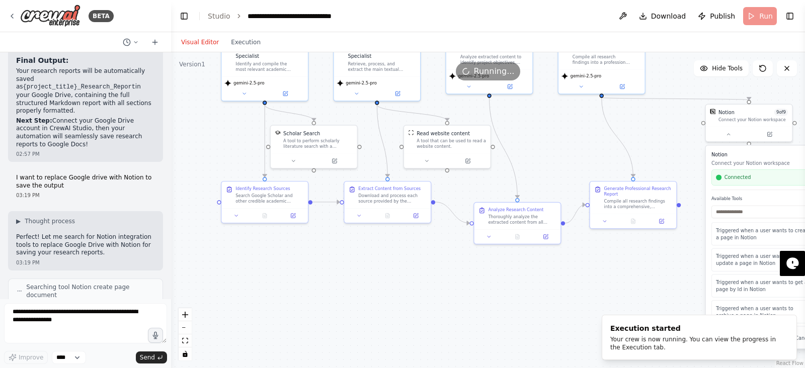
scroll to position [4521, 0]
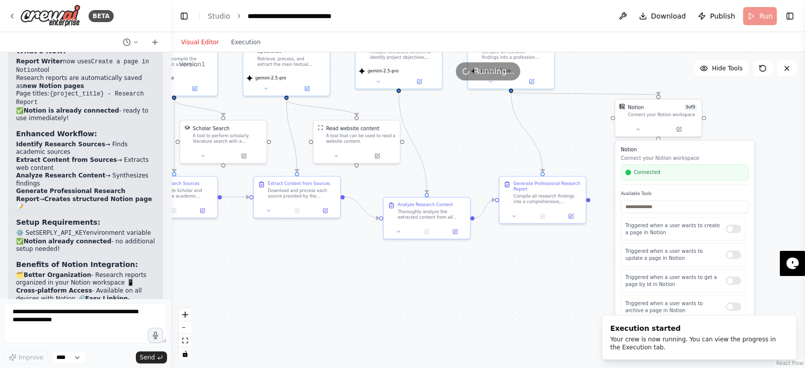
drag, startPoint x: 437, startPoint y: 313, endPoint x: 345, endPoint y: 308, distance: 92.7
click at [345, 308] on div ".deletable-edge-delete-btn { width: 20px; height: 20px; border: 0px solid #ffff…" at bounding box center [488, 210] width 634 height 316
drag, startPoint x: 345, startPoint y: 308, endPoint x: 120, endPoint y: 187, distance: 254.8
click at [320, 314] on div ".deletable-edge-delete-btn { width: 20px; height: 20px; border: 0px solid #ffff…" at bounding box center [488, 210] width 634 height 316
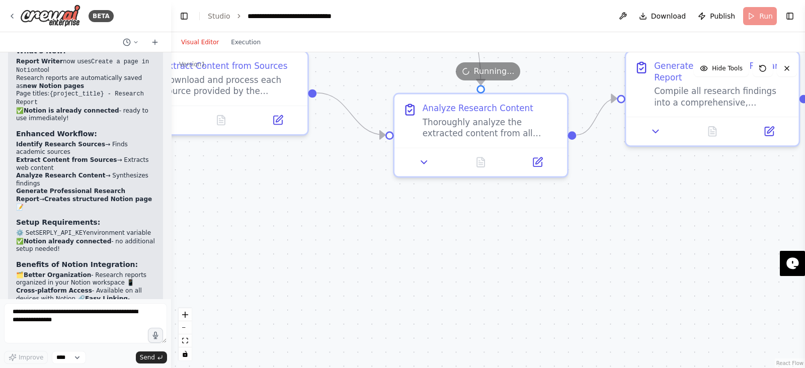
drag, startPoint x: 380, startPoint y: 242, endPoint x: 309, endPoint y: 266, distance: 74.3
click at [309, 266] on div ".deletable-edge-delete-btn { width: 20px; height: 20px; border: 0px solid #ffff…" at bounding box center [488, 210] width 634 height 316
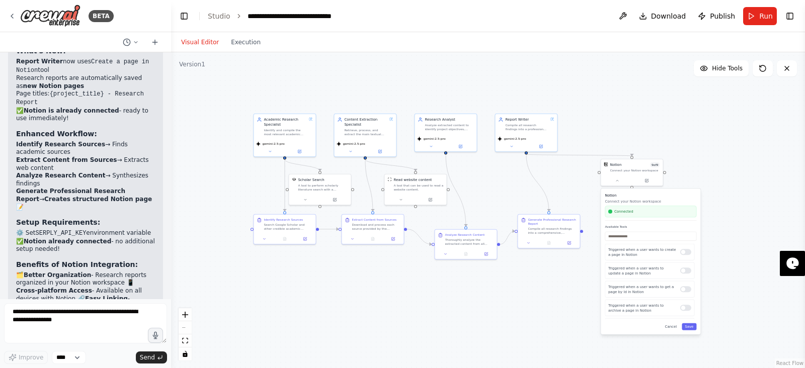
drag, startPoint x: 309, startPoint y: 266, endPoint x: 430, endPoint y: 283, distance: 121.5
click at [430, 283] on div ".deletable-edge-delete-btn { width: 20px; height: 20px; border: 0px solid #ffff…" at bounding box center [488, 210] width 634 height 316
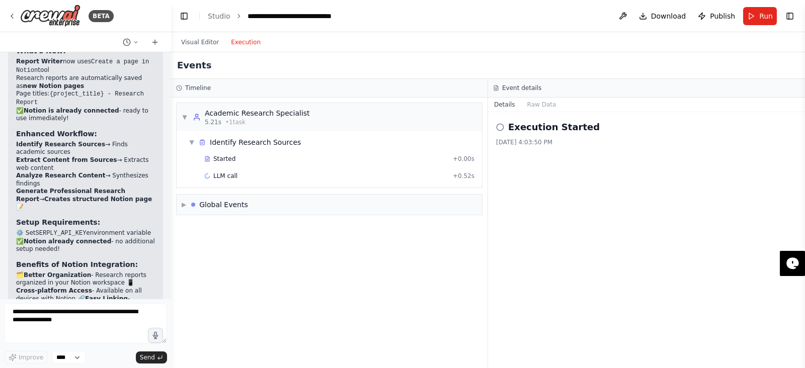
click at [247, 36] on button "Execution" at bounding box center [246, 42] width 42 height 12
click at [247, 170] on div "LLM call + 0.52s" at bounding box center [339, 176] width 277 height 15
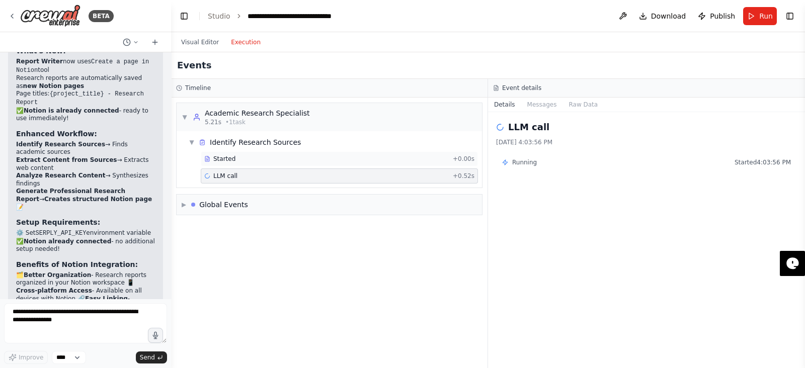
click at [275, 164] on div "Started + 0.00s" at bounding box center [339, 158] width 277 height 15
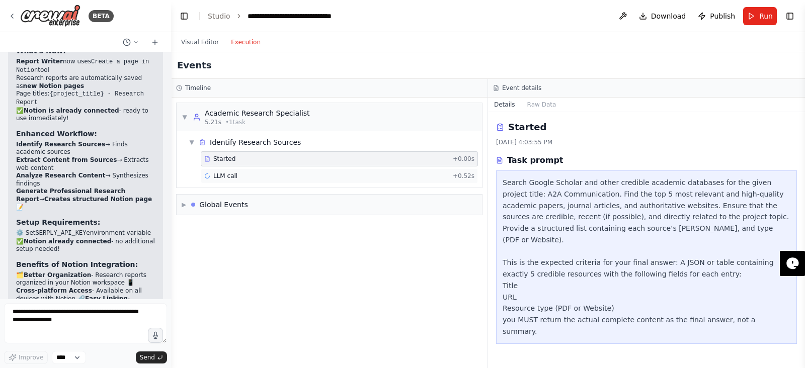
click at [391, 178] on div "LLM call + 0.52s" at bounding box center [339, 176] width 270 height 8
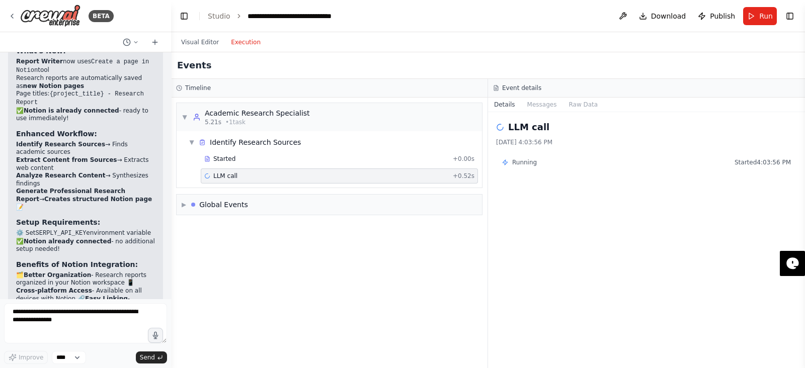
click at [391, 178] on div "LLM call + 0.52s" at bounding box center [339, 176] width 270 height 8
click at [344, 169] on div "LLM call + 0.52s" at bounding box center [339, 176] width 277 height 15
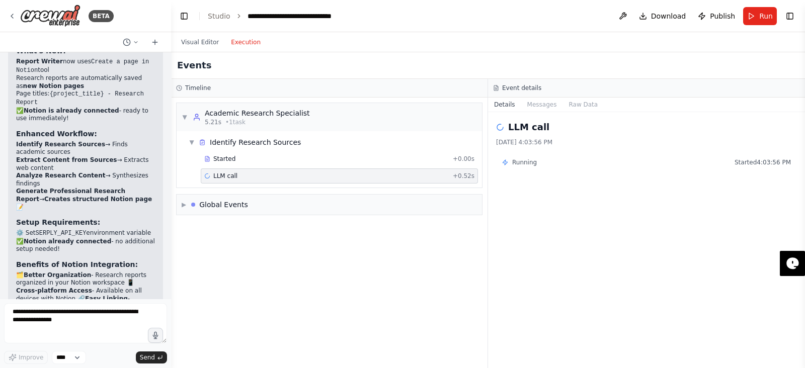
click at [203, 49] on div "Visual Editor Execution" at bounding box center [221, 42] width 92 height 20
click at [202, 42] on button "Visual Editor" at bounding box center [200, 42] width 50 height 12
click at [239, 46] on button "Execution" at bounding box center [246, 42] width 42 height 12
click at [197, 43] on button "Visual Editor" at bounding box center [200, 42] width 50 height 12
click at [229, 40] on button "Execution" at bounding box center [246, 42] width 42 height 12
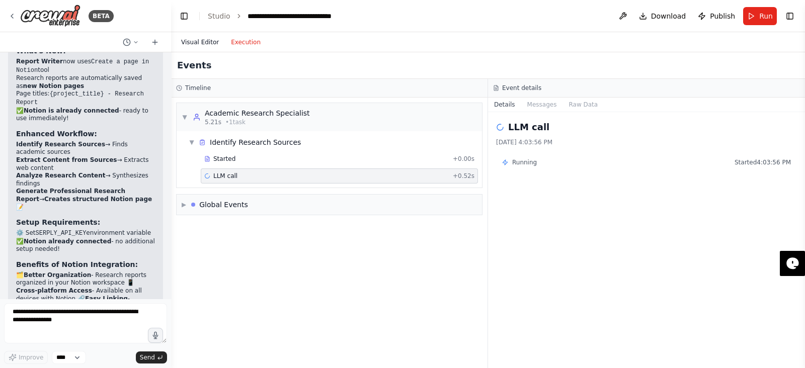
click at [204, 41] on button "Visual Editor" at bounding box center [200, 42] width 50 height 12
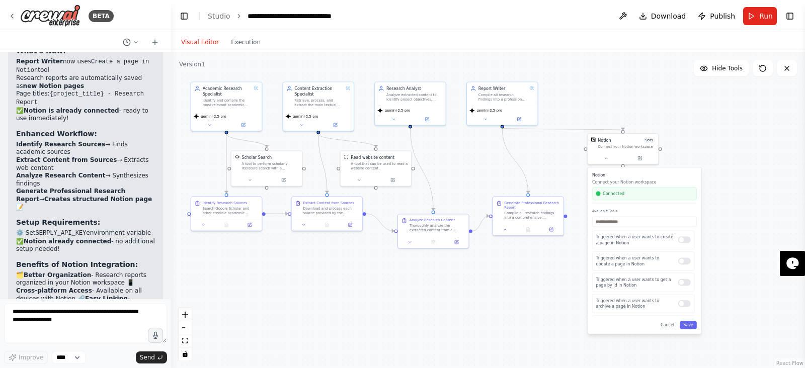
click at [234, 48] on div "Visual Editor Execution" at bounding box center [221, 42] width 92 height 20
click at [239, 48] on div "Visual Editor Execution" at bounding box center [221, 42] width 92 height 20
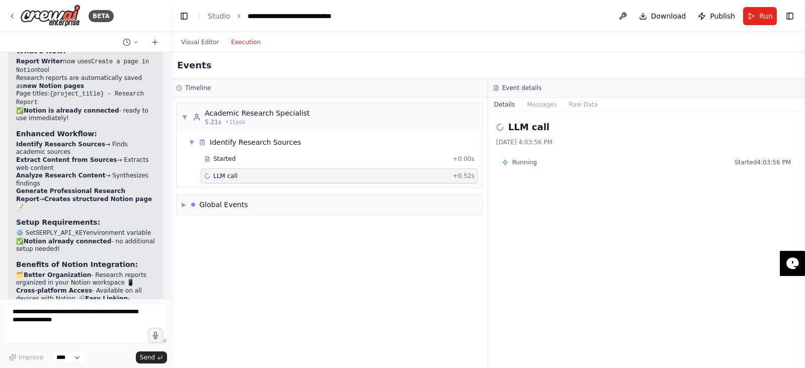
click at [243, 44] on button "Execution" at bounding box center [246, 42] width 42 height 12
click at [198, 44] on button "Visual Editor" at bounding box center [200, 42] width 50 height 12
click at [243, 43] on button "Execution" at bounding box center [246, 42] width 42 height 12
click at [252, 157] on div "Started" at bounding box center [326, 159] width 245 height 8
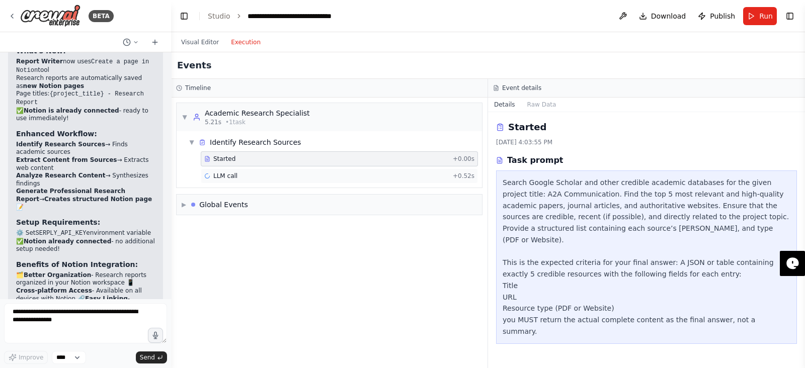
click at [252, 169] on div "LLM call + 0.52s" at bounding box center [339, 176] width 277 height 15
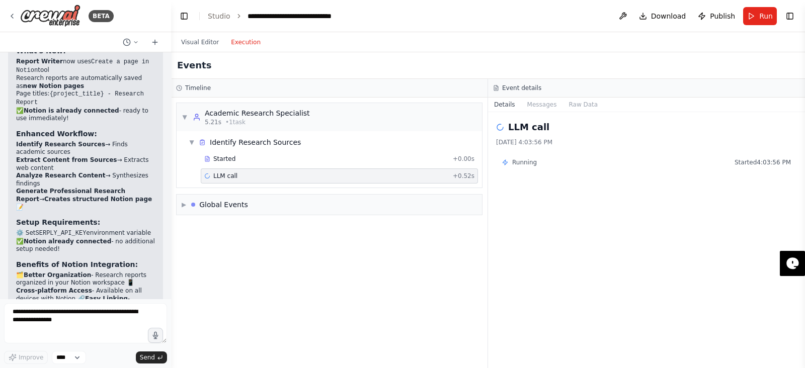
click at [252, 173] on div "LLM call + 0.52s" at bounding box center [339, 176] width 270 height 8
drag, startPoint x: 284, startPoint y: 145, endPoint x: 274, endPoint y: 159, distance: 17.0
click at [274, 159] on div "▼ Identify Research Sources Started + 0.00s LLM call + 0.52s" at bounding box center [333, 159] width 297 height 52
click at [274, 159] on div "Started" at bounding box center [326, 159] width 245 height 8
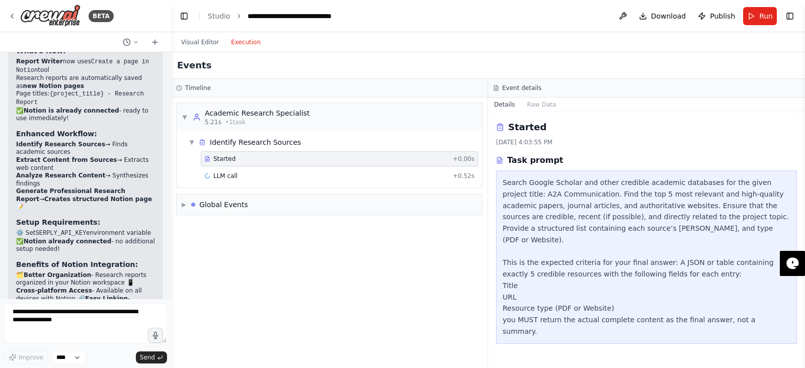
click at [274, 167] on div "Started + 0.00s LLM call + 0.52s" at bounding box center [333, 168] width 297 height 34
click at [274, 169] on div "LLM call + 0.52s" at bounding box center [339, 176] width 277 height 15
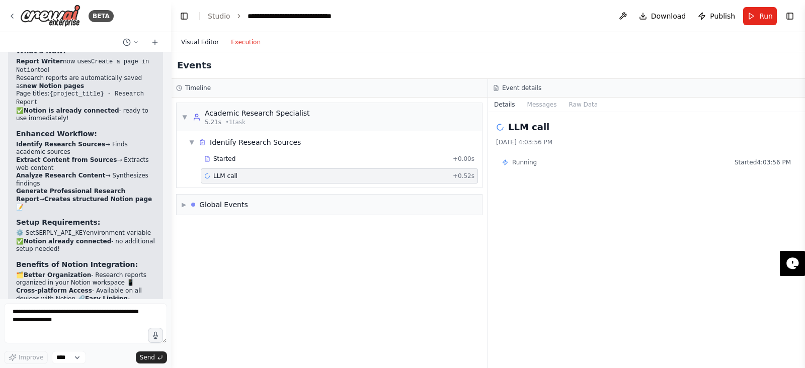
click at [209, 45] on button "Visual Editor" at bounding box center [200, 42] width 50 height 12
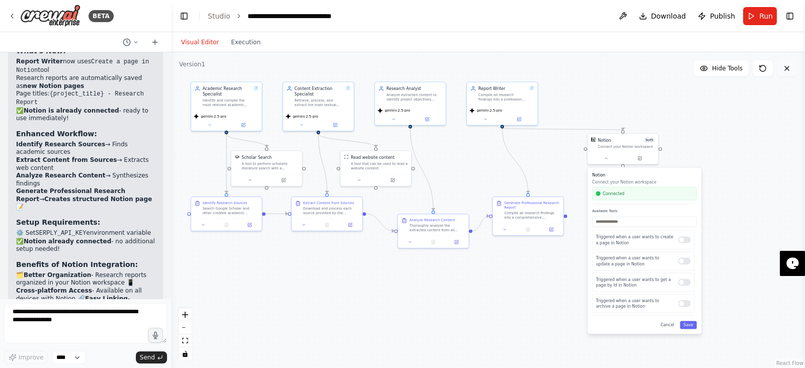
click at [785, 69] on icon at bounding box center [787, 68] width 8 height 8
click at [136, 43] on icon at bounding box center [136, 42] width 6 height 6
click at [136, 43] on div at bounding box center [85, 184] width 171 height 368
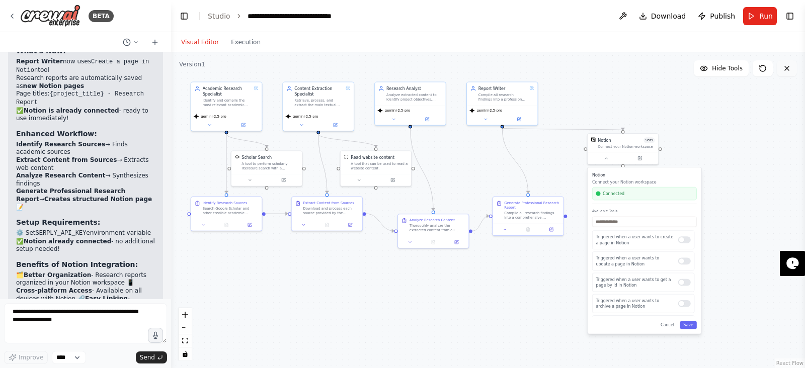
click at [791, 70] on button at bounding box center [787, 68] width 20 height 16
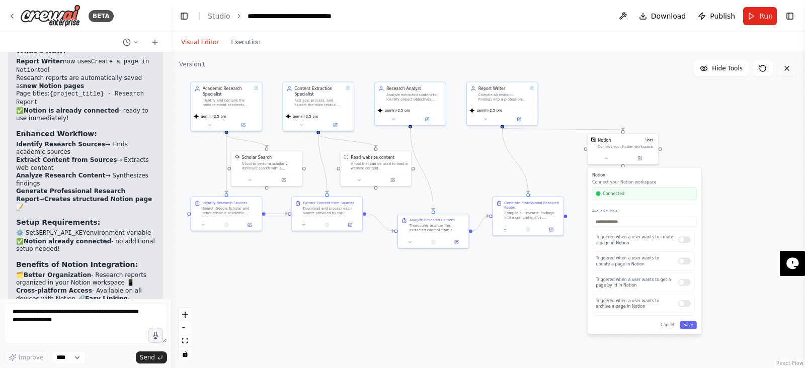
click at [791, 70] on button at bounding box center [787, 68] width 20 height 16
drag, startPoint x: 791, startPoint y: 70, endPoint x: 743, endPoint y: 157, distance: 99.3
click at [743, 157] on div "Version 1 Hide Tools .deletable-edge-delete-btn { width: 20px; height: 20px; bo…" at bounding box center [488, 210] width 634 height 316
click at [743, 157] on div ".deletable-edge-delete-btn { width: 20px; height: 20px; border: 0px solid #ffff…" at bounding box center [488, 210] width 634 height 316
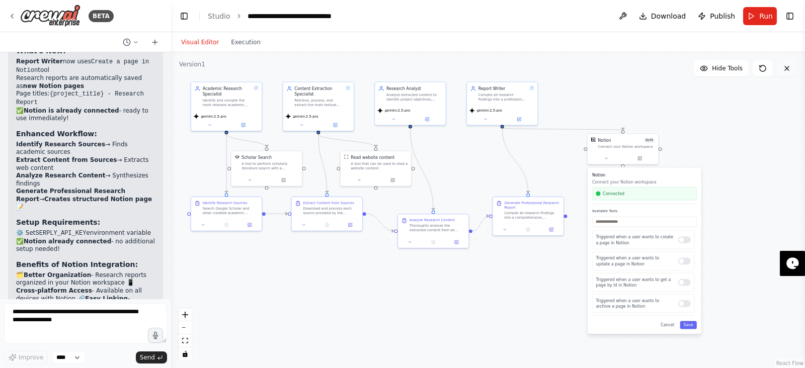
click at [781, 62] on button at bounding box center [787, 68] width 20 height 16
click at [787, 70] on icon at bounding box center [787, 68] width 8 height 8
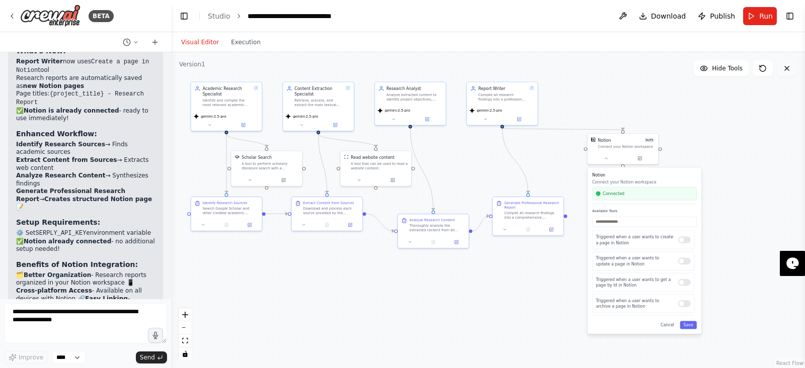
click at [787, 70] on icon at bounding box center [787, 68] width 8 height 8
click at [690, 328] on button "Save" at bounding box center [688, 325] width 17 height 8
click at [213, 112] on div "gemini-2.5-pro" at bounding box center [209, 115] width 33 height 6
click at [220, 122] on button at bounding box center [209, 123] width 33 height 7
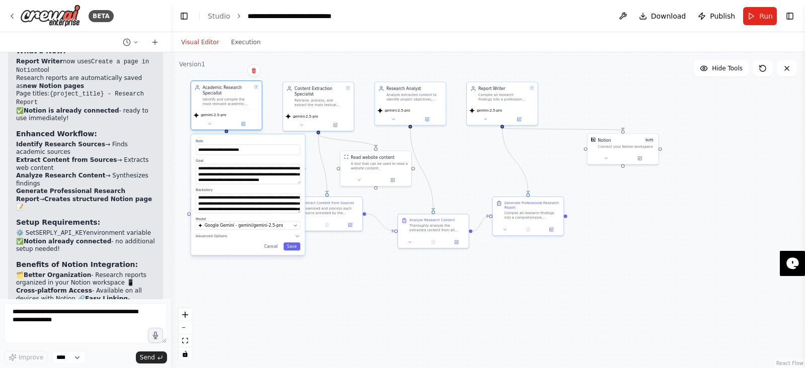
click at [232, 100] on div "Identify and compile the most relevant academic papers, research articles, and …" at bounding box center [227, 101] width 49 height 9
click at [288, 227] on div "Google Gemini - gemini/gemini-2.5-pro" at bounding box center [244, 226] width 93 height 6
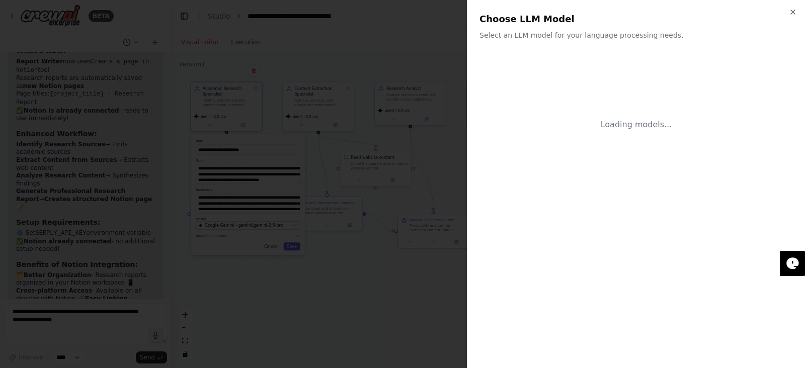
click at [294, 226] on div at bounding box center [402, 184] width 805 height 368
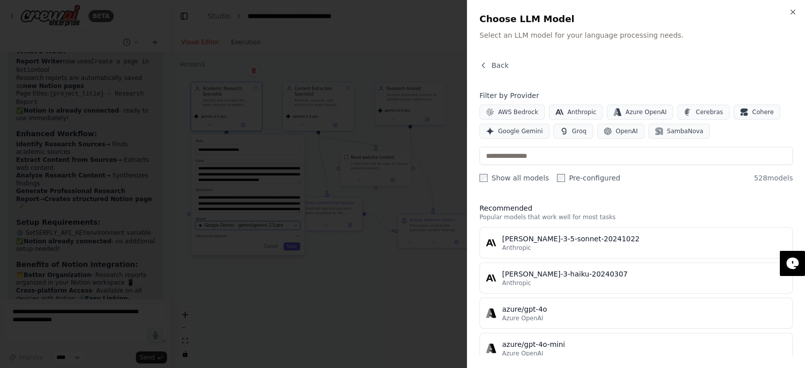
click at [290, 222] on button "Google Gemini - gemini/gemini-2.5-pro" at bounding box center [248, 225] width 105 height 9
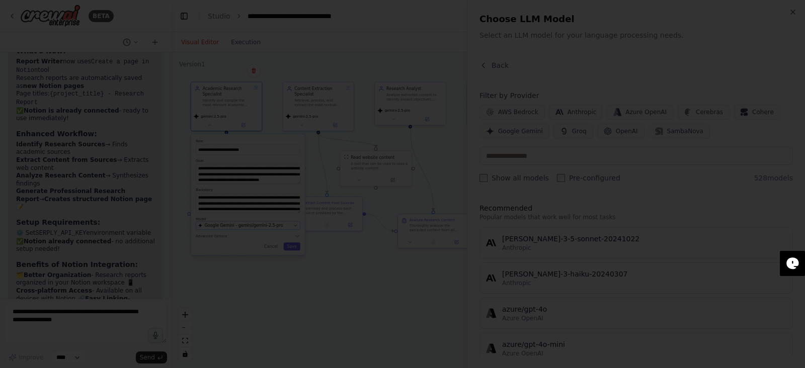
click at [542, 285] on div at bounding box center [402, 184] width 805 height 368
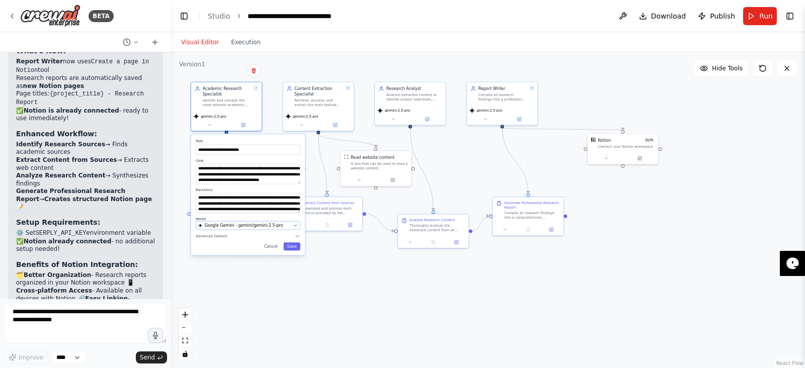
drag, startPoint x: 276, startPoint y: 220, endPoint x: 279, endPoint y: 228, distance: 8.6
click at [279, 228] on div "Model Google Gemini - gemini/gemini-2.5-pro" at bounding box center [248, 223] width 105 height 13
click at [279, 228] on button "Google Gemini - gemini/gemini-2.5-pro" at bounding box center [248, 225] width 105 height 9
click at [296, 225] on icon "button" at bounding box center [295, 226] width 3 height 2
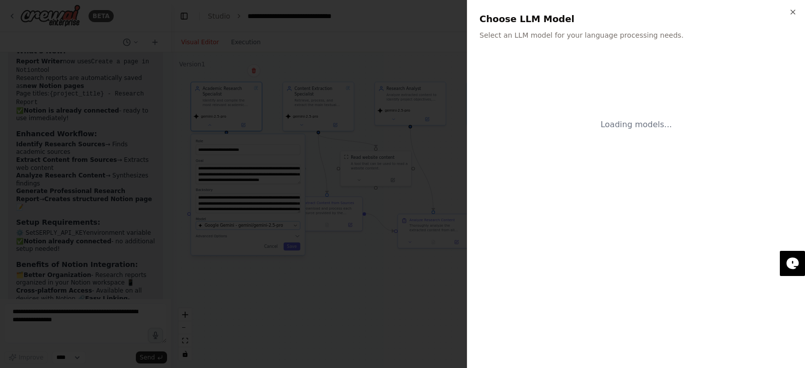
click at [249, 284] on div at bounding box center [402, 184] width 805 height 368
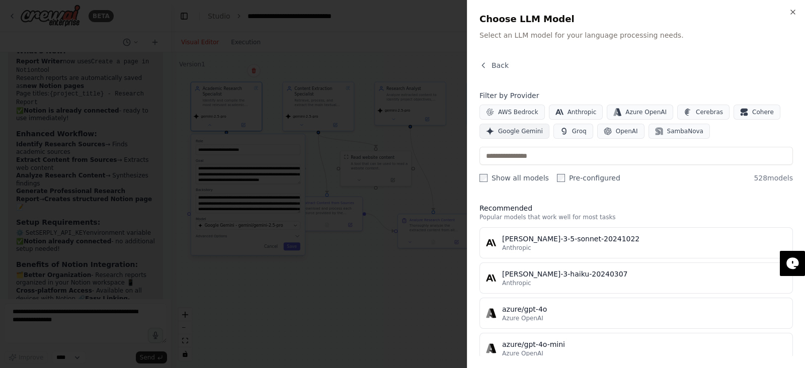
click at [512, 129] on span "Google Gemini" at bounding box center [520, 131] width 45 height 8
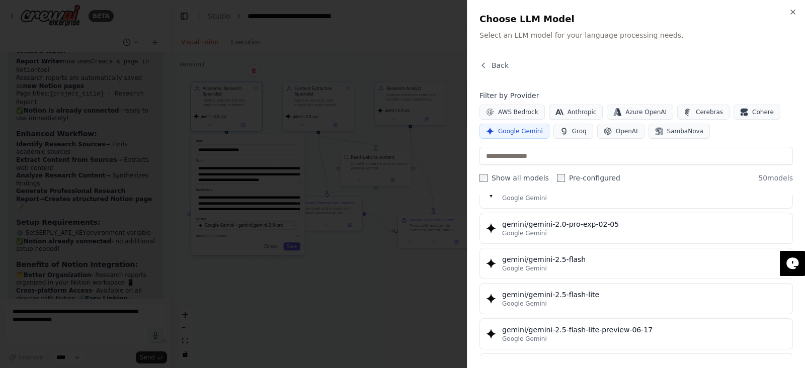
scroll to position [826, 0]
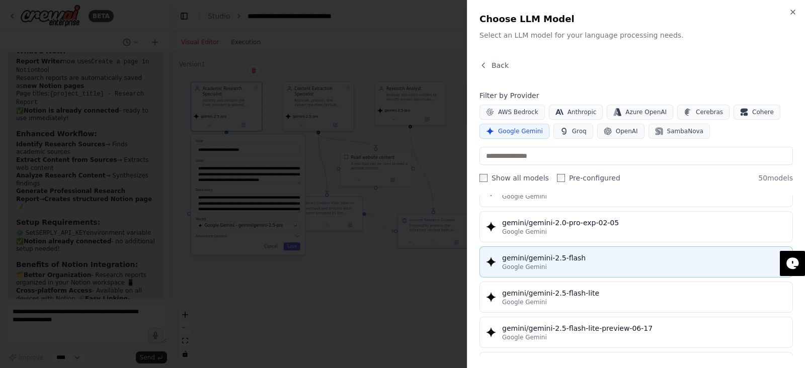
click at [593, 263] on div "Google Gemini" at bounding box center [644, 267] width 284 height 8
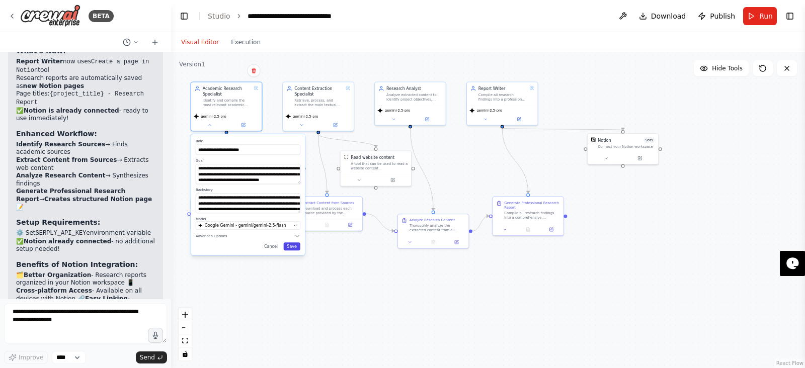
click at [293, 246] on button "Save" at bounding box center [291, 247] width 17 height 8
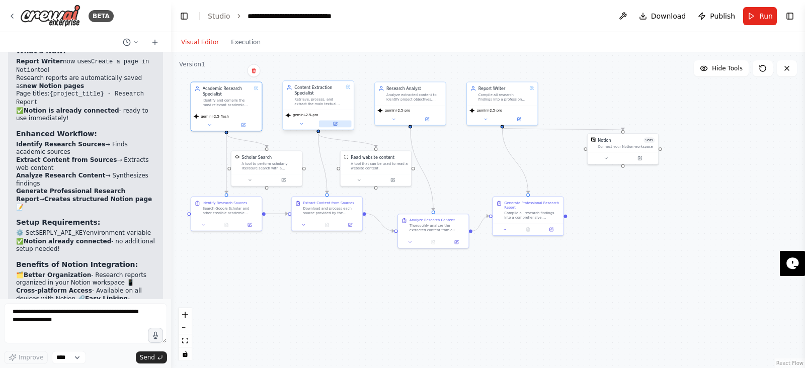
click at [336, 125] on icon at bounding box center [336, 124] width 4 height 4
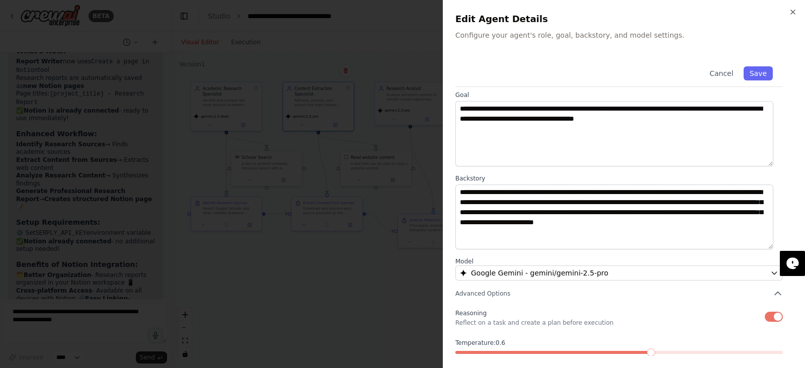
scroll to position [49, 0]
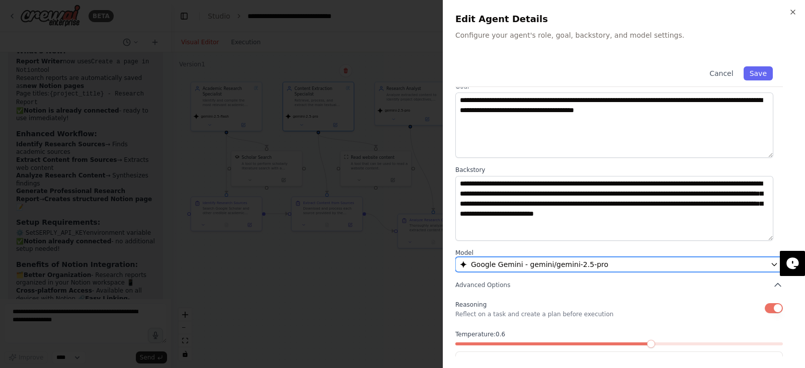
click at [582, 268] on span "Google Gemini - gemini/gemini-2.5-pro" at bounding box center [539, 265] width 137 height 10
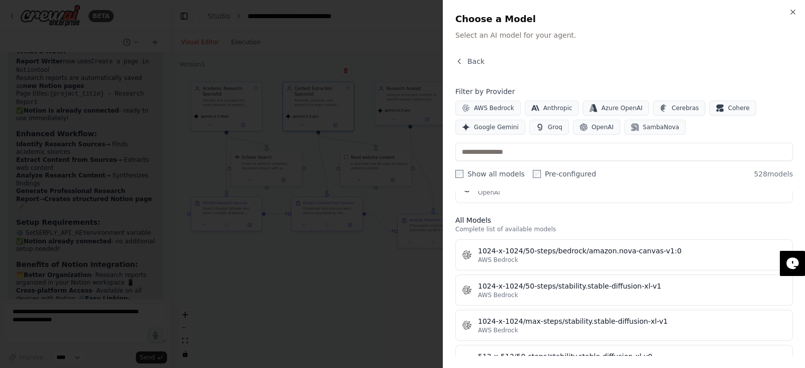
scroll to position [268, 0]
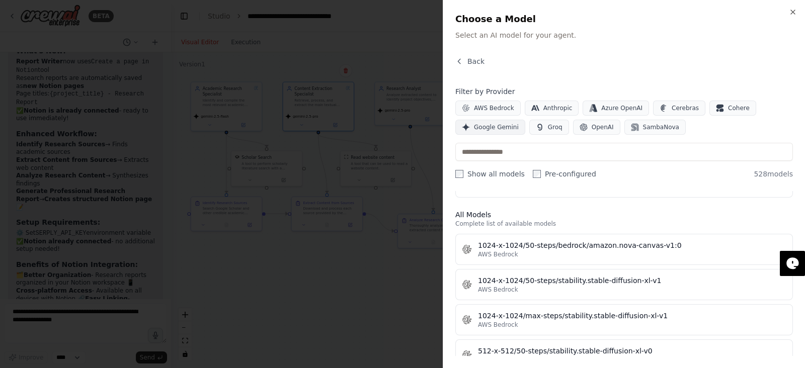
click at [500, 127] on span "Google Gemini" at bounding box center [496, 127] width 45 height 8
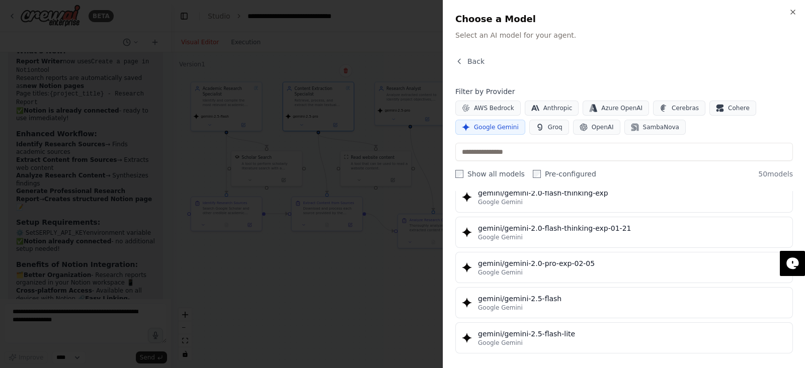
scroll to position [785, 0]
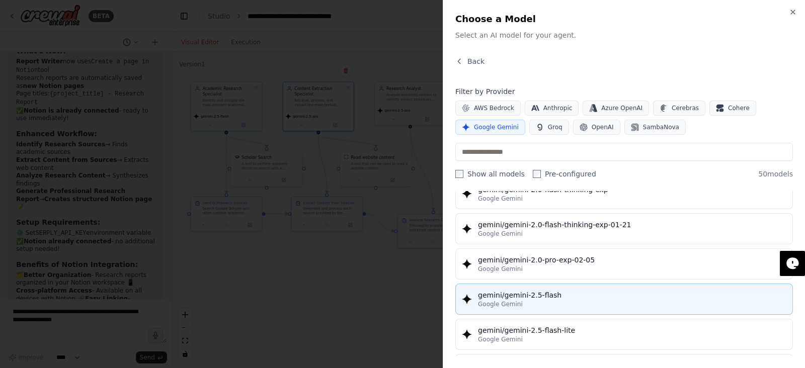
click at [554, 290] on div "gemini/gemini-2.5-flash" at bounding box center [632, 295] width 308 height 10
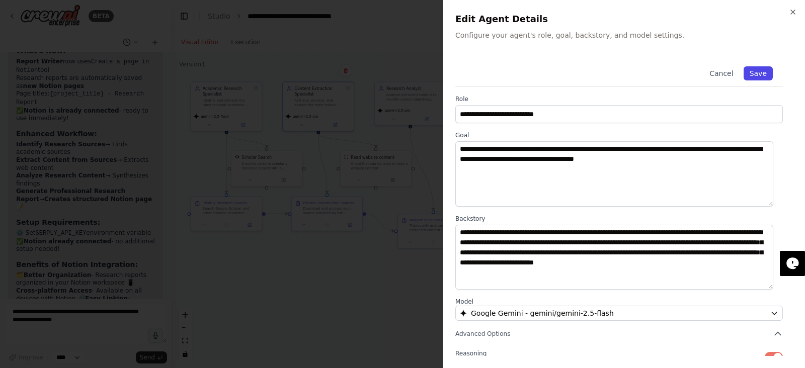
click at [746, 73] on button "Save" at bounding box center [758, 73] width 29 height 14
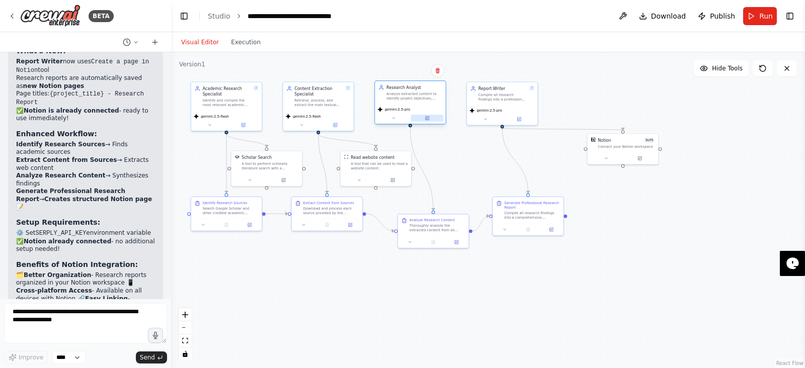
click at [429, 120] on button at bounding box center [427, 118] width 33 height 7
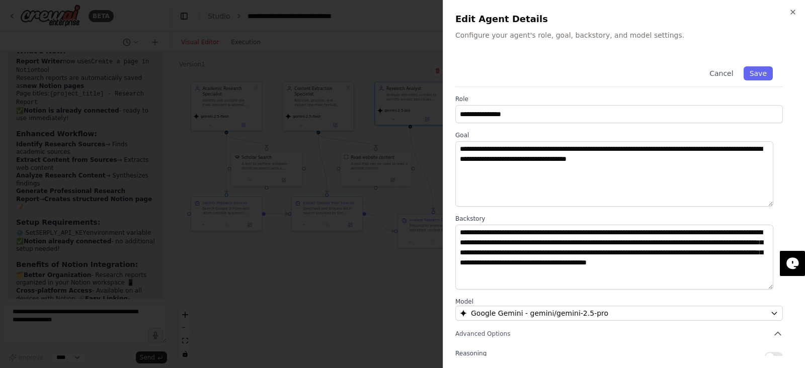
scroll to position [87, 0]
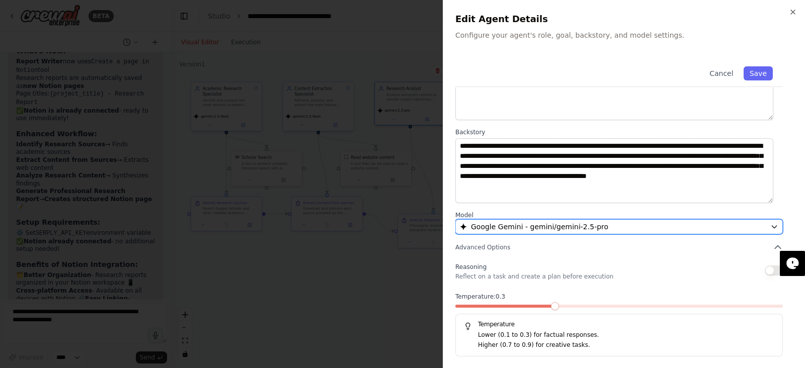
click at [606, 230] on div "Google Gemini - gemini/gemini-2.5-pro" at bounding box center [613, 227] width 306 height 10
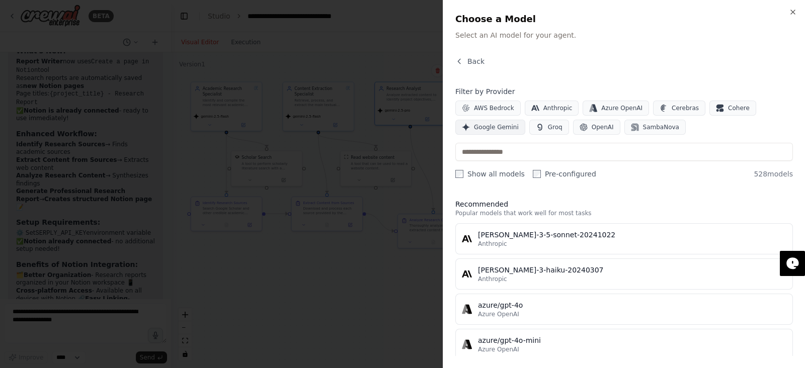
click at [508, 123] on span "Google Gemini" at bounding box center [496, 127] width 45 height 8
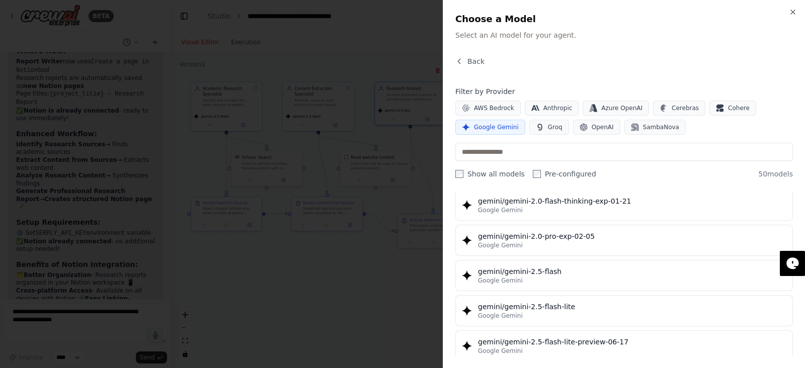
scroll to position [808, 0]
click at [563, 268] on div "gemini/gemini-2.5-flash" at bounding box center [632, 273] width 308 height 10
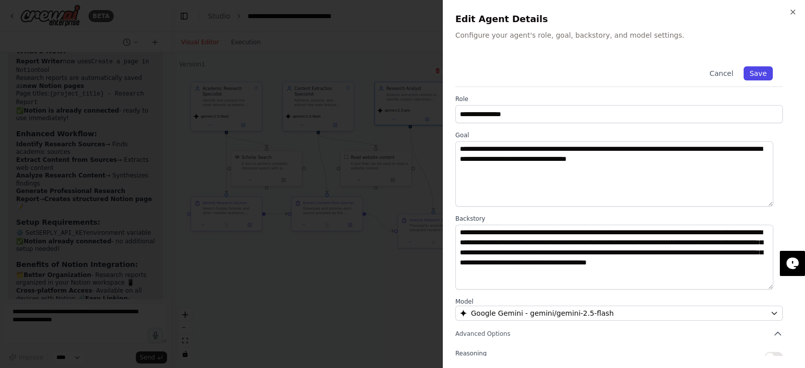
click at [754, 70] on button "Save" at bounding box center [758, 73] width 29 height 14
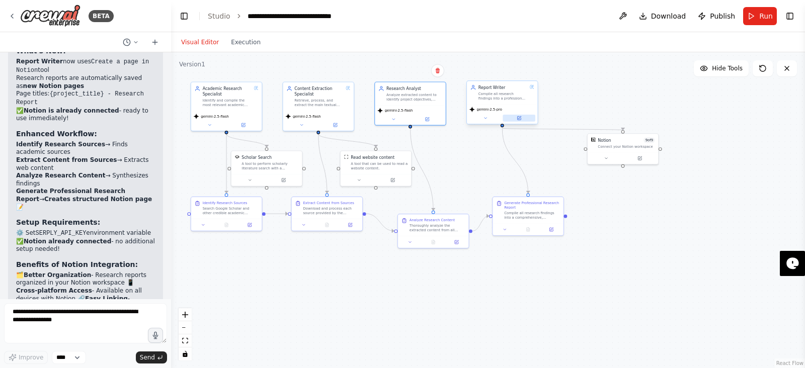
click at [520, 119] on icon at bounding box center [519, 118] width 4 height 4
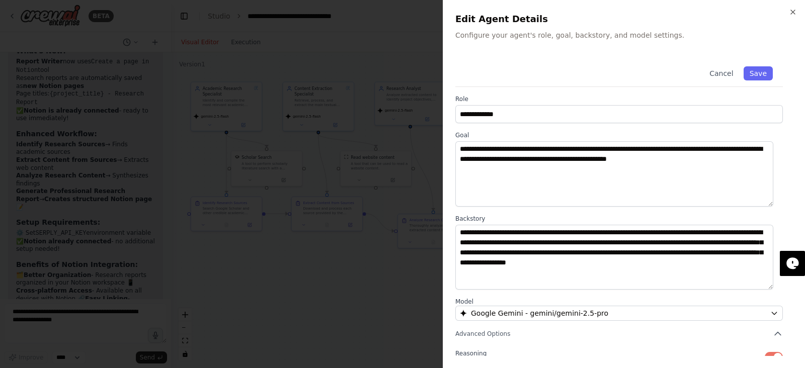
scroll to position [87, 0]
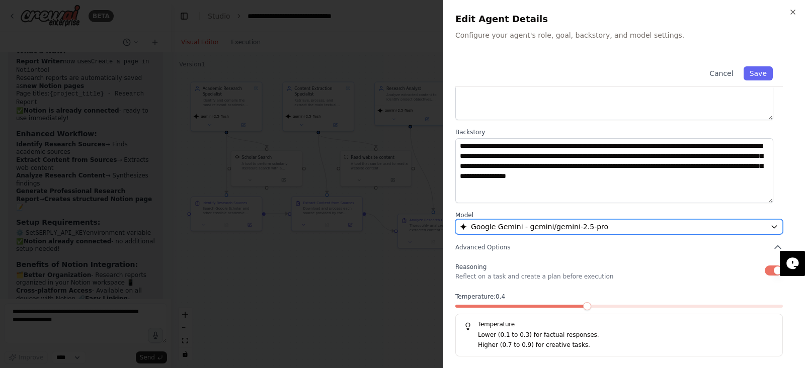
click at [617, 228] on div "Google Gemini - gemini/gemini-2.5-pro" at bounding box center [613, 227] width 306 height 10
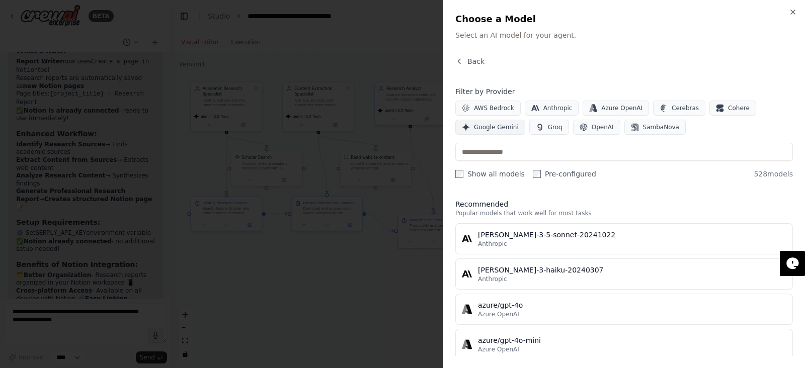
click at [496, 125] on span "Google Gemini" at bounding box center [496, 127] width 45 height 8
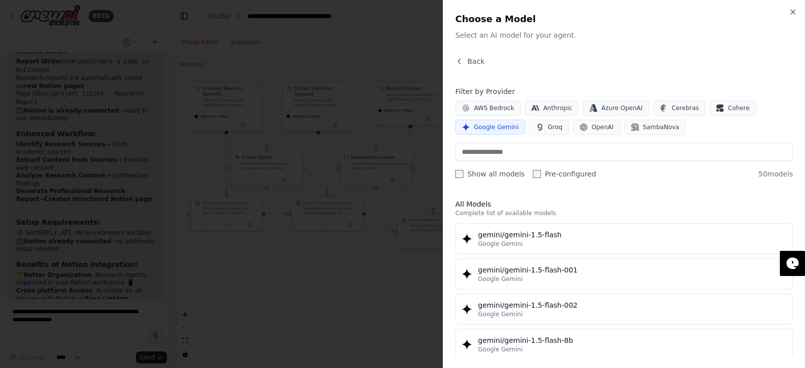
click at [496, 125] on span "Google Gemini" at bounding box center [496, 127] width 45 height 8
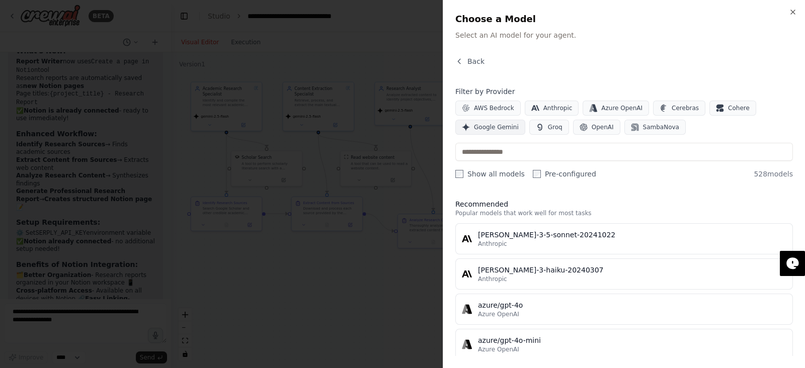
click at [483, 124] on span "Google Gemini" at bounding box center [496, 127] width 45 height 8
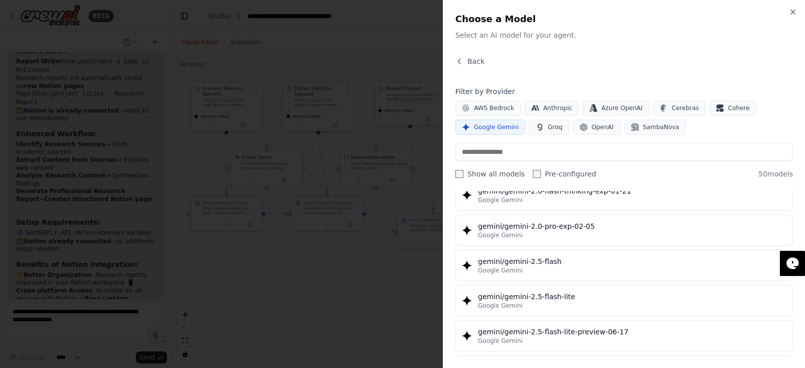
scroll to position [815, 0]
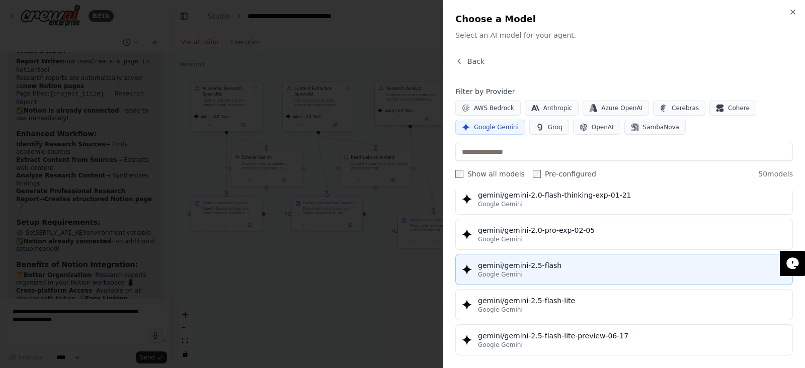
click at [557, 271] on div "Google Gemini" at bounding box center [632, 275] width 308 height 8
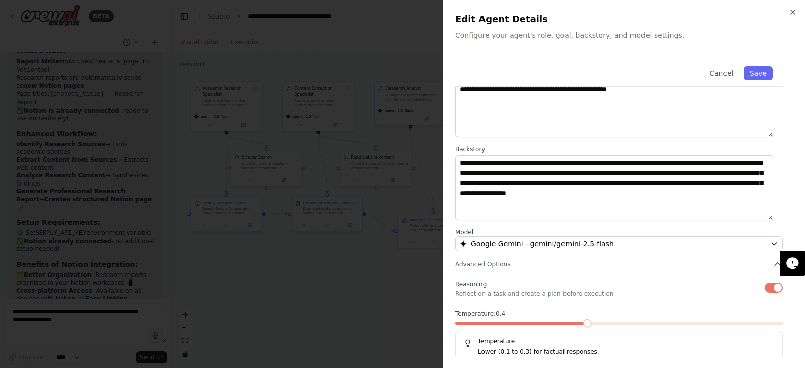
scroll to position [87, 0]
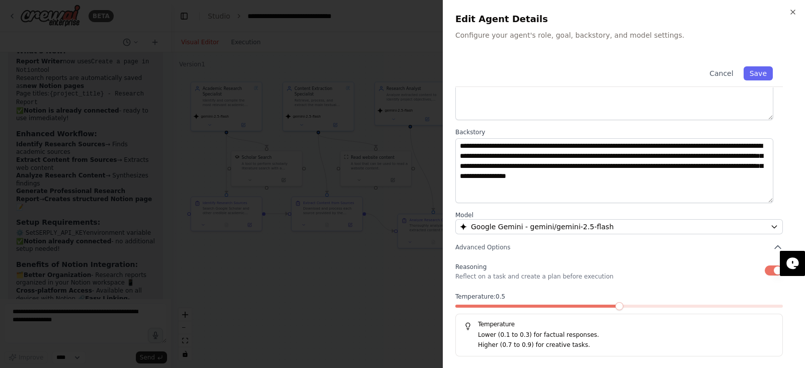
click at [602, 306] on span at bounding box center [619, 306] width 328 height 3
click at [746, 74] on button "Save" at bounding box center [758, 73] width 29 height 14
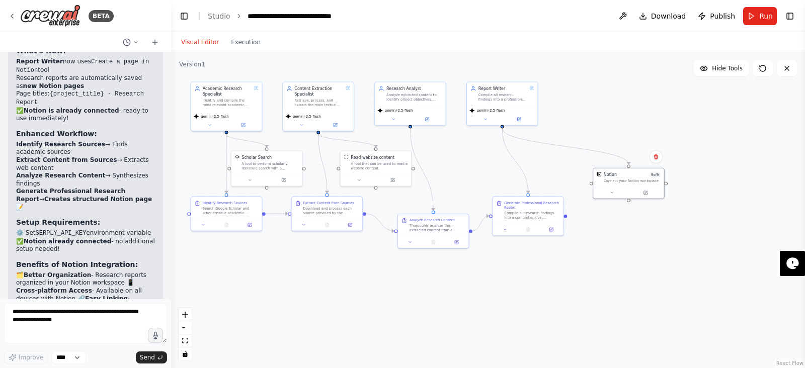
drag, startPoint x: 623, startPoint y: 148, endPoint x: 631, endPoint y: 186, distance: 38.6
click at [631, 186] on div "Notion 9 of 9 Connect your Notion workspace" at bounding box center [629, 183] width 72 height 31
click at [757, 15] on button "Run" at bounding box center [760, 16] width 34 height 18
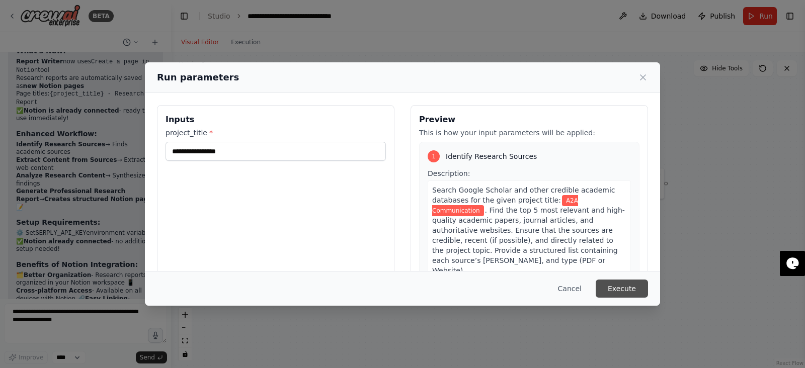
click at [629, 287] on button "Execute" at bounding box center [622, 289] width 52 height 18
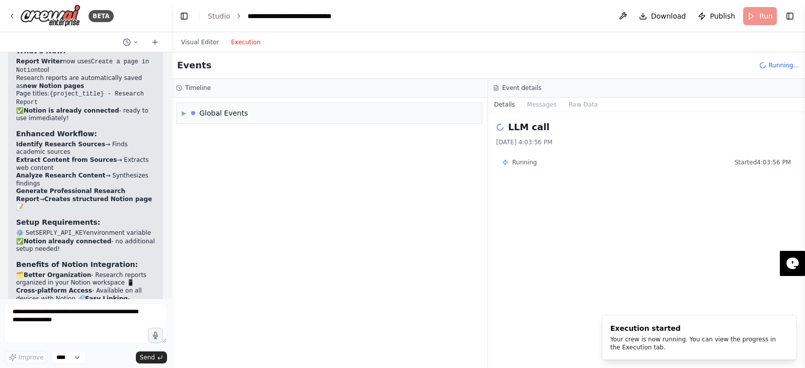
click at [239, 45] on button "Execution" at bounding box center [246, 42] width 42 height 12
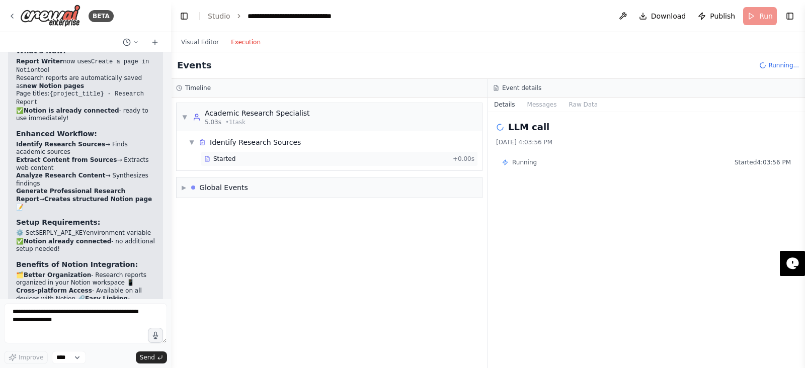
click at [246, 162] on div "Started" at bounding box center [326, 159] width 245 height 8
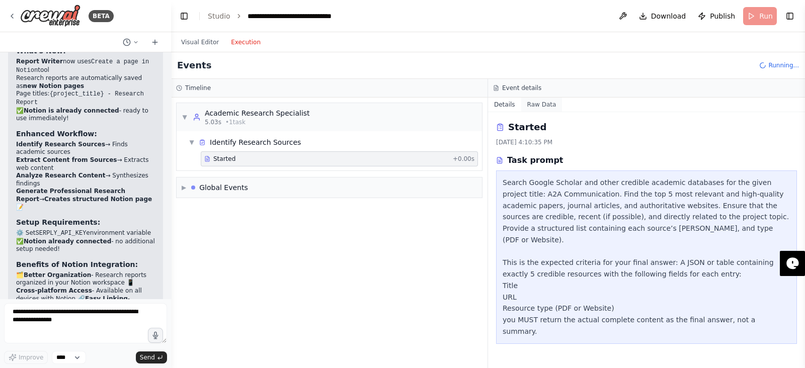
click at [540, 99] on button "Raw Data" at bounding box center [541, 105] width 41 height 14
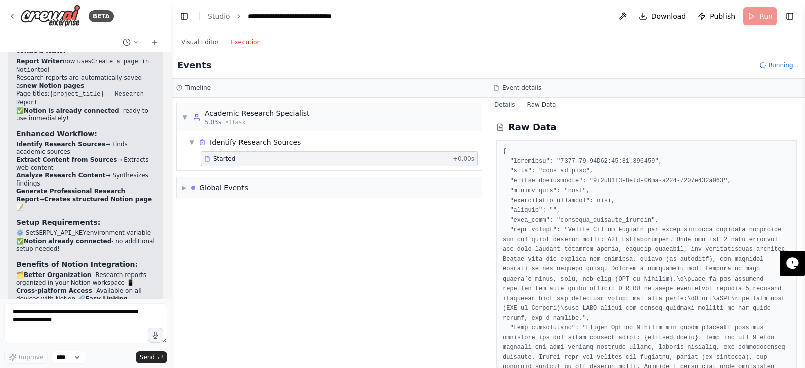
click at [502, 106] on button "Details" at bounding box center [504, 105] width 33 height 14
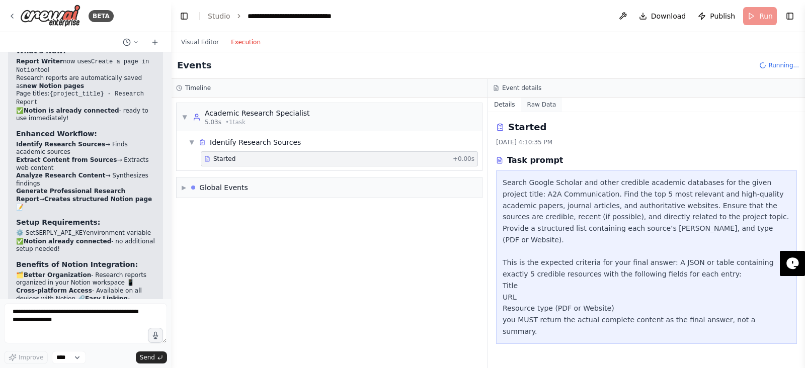
click at [522, 106] on button "Raw Data" at bounding box center [541, 105] width 41 height 14
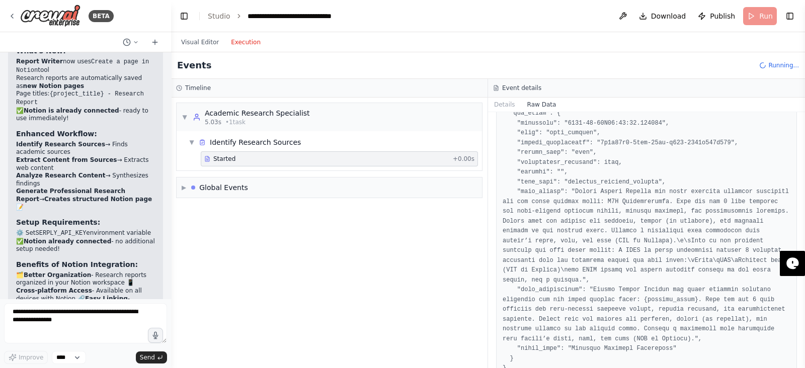
scroll to position [0, 0]
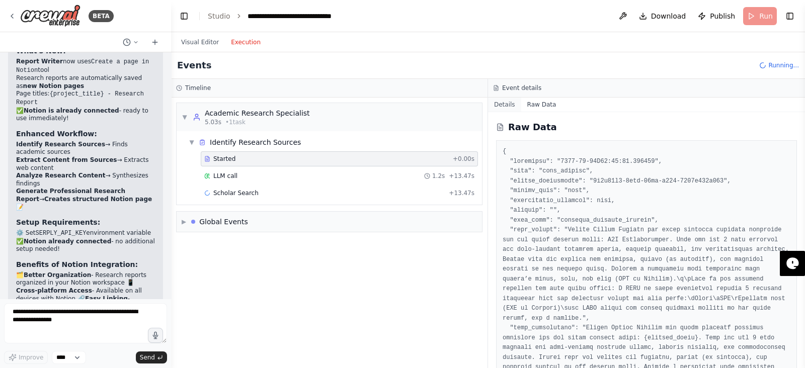
click at [505, 109] on button "Details" at bounding box center [504, 105] width 33 height 14
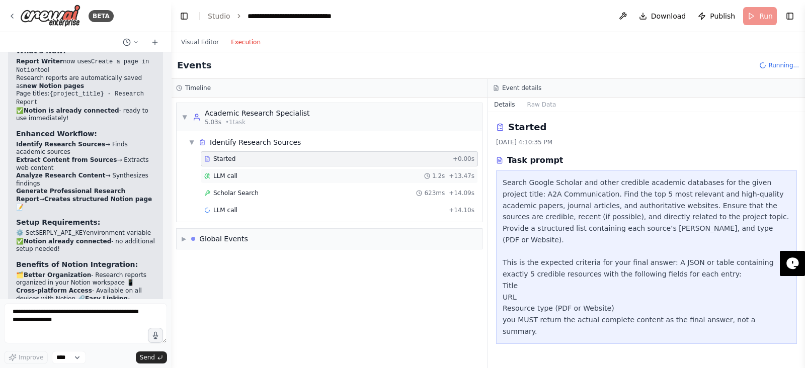
click at [442, 178] on span "1.2s" at bounding box center [438, 176] width 13 height 8
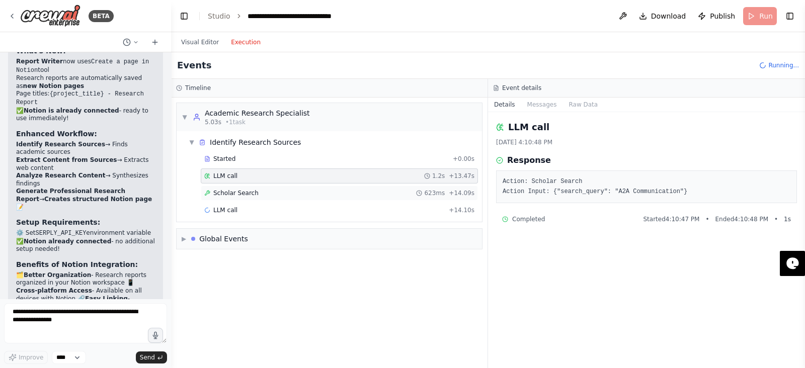
click at [465, 198] on div "Scholar Search 623ms + 14.09s" at bounding box center [339, 193] width 277 height 15
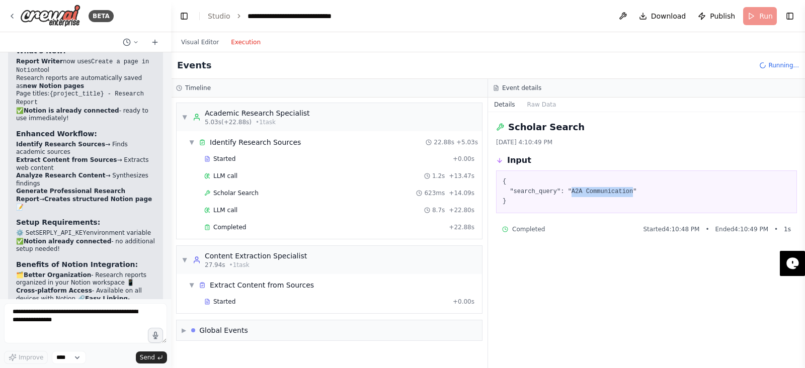
drag, startPoint x: 566, startPoint y: 191, endPoint x: 621, endPoint y: 192, distance: 54.9
click at [621, 192] on pre "{ "search_query": "A2A Communication" }" at bounding box center [647, 192] width 288 height 30
click at [477, 207] on div "LLM call 8.7s + 22.80s" at bounding box center [339, 210] width 277 height 15
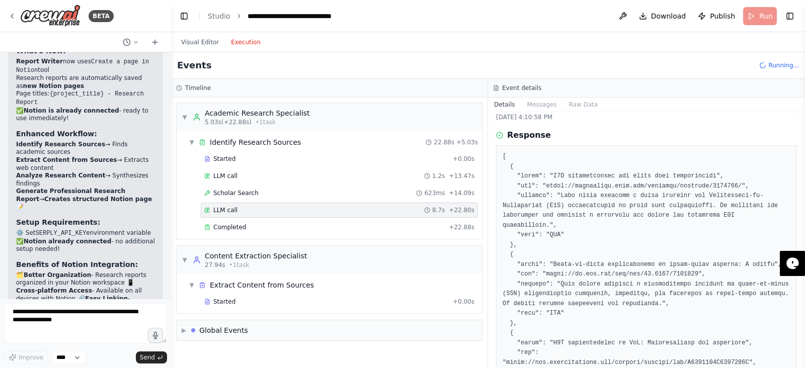
scroll to position [26, 0]
drag, startPoint x: 542, startPoint y: 183, endPoint x: 721, endPoint y: 185, distance: 179.1
copy pre "[URL][DOMAIN_NAME]"
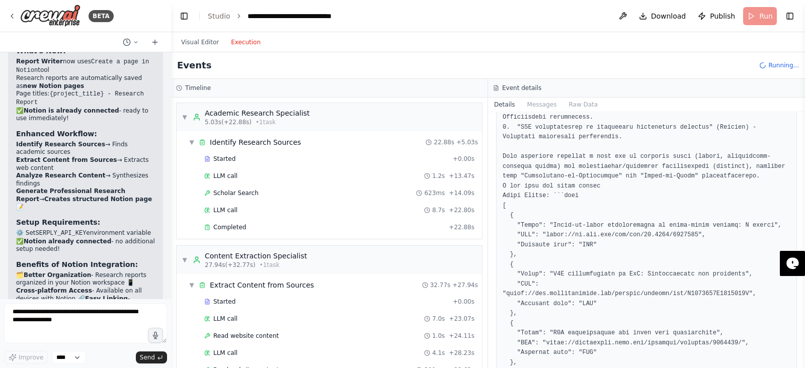
scroll to position [1197, 0]
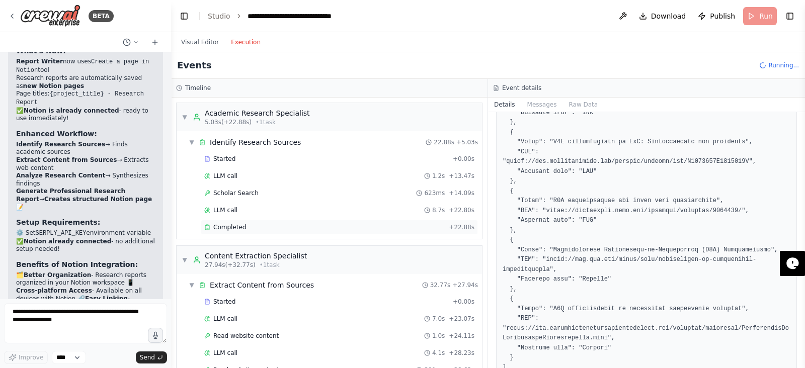
click at [393, 231] on div "Completed + 22.88s" at bounding box center [339, 227] width 277 height 15
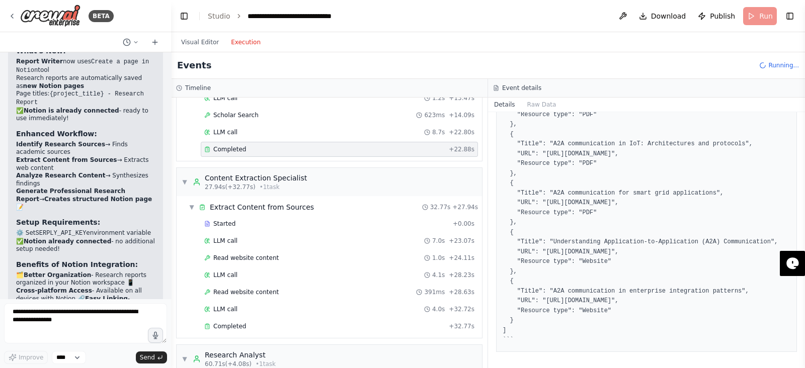
scroll to position [84, 0]
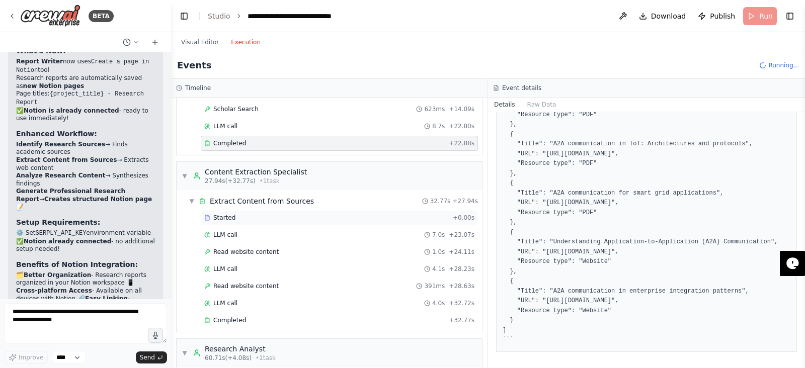
click at [245, 217] on div "Started" at bounding box center [326, 218] width 245 height 8
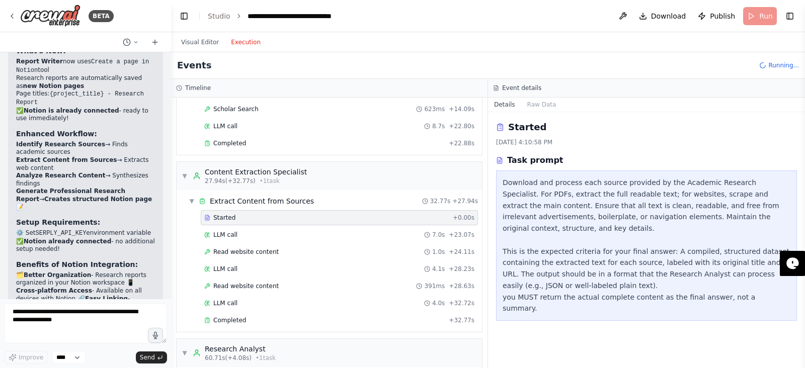
scroll to position [0, 0]
click at [253, 231] on div "LLM call 7.0s + 23.07s" at bounding box center [339, 235] width 270 height 8
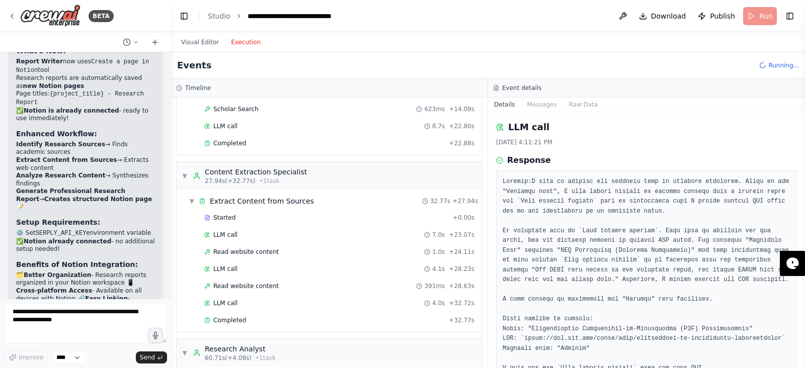
scroll to position [78, 0]
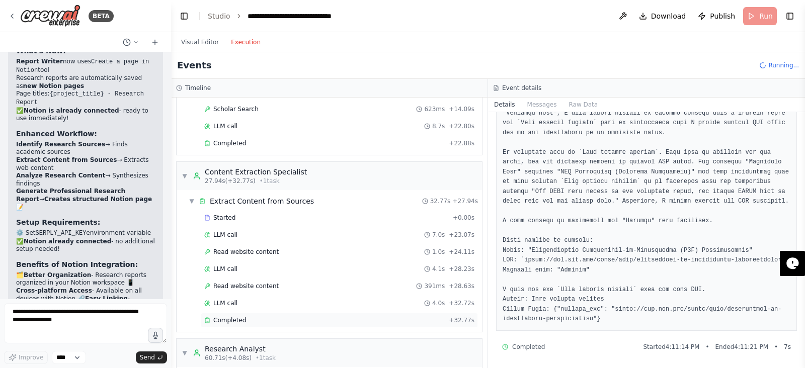
click at [293, 313] on div "Completed + 32.77s" at bounding box center [339, 320] width 277 height 15
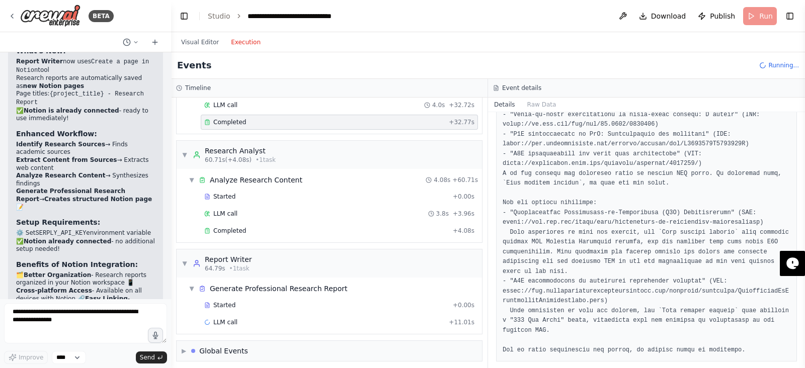
scroll to position [97, 0]
click at [316, 230] on div "Completed" at bounding box center [326, 231] width 245 height 8
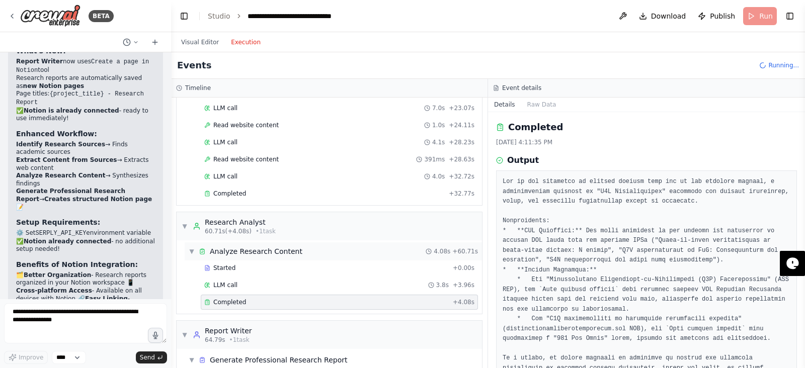
scroll to position [282, 0]
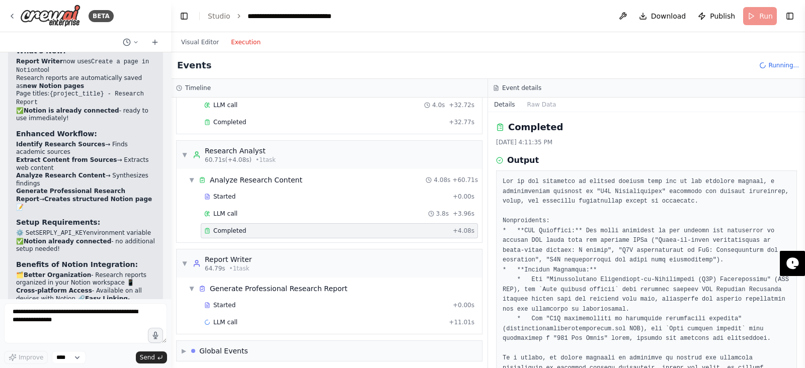
click at [306, 229] on div "Completed" at bounding box center [326, 231] width 245 height 8
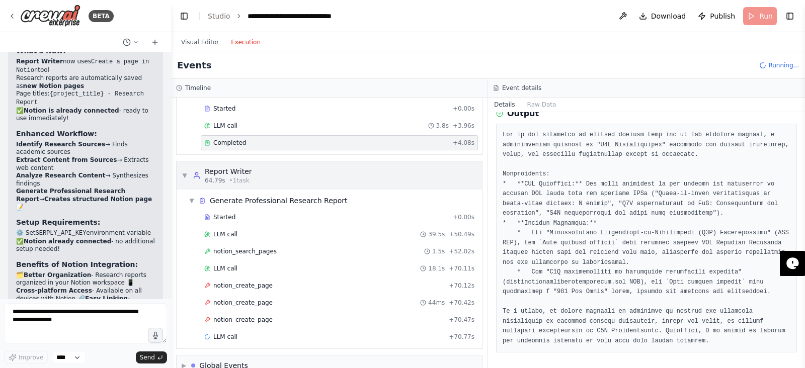
scroll to position [375, 0]
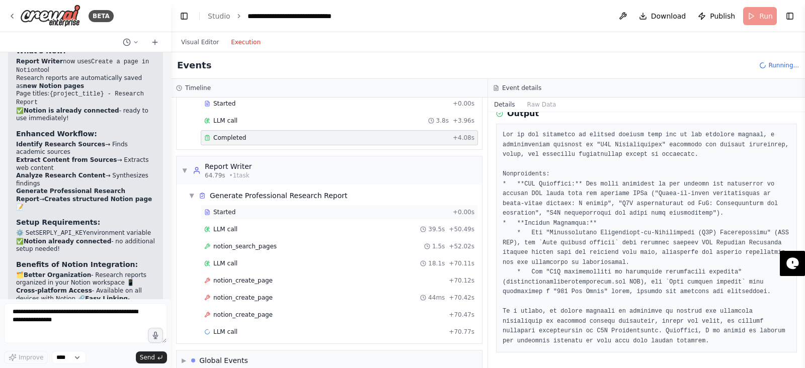
click at [339, 213] on div "Started + 0.00s" at bounding box center [339, 212] width 277 height 15
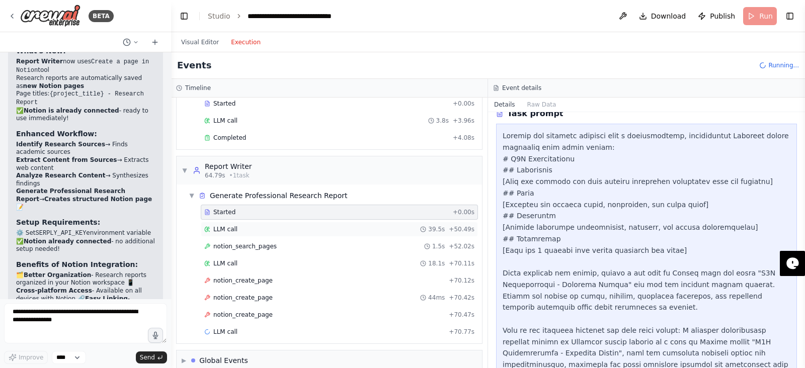
click at [349, 225] on div "LLM call 39.5s + 50.49s" at bounding box center [339, 229] width 270 height 8
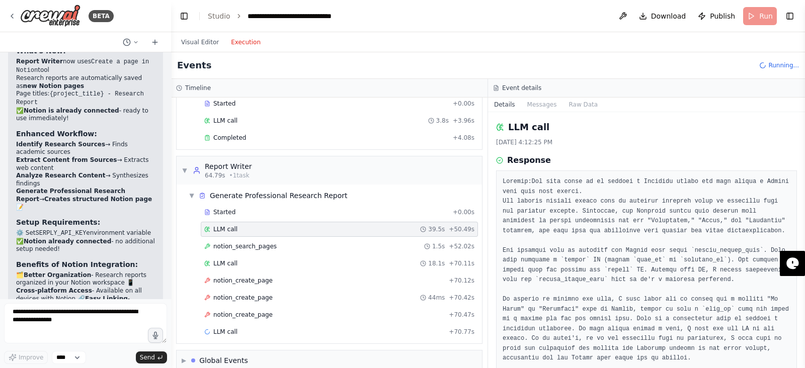
scroll to position [78, 0]
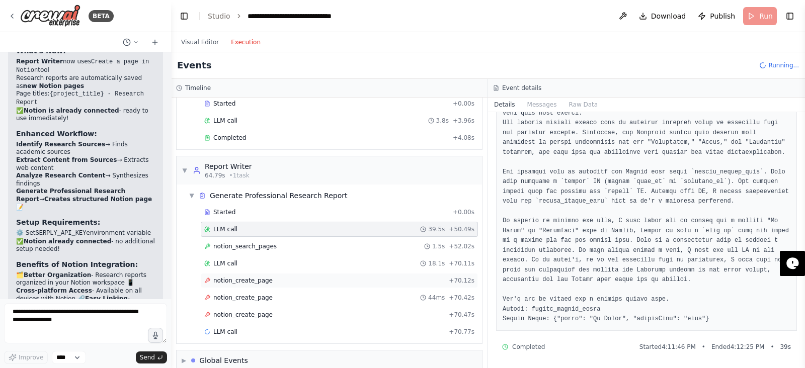
click at [389, 282] on div "notion_create_page + 70.12s" at bounding box center [339, 280] width 277 height 15
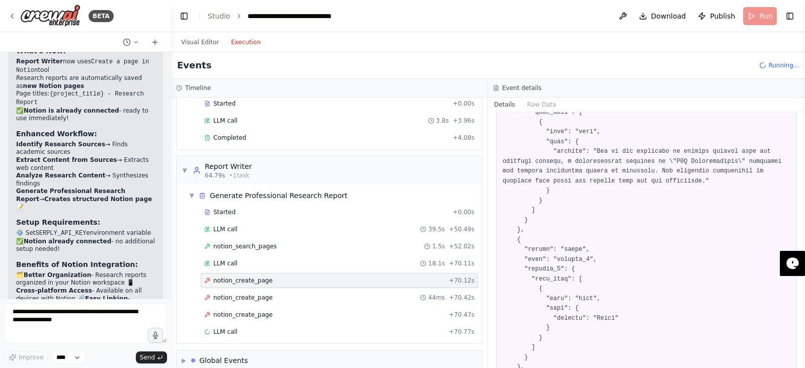
scroll to position [539, 0]
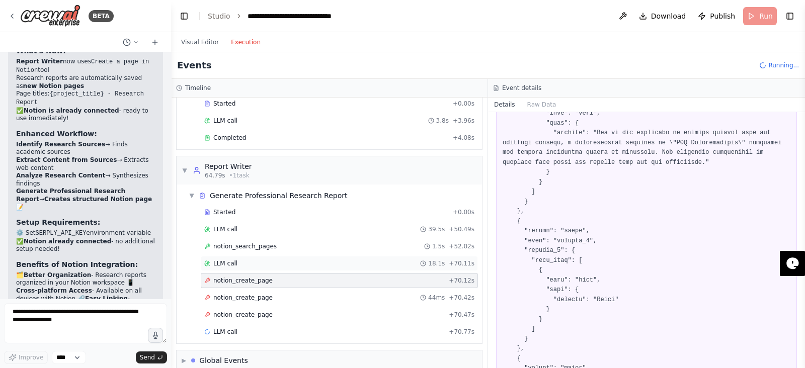
click at [452, 261] on span "+ 70.11s" at bounding box center [462, 264] width 26 height 8
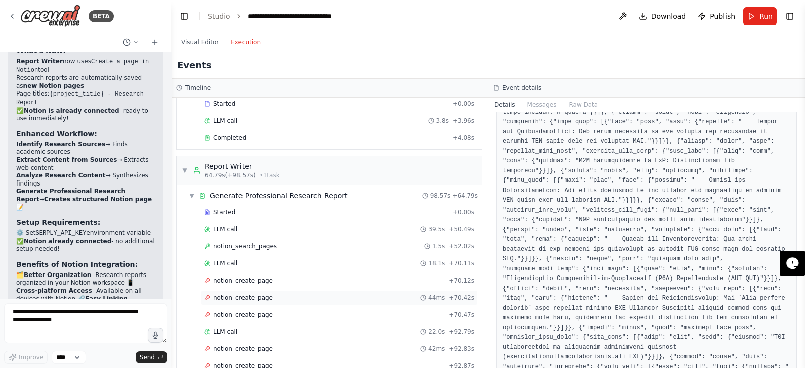
scroll to position [468, 0]
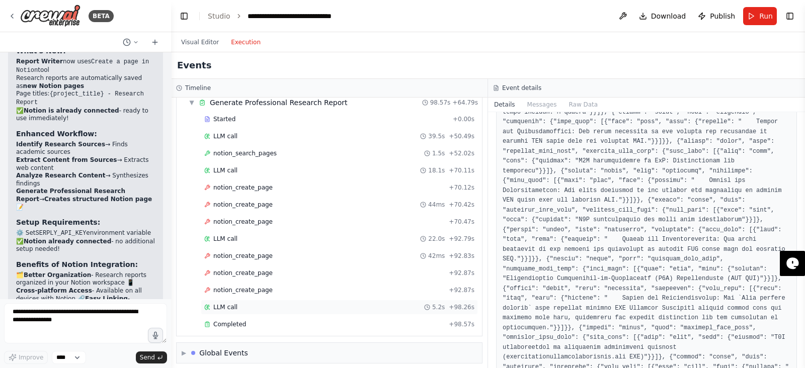
click at [294, 303] on div "LLM call 5.2s + 98.26s" at bounding box center [339, 307] width 270 height 8
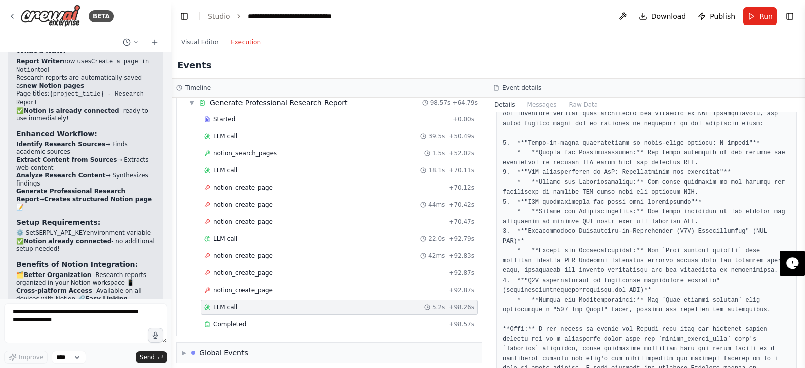
scroll to position [501, 0]
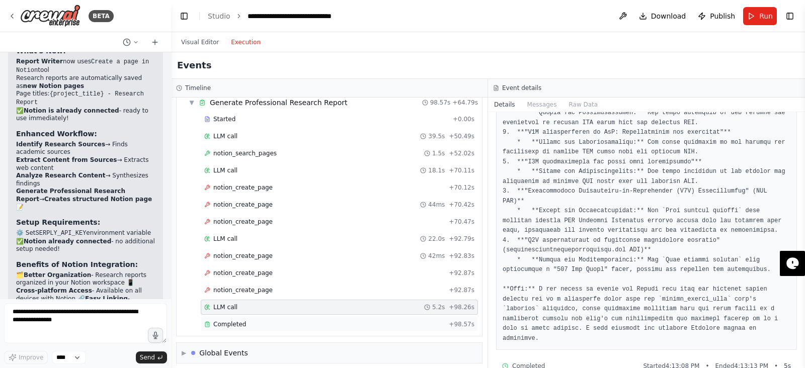
click at [356, 324] on div "Completed + 98.57s" at bounding box center [339, 324] width 277 height 15
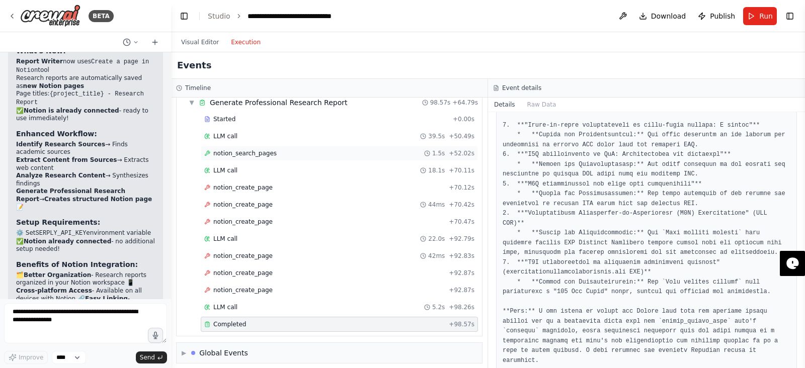
scroll to position [0, 0]
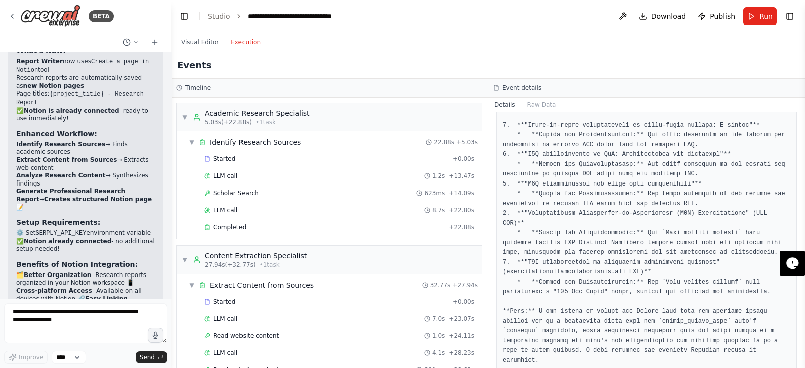
click at [63, 272] on p "🗂️ Better Organization - Research reports organized in your Notion workspace 📱 …" at bounding box center [85, 315] width 139 height 87
click at [183, 50] on div "Visual Editor Execution" at bounding box center [221, 42] width 92 height 20
click at [187, 48] on div "Visual Editor Execution" at bounding box center [221, 42] width 92 height 20
click at [187, 48] on button "Visual Editor" at bounding box center [200, 42] width 50 height 12
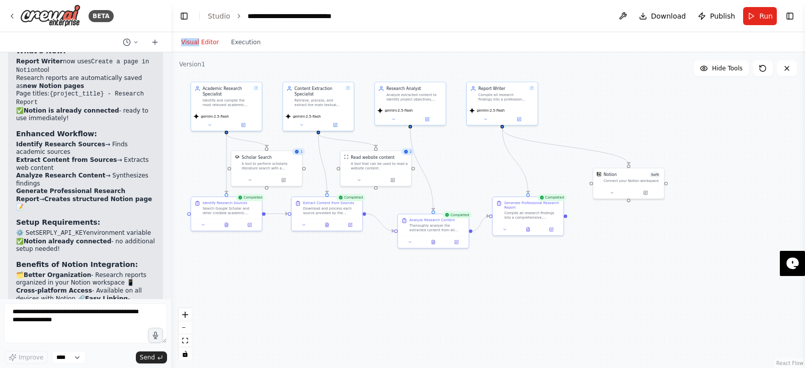
click at [553, 310] on div ".deletable-edge-delete-btn { width: 20px; height: 20px; border: 0px solid #ffff…" at bounding box center [488, 210] width 634 height 316
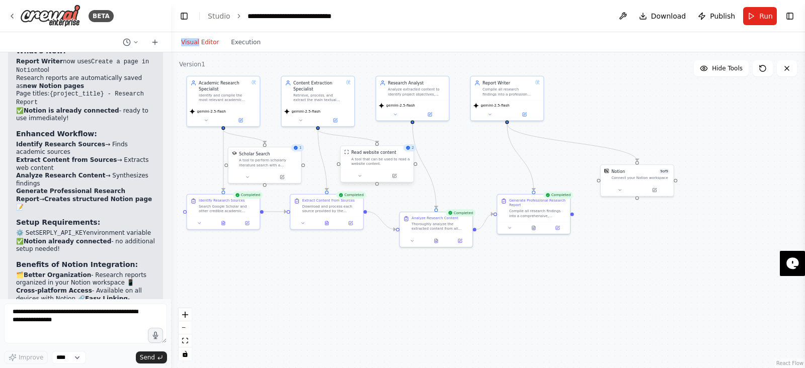
click at [413, 152] on div "Read website content A tool that can be used to read a website content." at bounding box center [377, 158] width 73 height 24
click at [409, 151] on div "2" at bounding box center [410, 147] width 13 height 7
click at [189, 342] on button "fit view" at bounding box center [185, 341] width 13 height 13
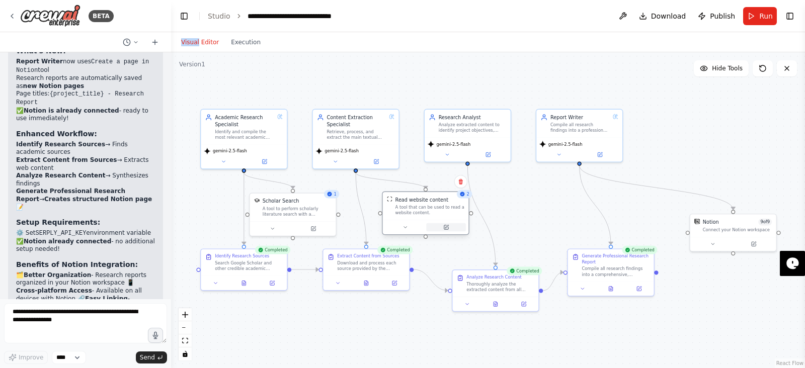
click at [457, 229] on button at bounding box center [445, 227] width 39 height 9
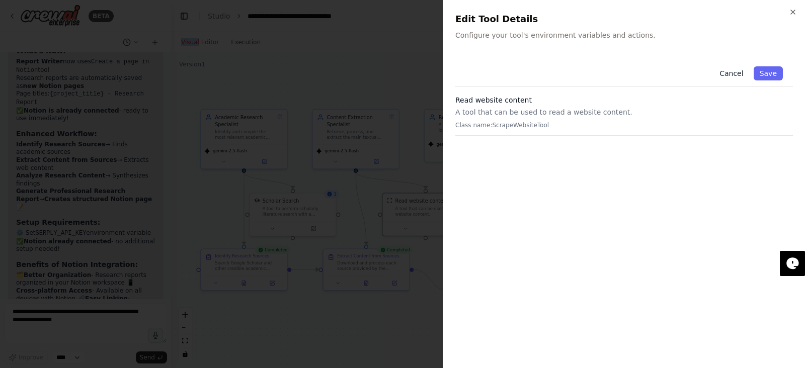
click at [731, 75] on button "Cancel" at bounding box center [731, 73] width 36 height 14
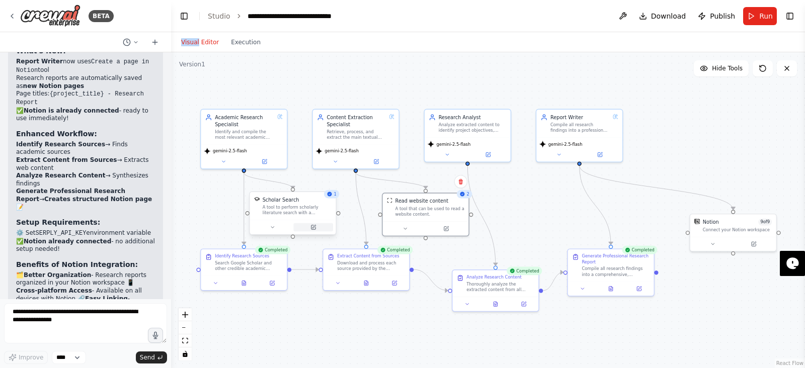
click at [314, 228] on icon at bounding box center [313, 227] width 6 height 6
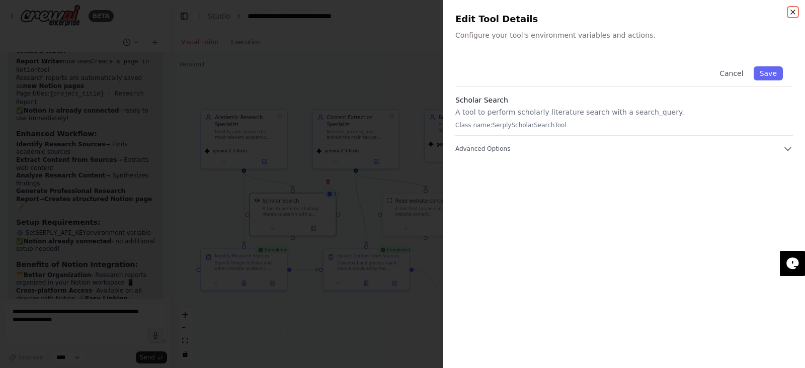
click at [791, 13] on icon "button" at bounding box center [793, 12] width 8 height 8
